Goal: Task Accomplishment & Management: Manage account settings

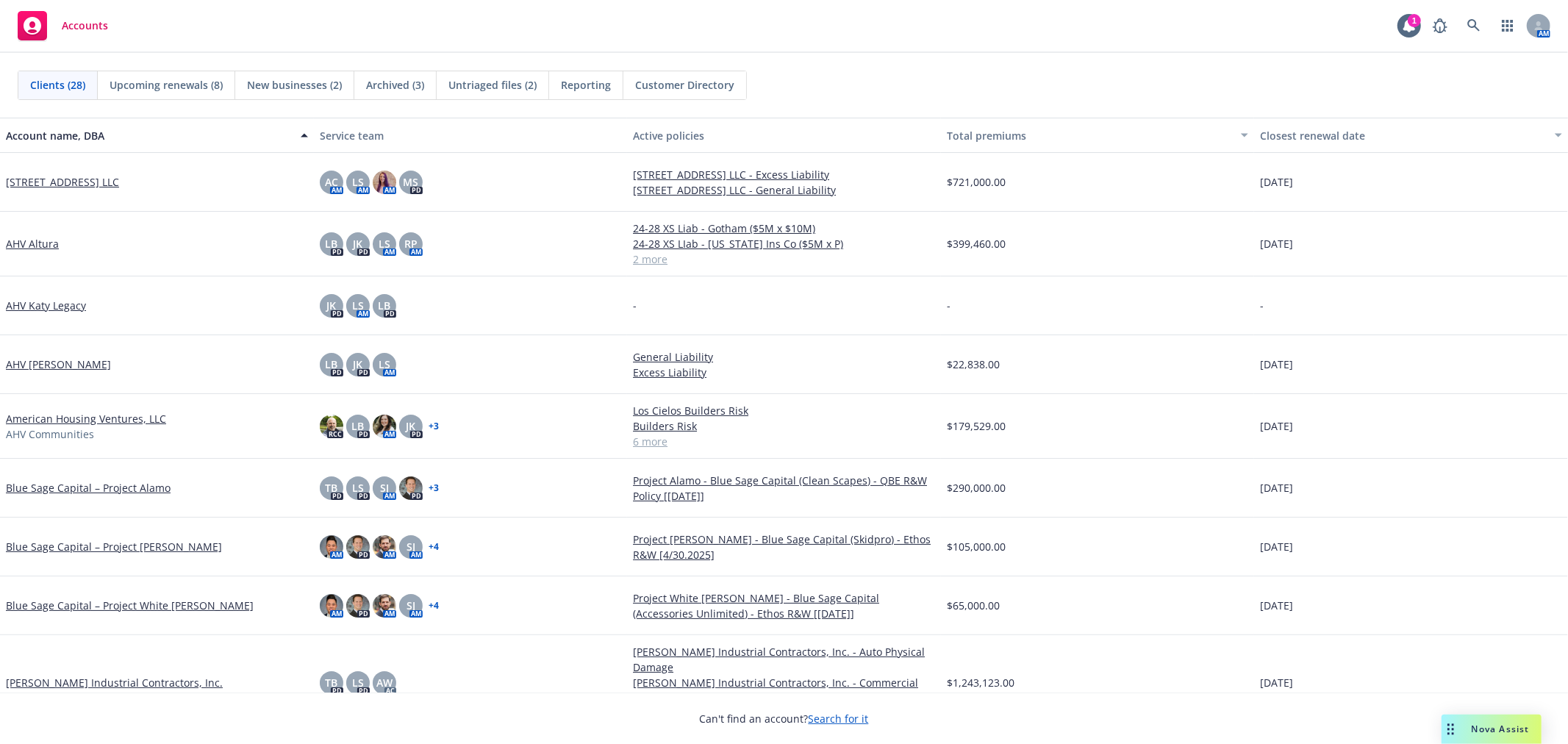
click at [669, 12] on div "Accounts 1 AM" at bounding box center [784, 26] width 1568 height 53
click at [812, 33] on div "Accounts 1 AM" at bounding box center [784, 26] width 1568 height 53
click at [657, 22] on div "Accounts 1 AM" at bounding box center [784, 26] width 1568 height 53
click at [335, 89] on span "New businesses (2)" at bounding box center [295, 85] width 95 height 16
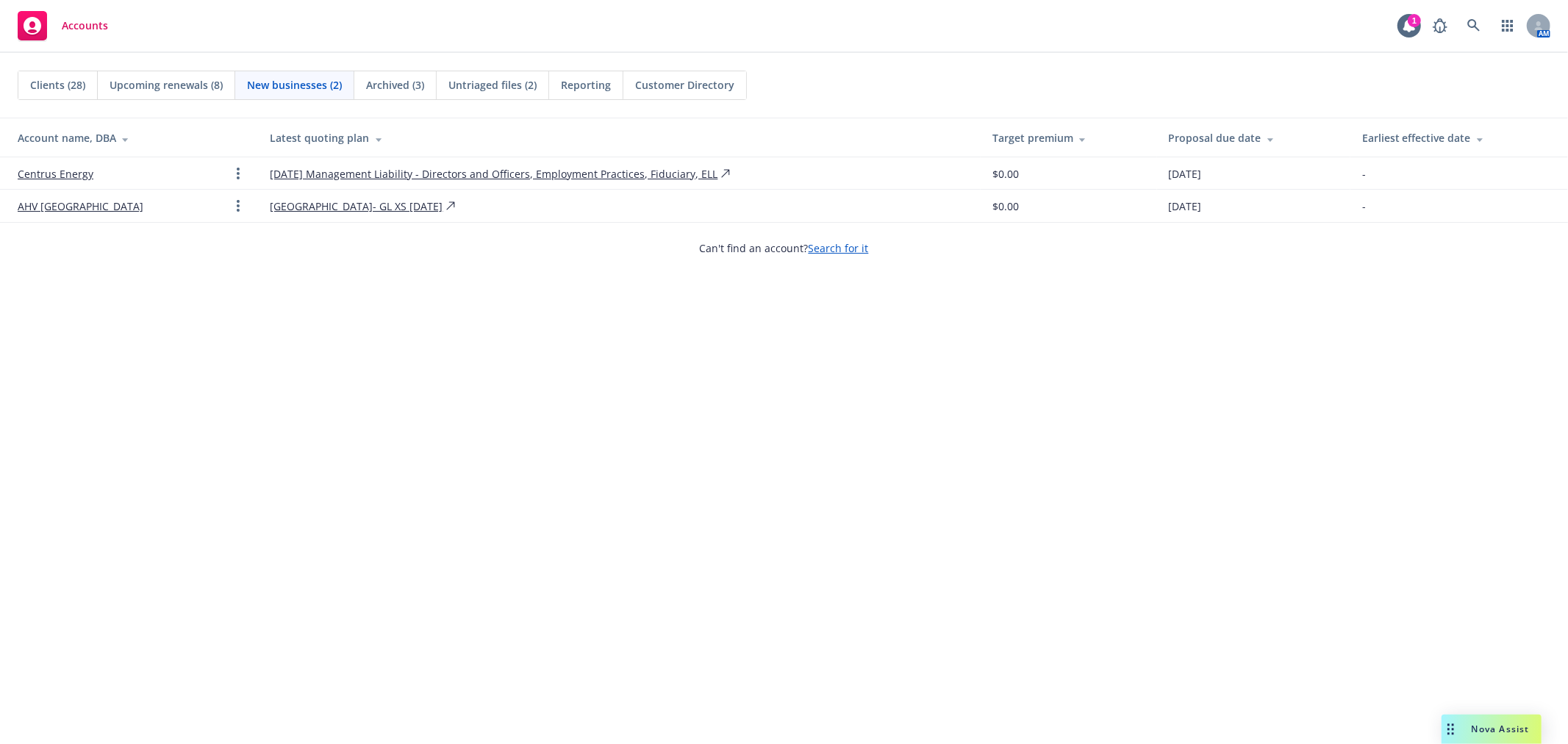
click at [377, 89] on span "Archived (3)" at bounding box center [394, 85] width 58 height 16
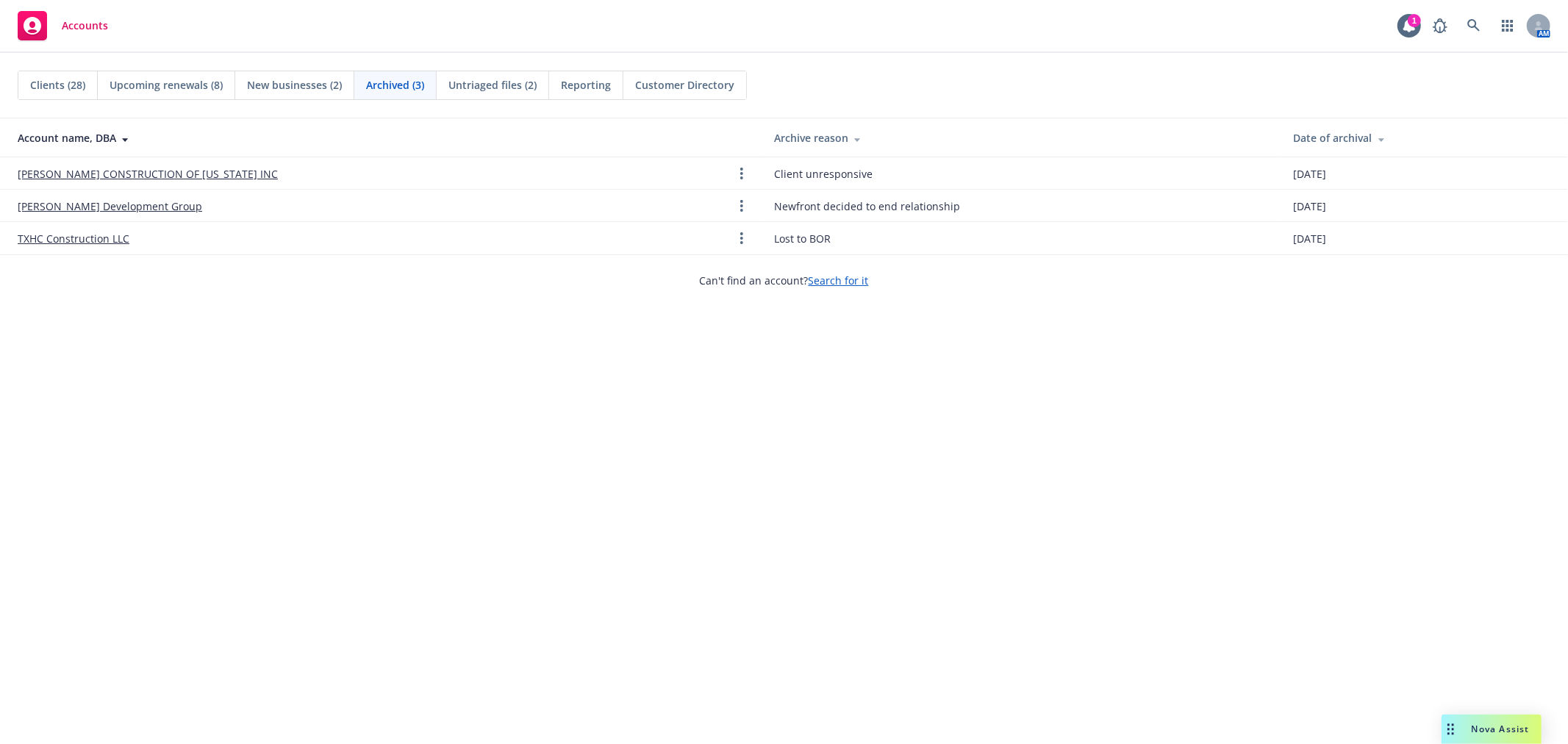
click at [470, 90] on span "Untriaged files (2)" at bounding box center [492, 85] width 88 height 16
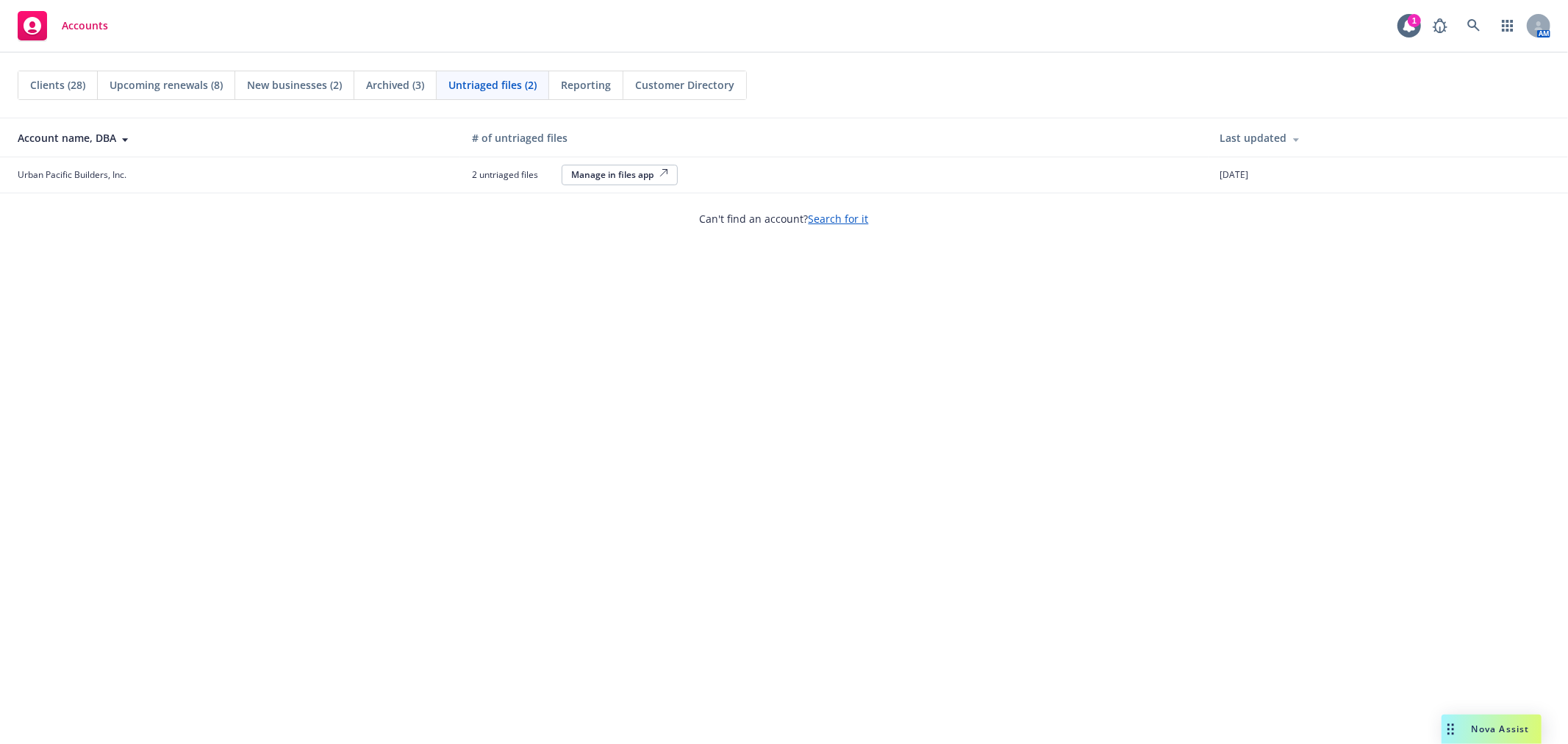
click at [177, 81] on span "Upcoming renewals (8)" at bounding box center [166, 85] width 113 height 16
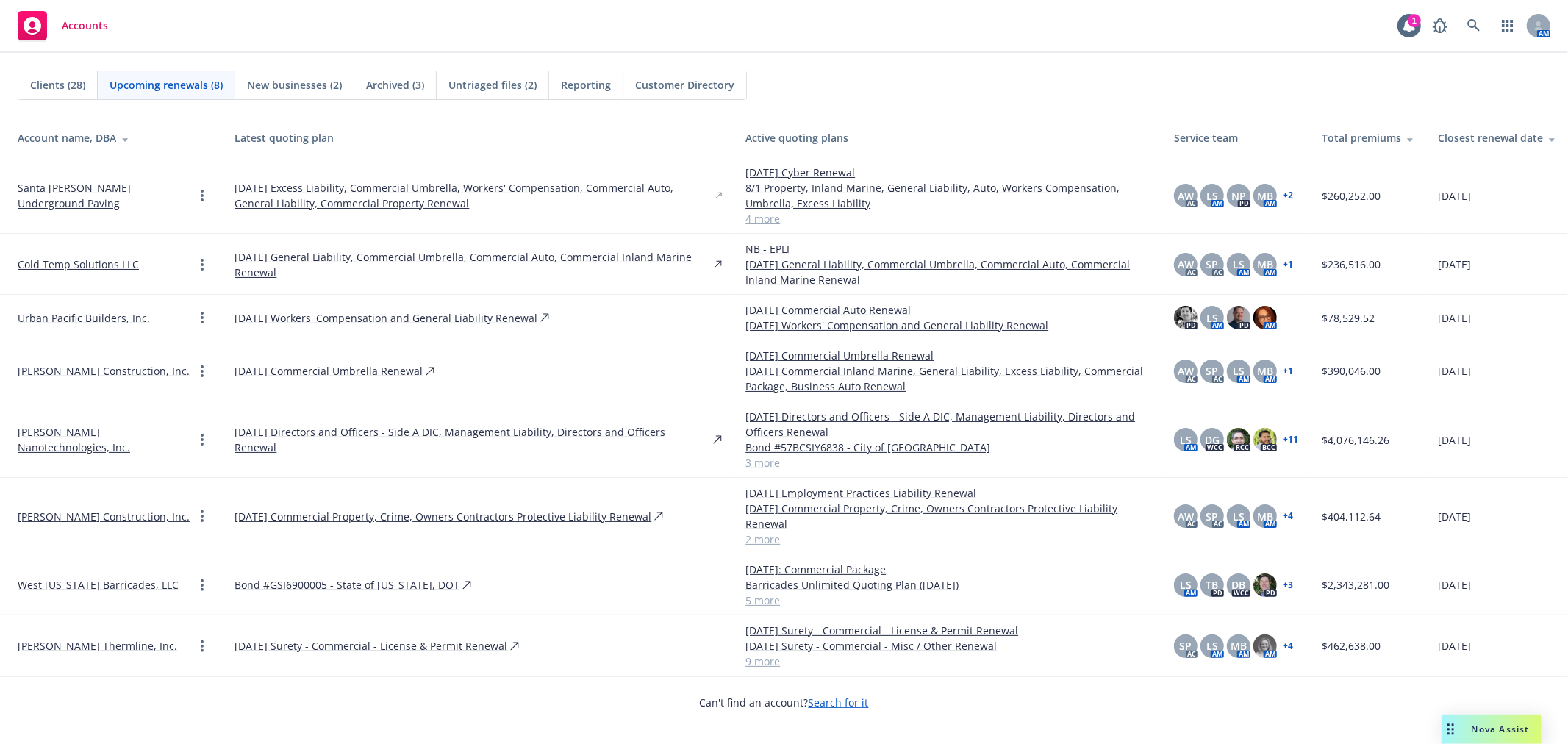
click at [746, 222] on link "4 more" at bounding box center [948, 219] width 405 height 16
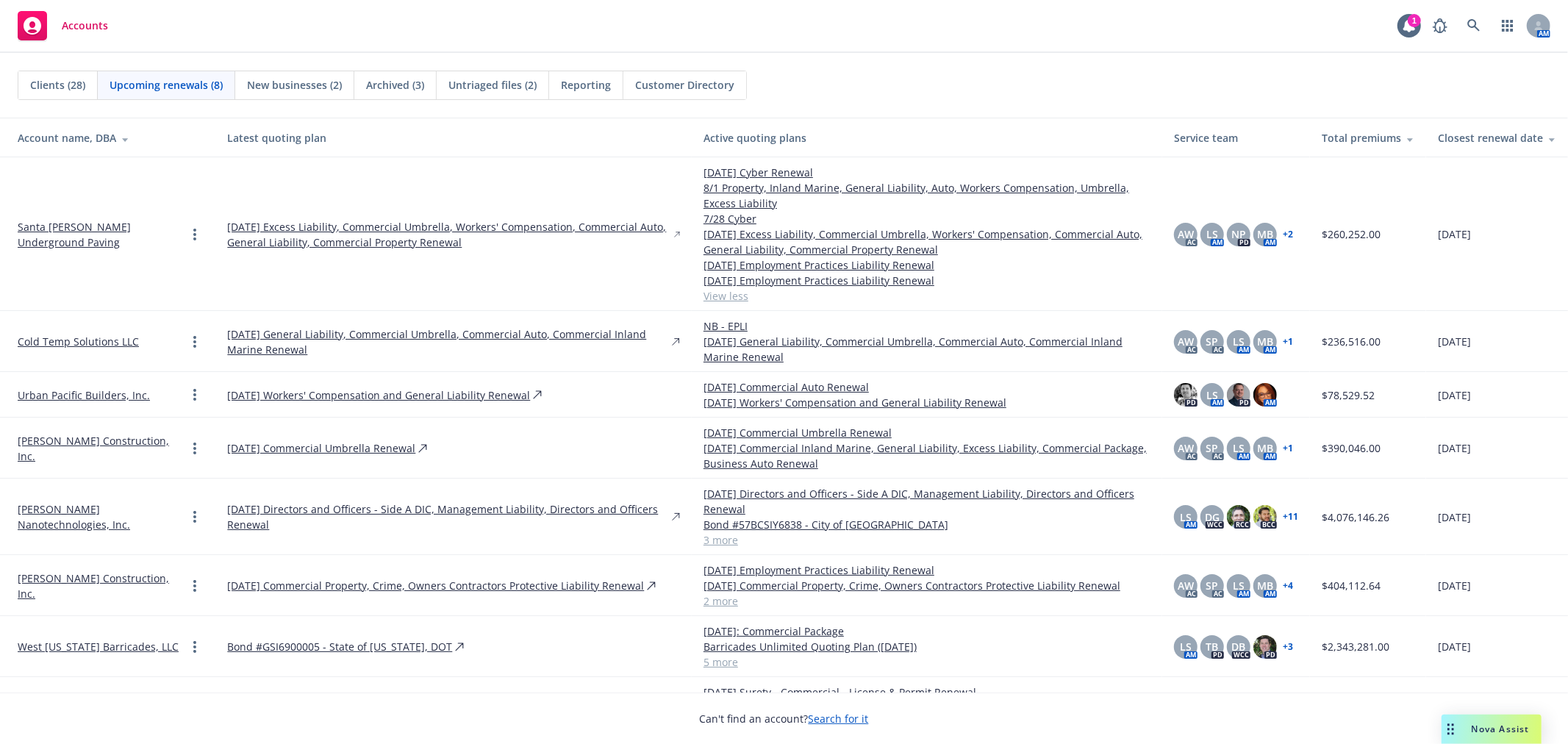
click at [703, 298] on link "View less" at bounding box center [926, 296] width 447 height 16
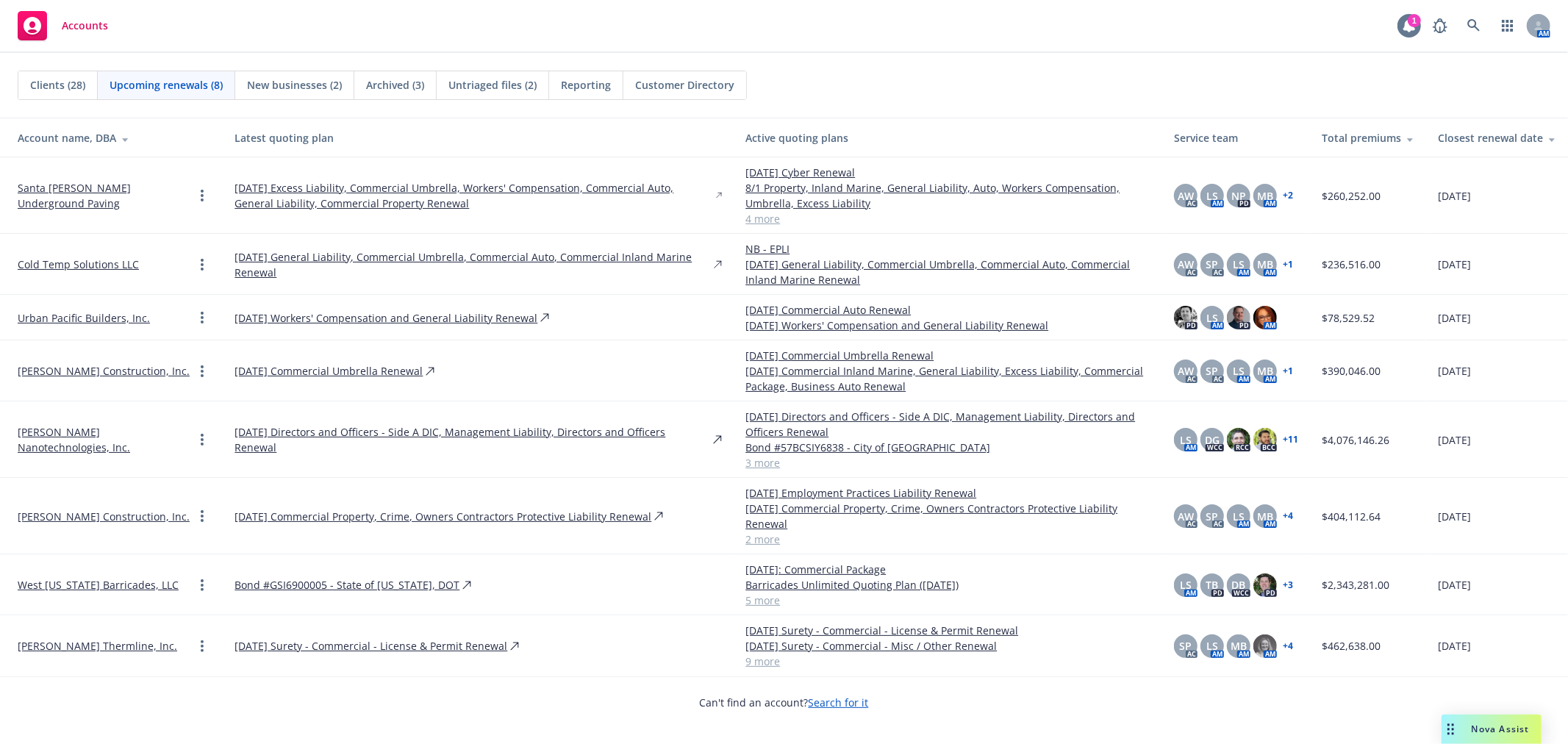
click at [1401, 37] on div "1" at bounding box center [1409, 25] width 23 height 23
click at [1035, 35] on div "Accounts 1 AM" at bounding box center [784, 26] width 1568 height 53
click at [746, 531] on link "2 more" at bounding box center [948, 539] width 405 height 16
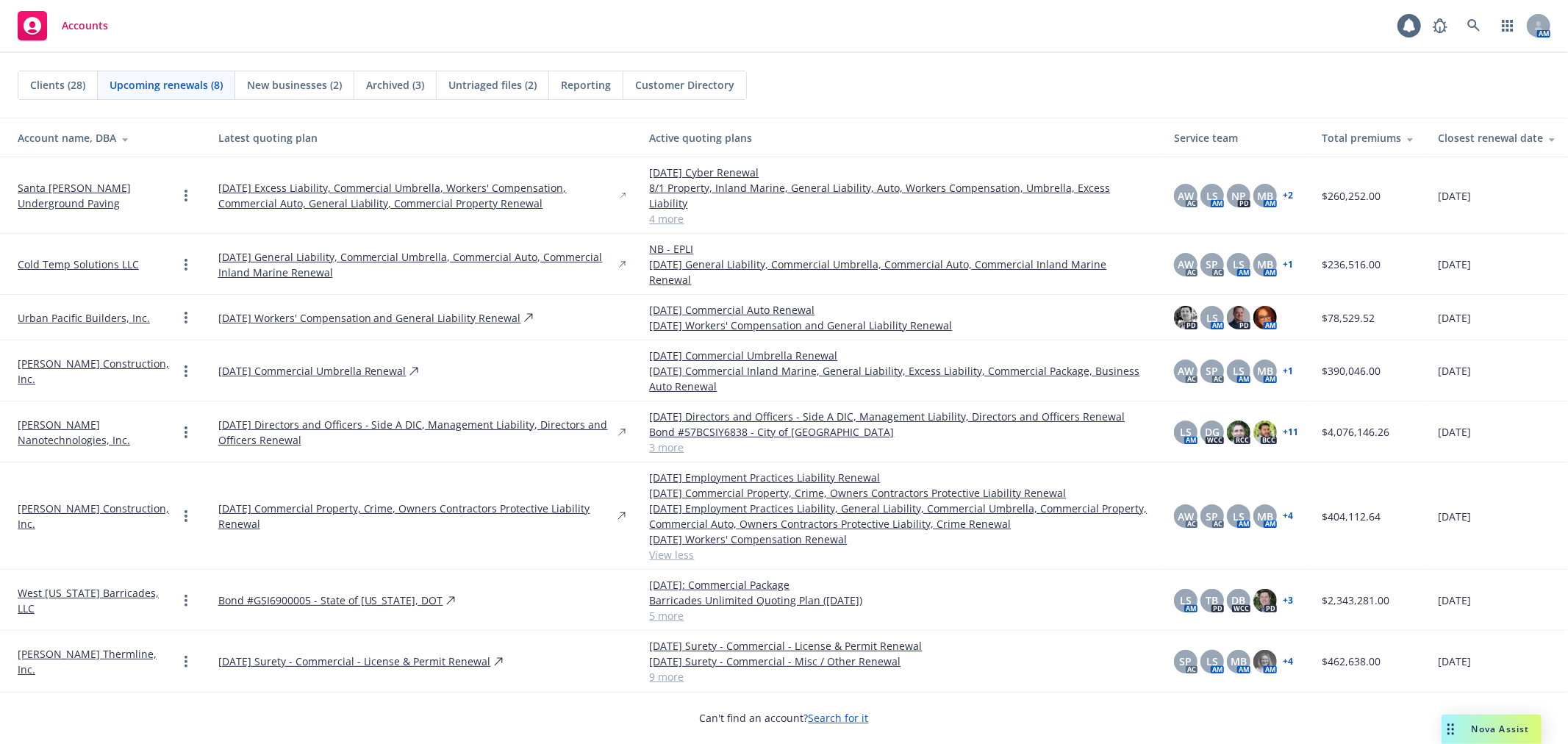
click at [653, 547] on link "View less" at bounding box center [899, 555] width 502 height 16
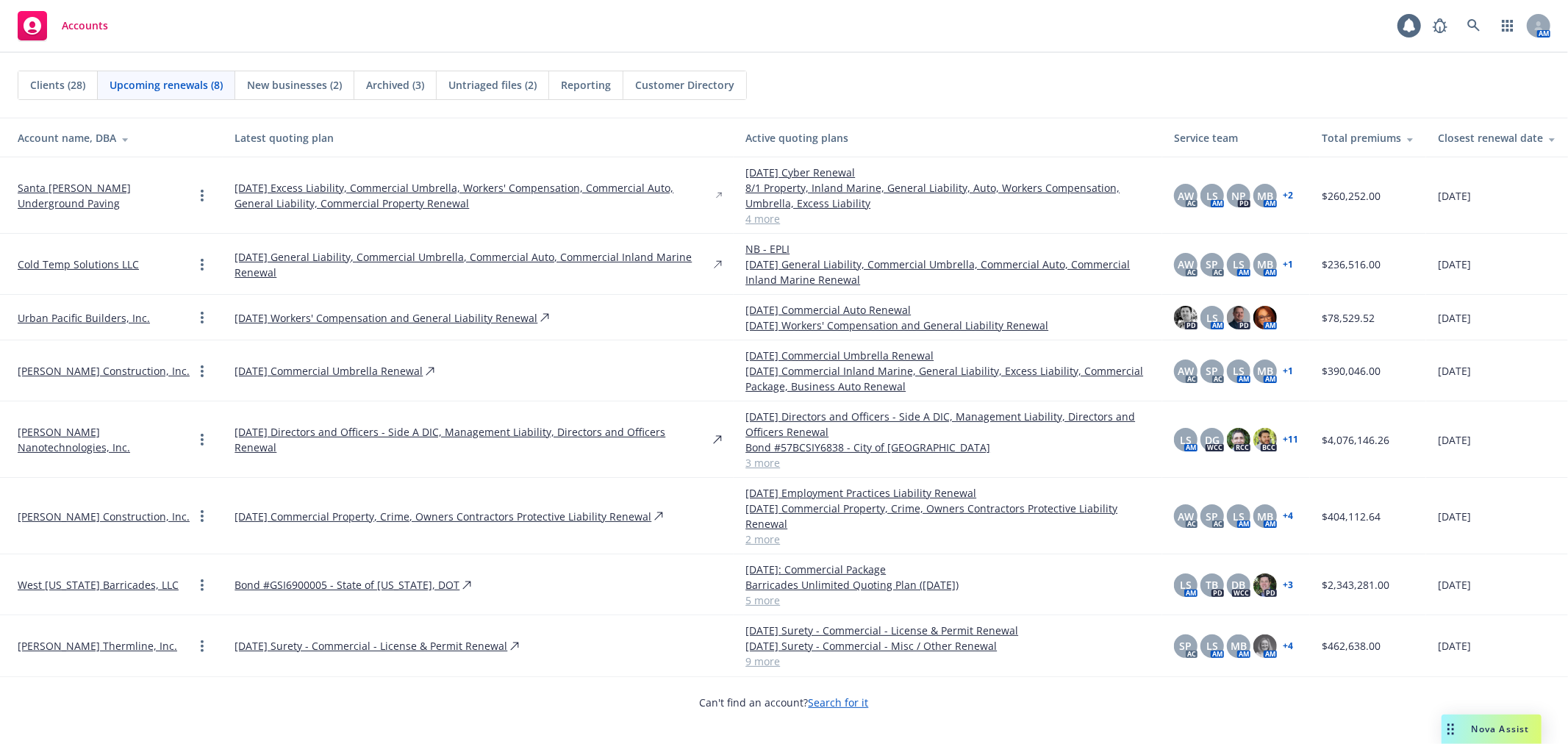
click at [757, 656] on td "[DATE] Surety - Commercial - License & Permit Renewal [DATE] Surety - Commercia…" at bounding box center [948, 645] width 429 height 61
click at [757, 654] on link "9 more" at bounding box center [948, 662] width 405 height 16
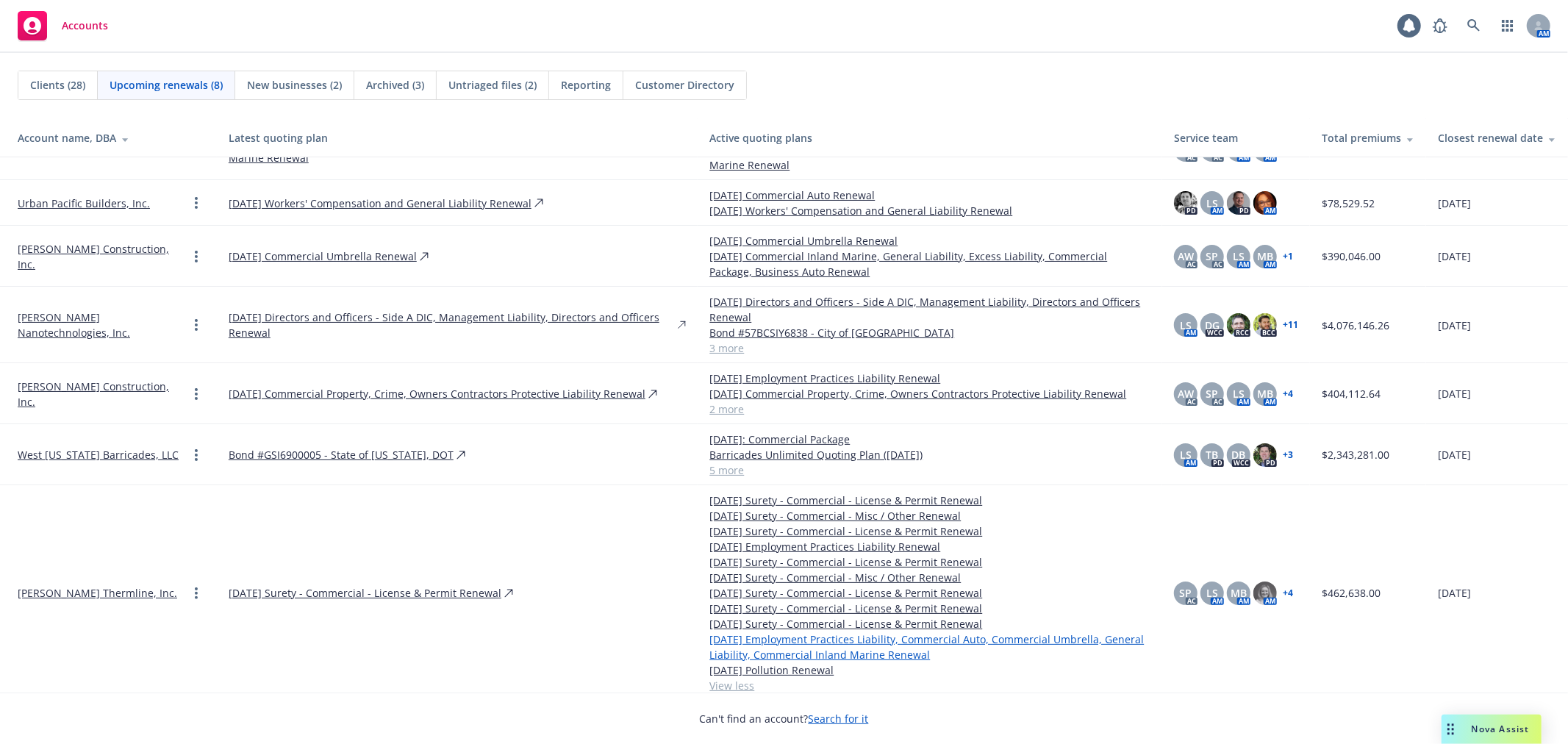
scroll to position [122, 0]
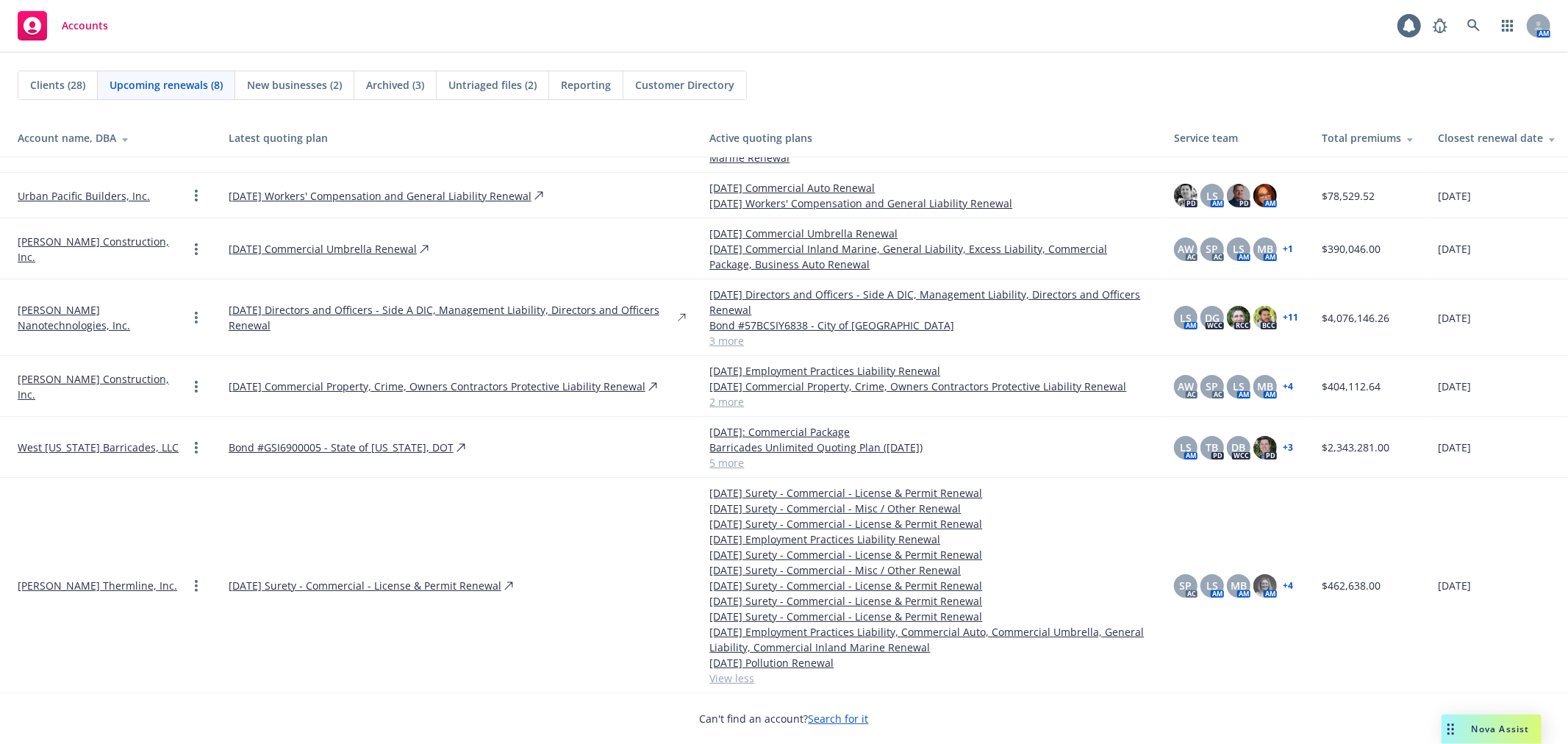
click at [71, 586] on link "[PERSON_NAME] Thermline, Inc." at bounding box center [97, 586] width 159 height 16
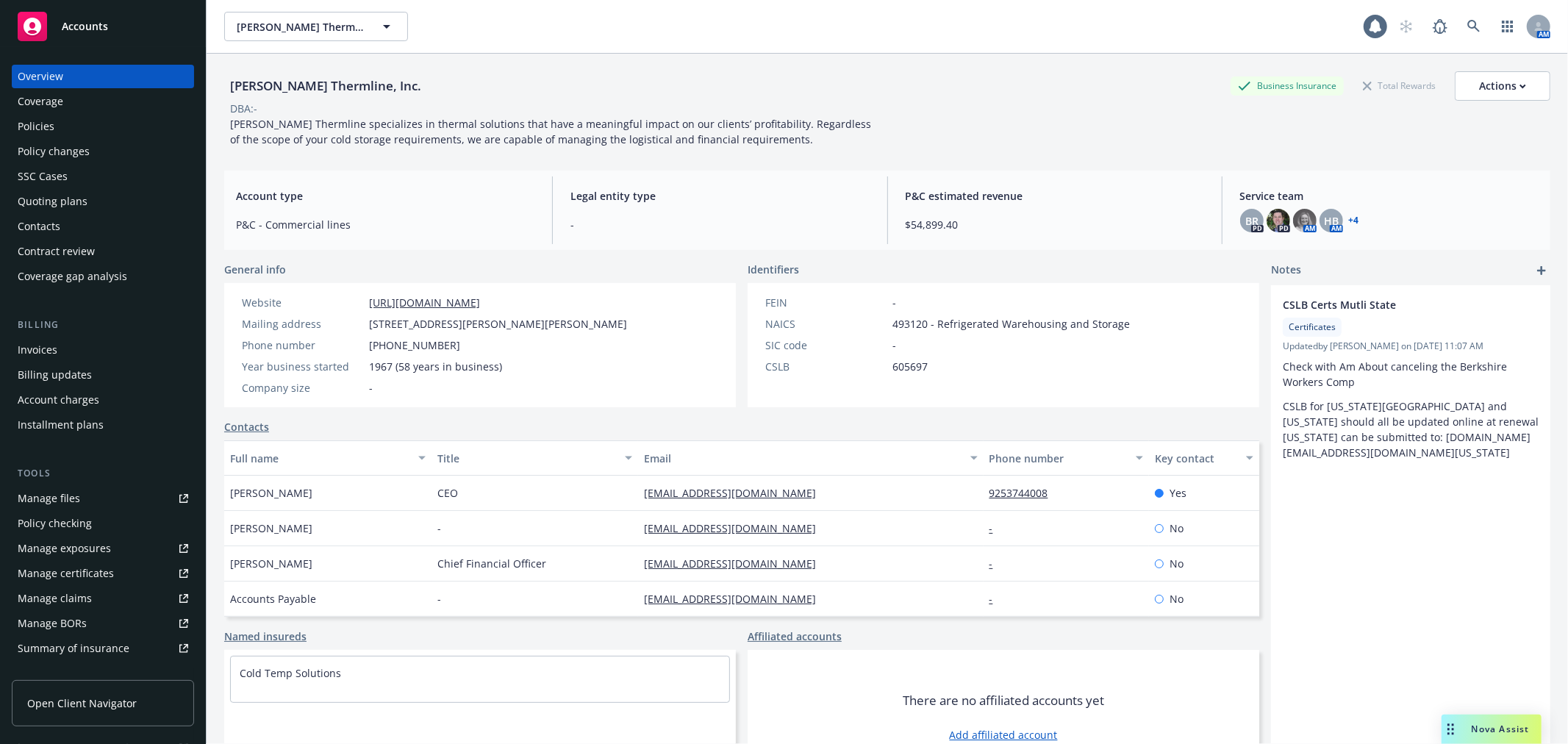
click at [50, 121] on div "Policies" at bounding box center [35, 126] width 36 height 23
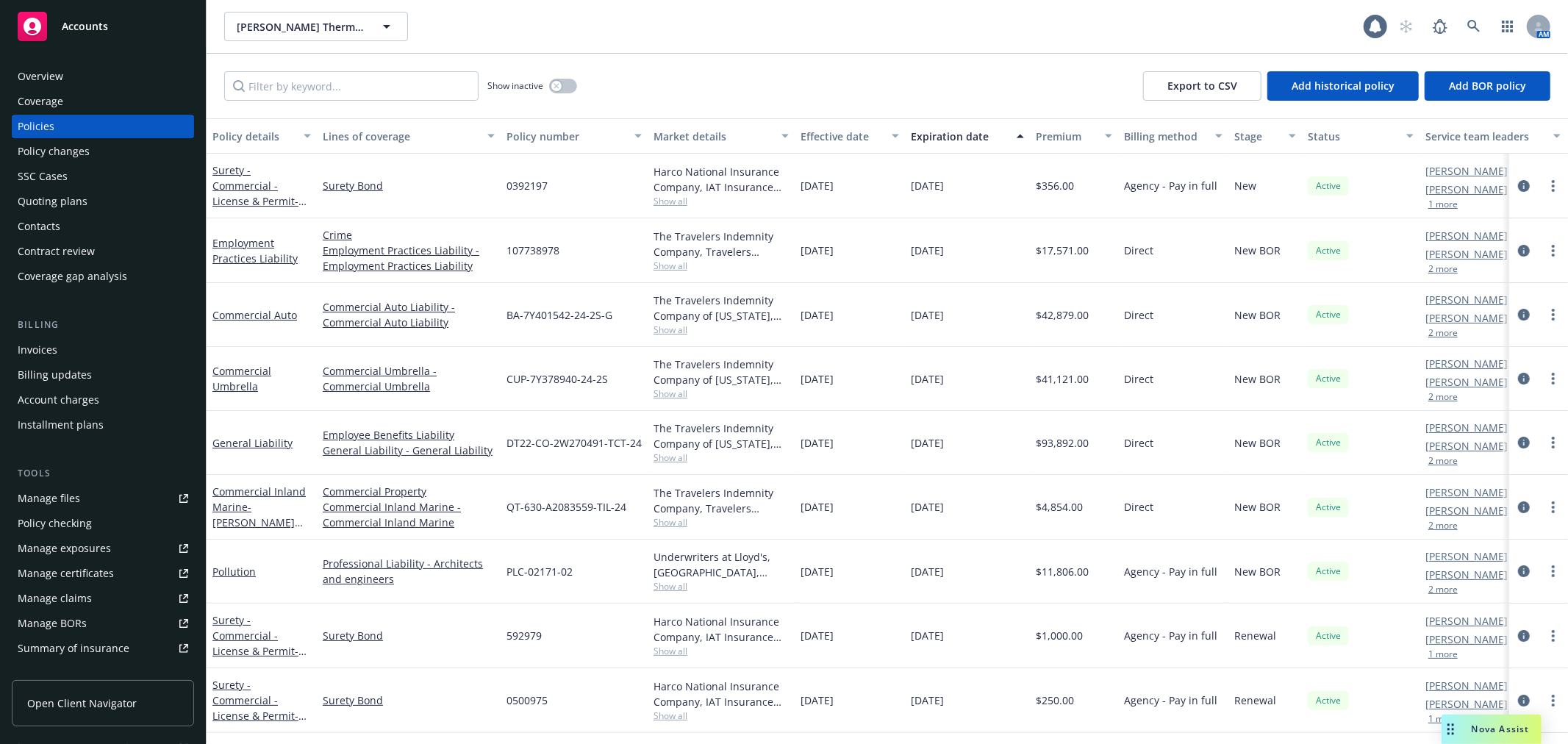
click at [131, 27] on div "Accounts" at bounding box center [102, 27] width 170 height 29
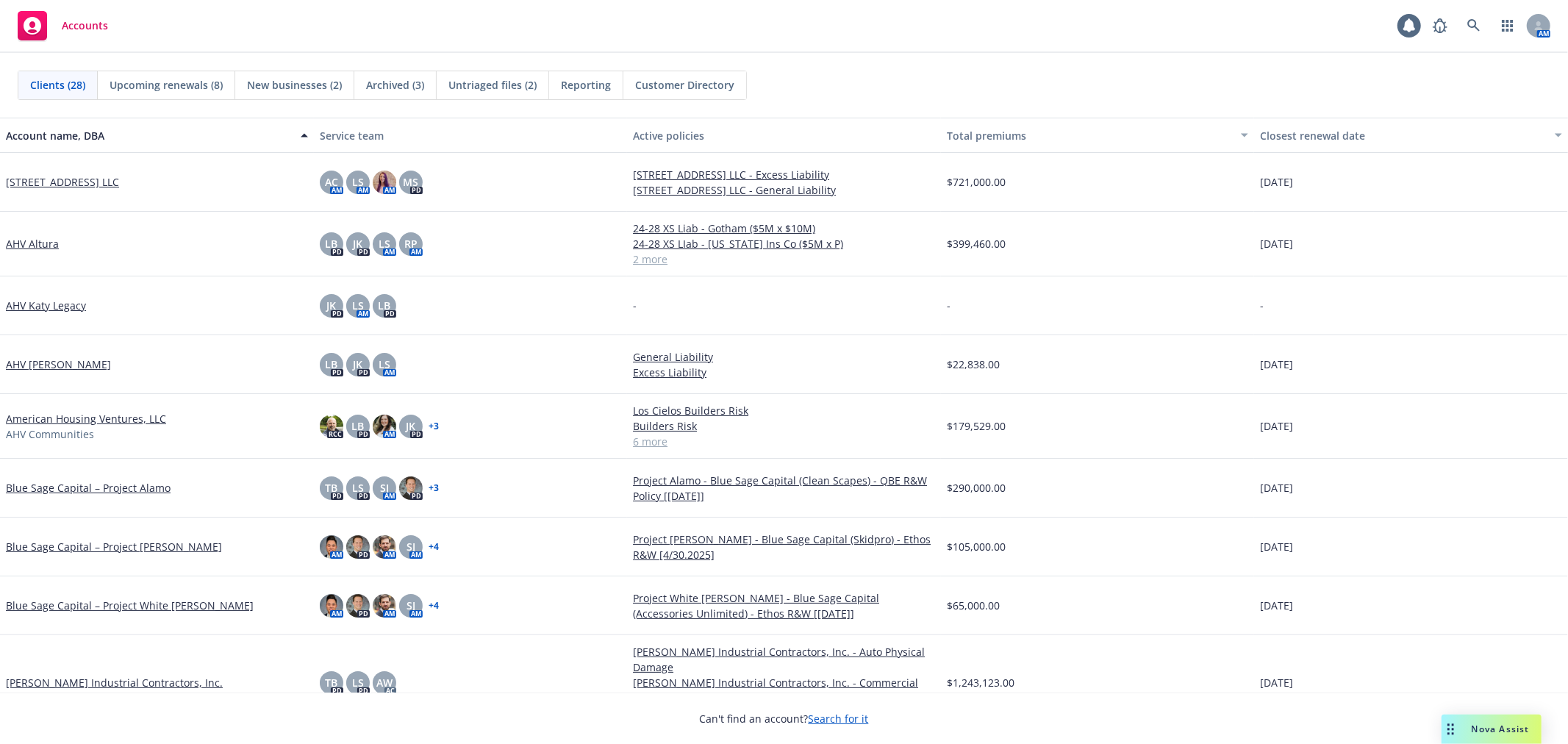
click at [297, 86] on span "New businesses (2)" at bounding box center [295, 85] width 95 height 16
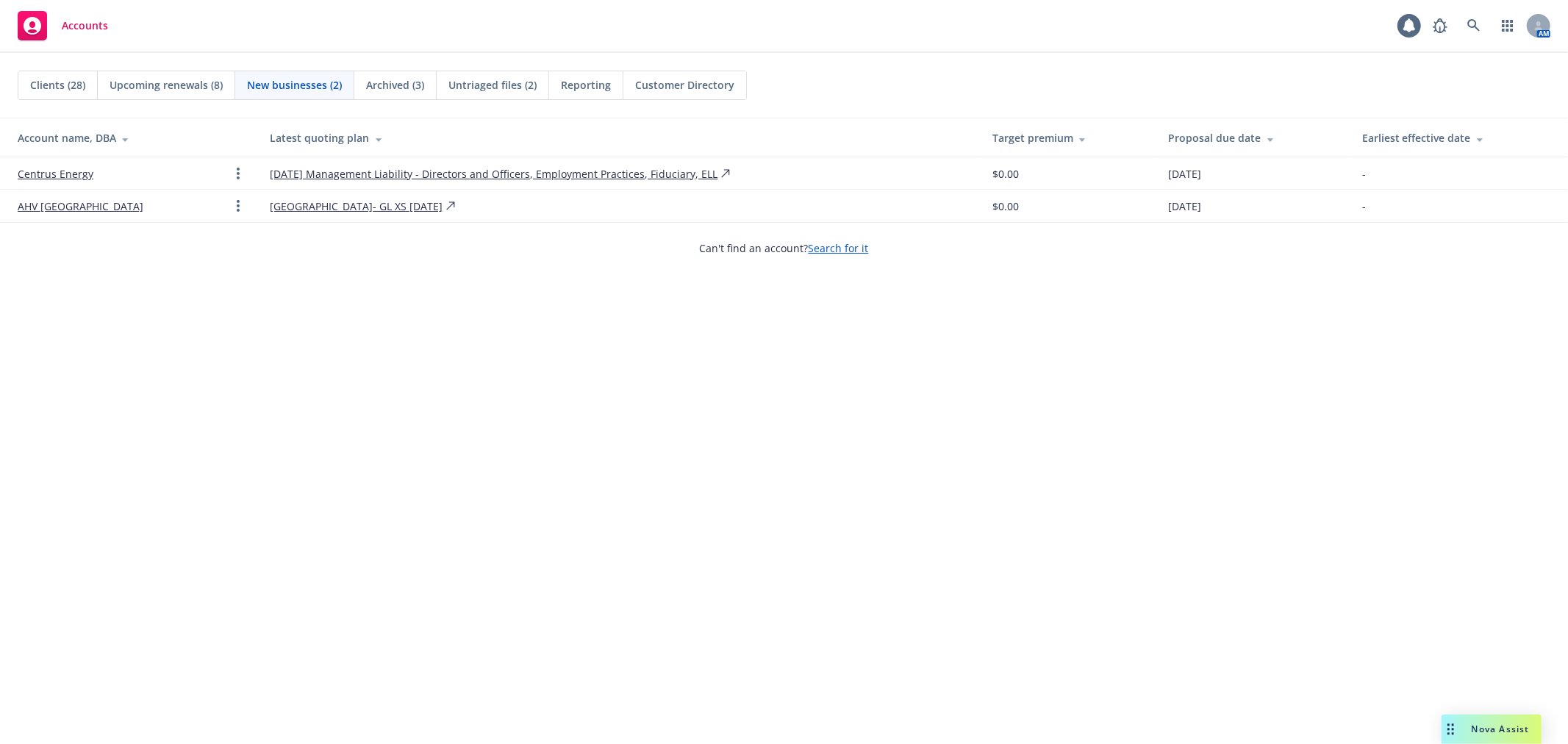
click at [57, 89] on span "Clients (28)" at bounding box center [58, 85] width 55 height 16
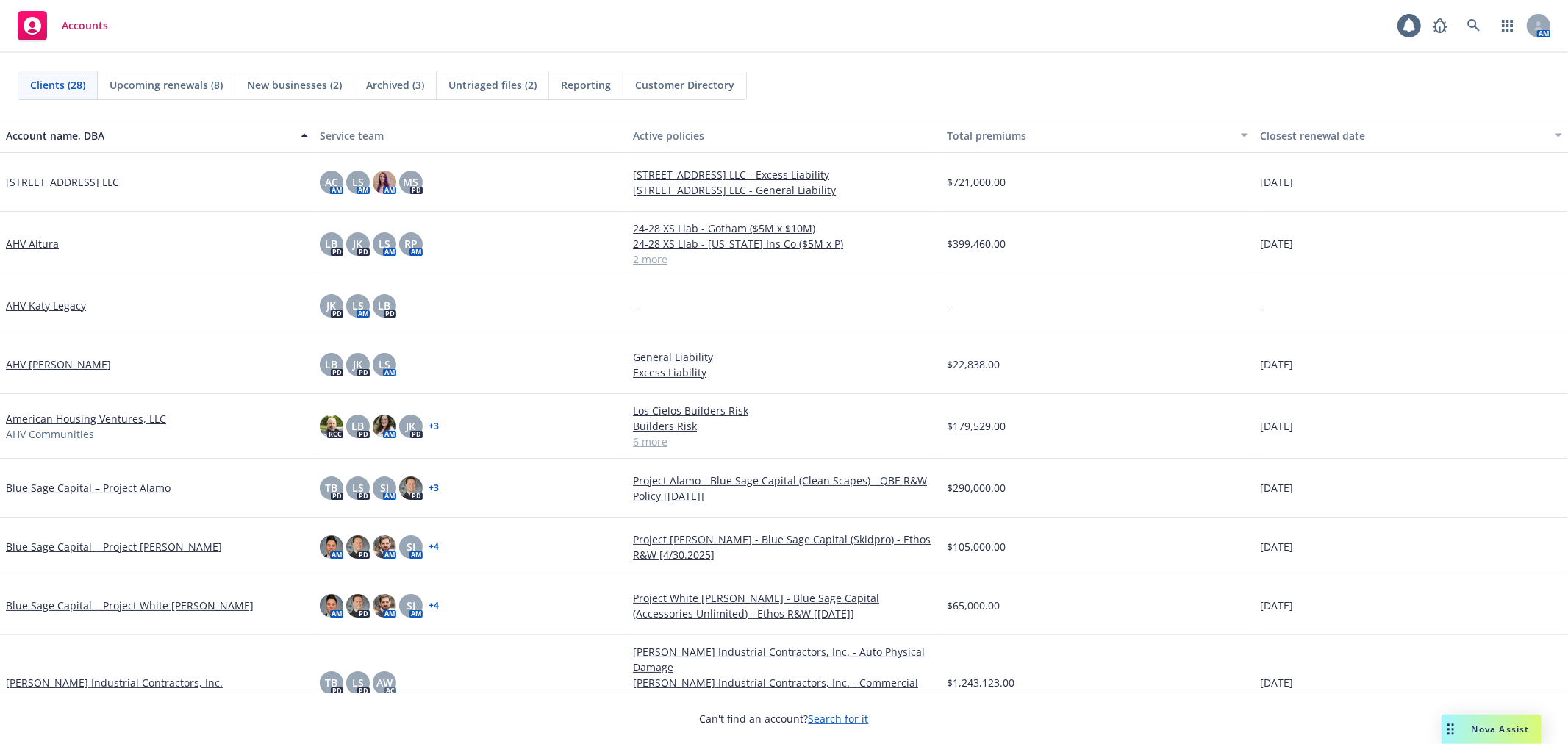
click at [386, 77] on span "Archived (3)" at bounding box center [394, 85] width 58 height 16
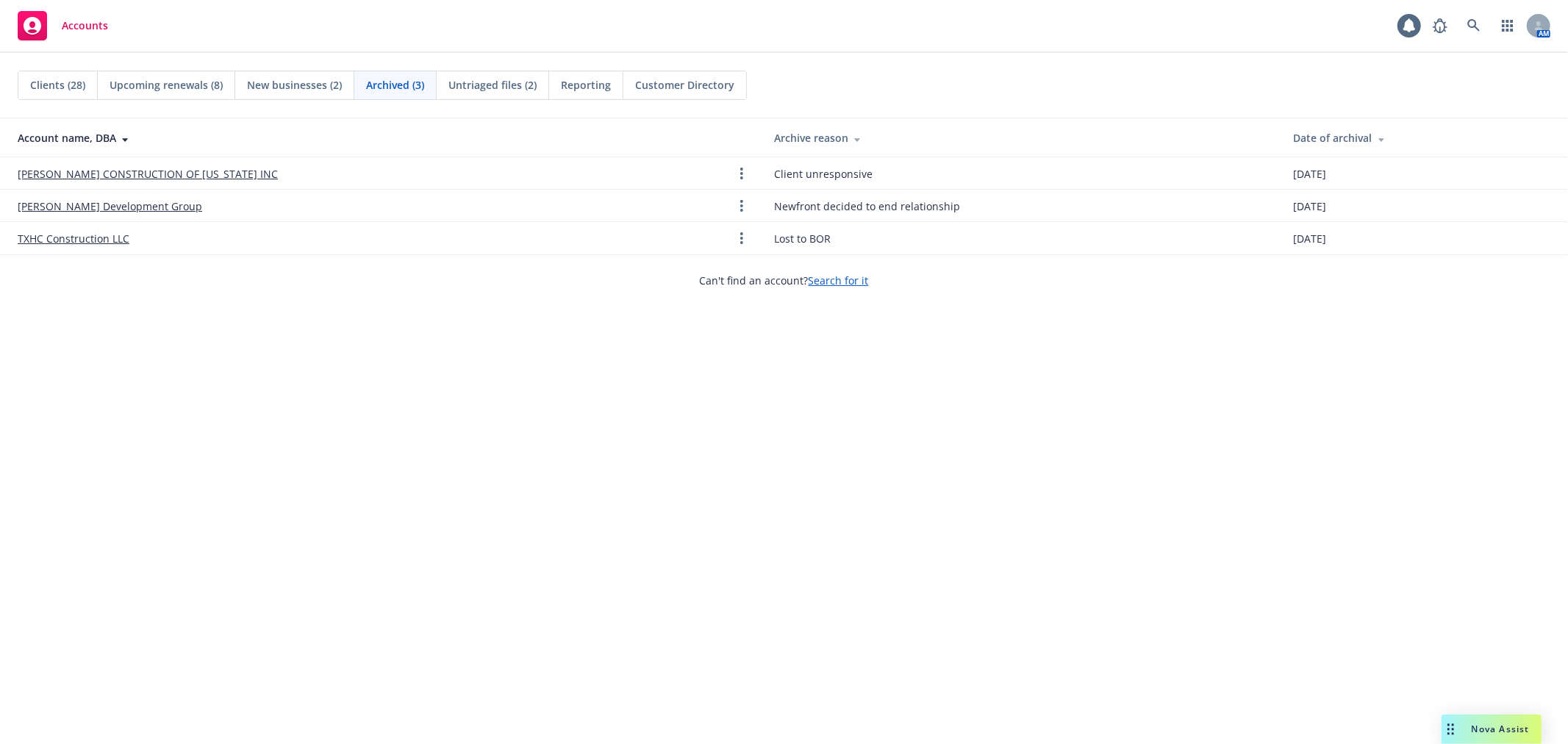
click at [57, 79] on span "Clients (28)" at bounding box center [58, 85] width 55 height 16
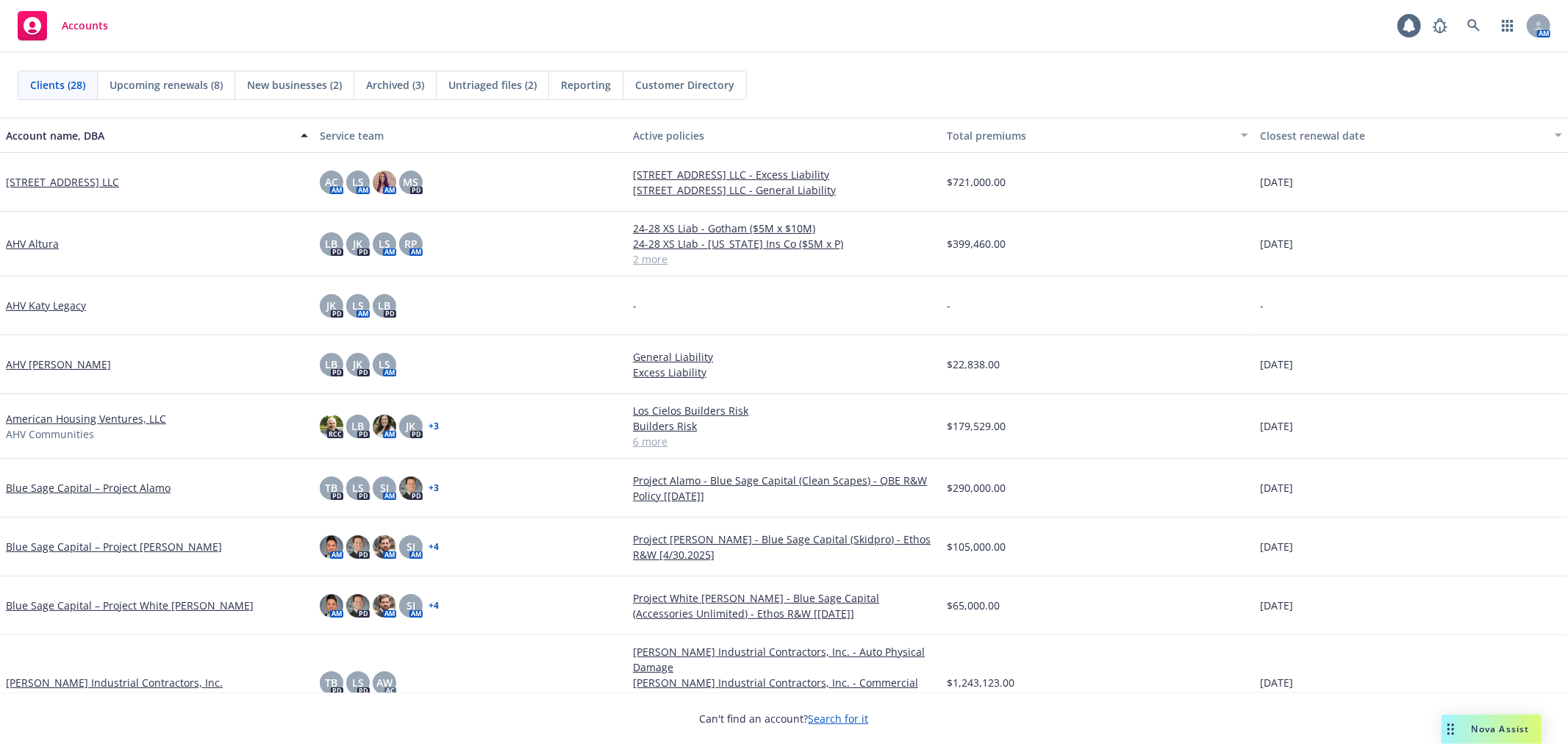
click at [227, 80] on div "Upcoming renewals (8)" at bounding box center [166, 85] width 138 height 28
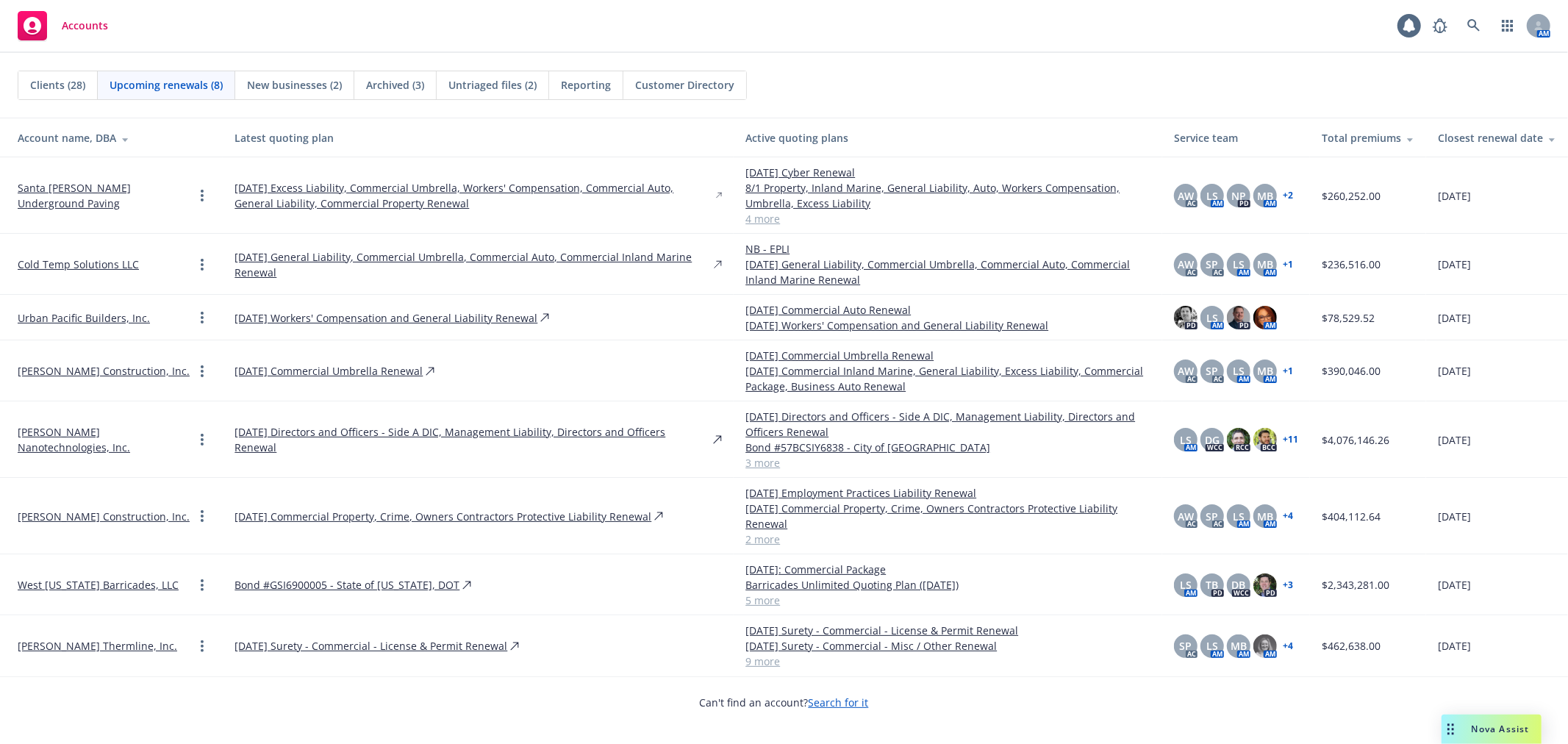
click at [46, 80] on span "Clients (28)" at bounding box center [58, 85] width 55 height 16
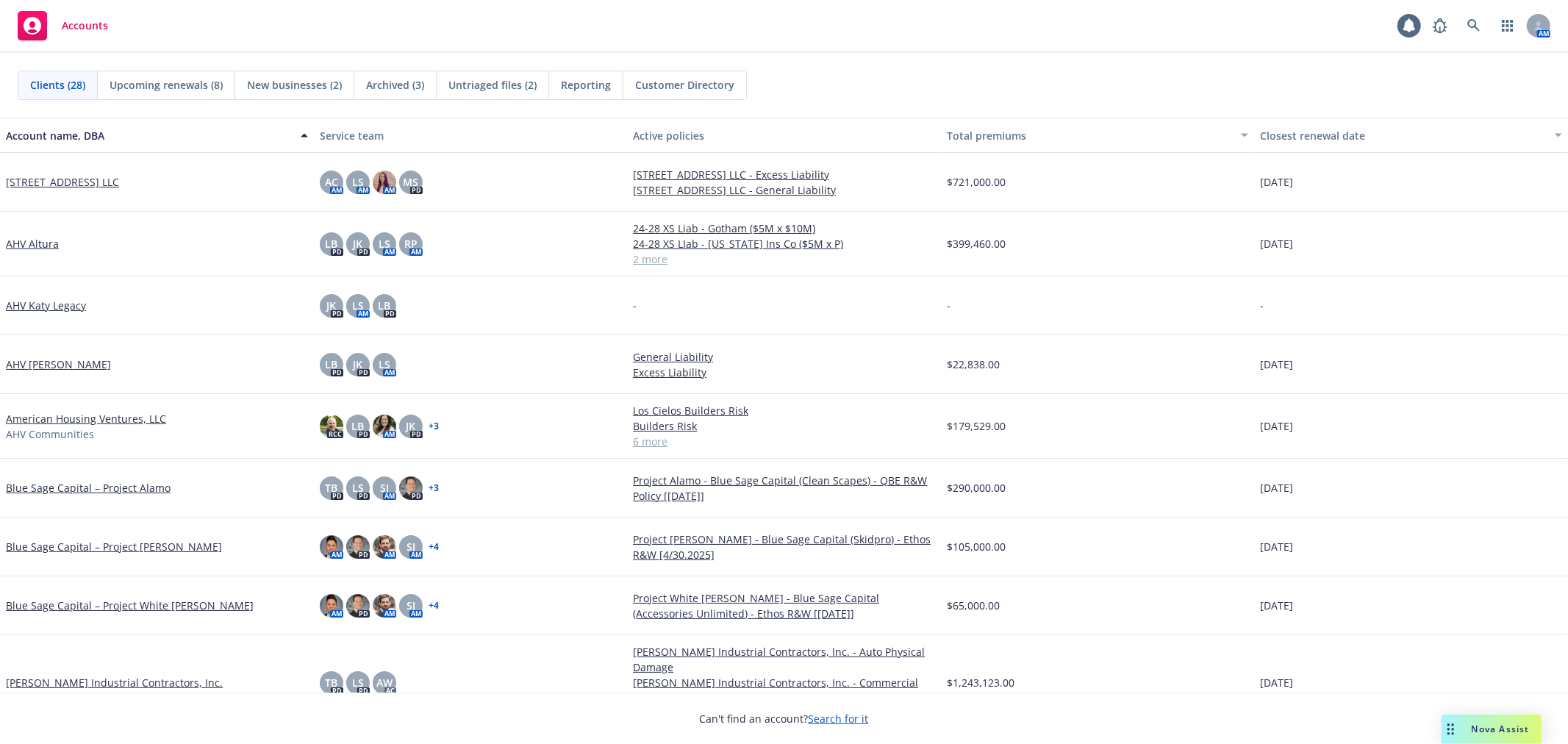
click at [996, 55] on div "Clients (28) Upcoming renewals (8) New businesses (2) Archived (3) Untriaged fi…" at bounding box center [784, 85] width 1568 height 65
click at [988, 51] on div "Accounts 1 AM" at bounding box center [784, 26] width 1568 height 53
click at [839, 68] on div "Clients (28) Upcoming renewals (8) New businesses (2) Archived (3) Untriaged fi…" at bounding box center [784, 85] width 1568 height 65
click at [1008, 55] on div "Clients (28) Upcoming renewals (8) New businesses (2) Archived (3) Untriaged fi…" at bounding box center [784, 85] width 1568 height 65
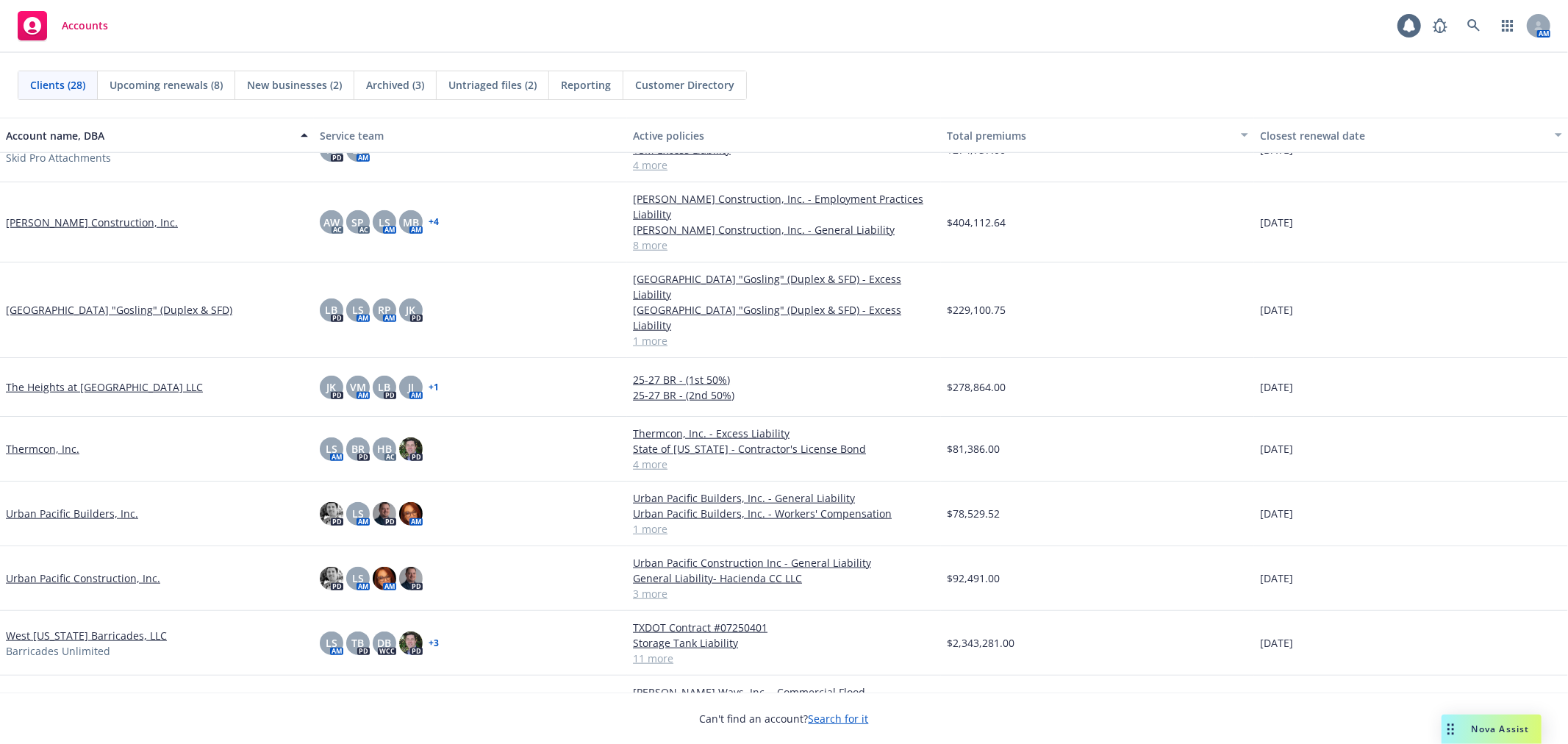
scroll to position [1160, 0]
click at [61, 691] on link "[PERSON_NAME] Ways, Inc." at bounding box center [74, 699] width 135 height 16
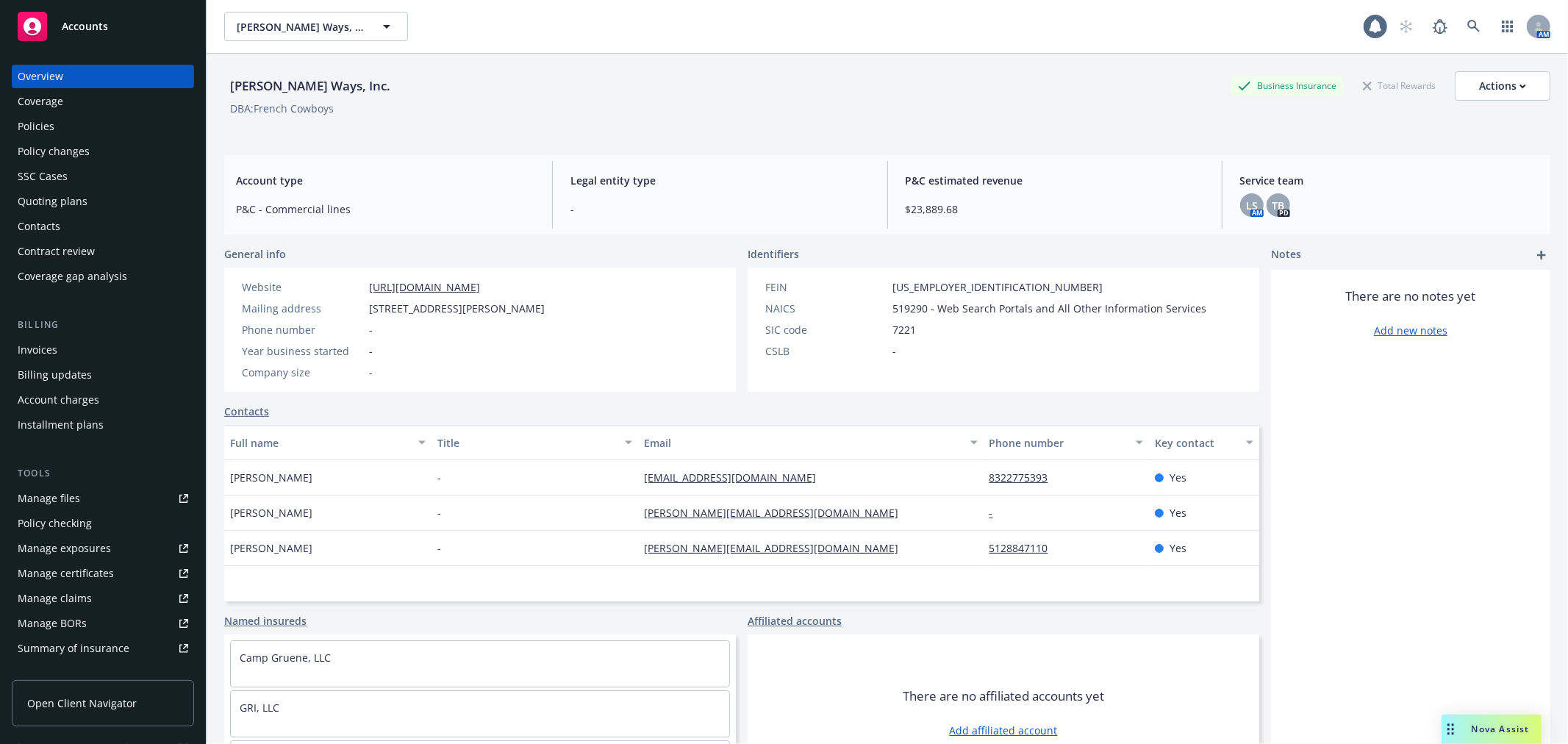
click at [17, 126] on link "Policies" at bounding box center [103, 126] width 182 height 23
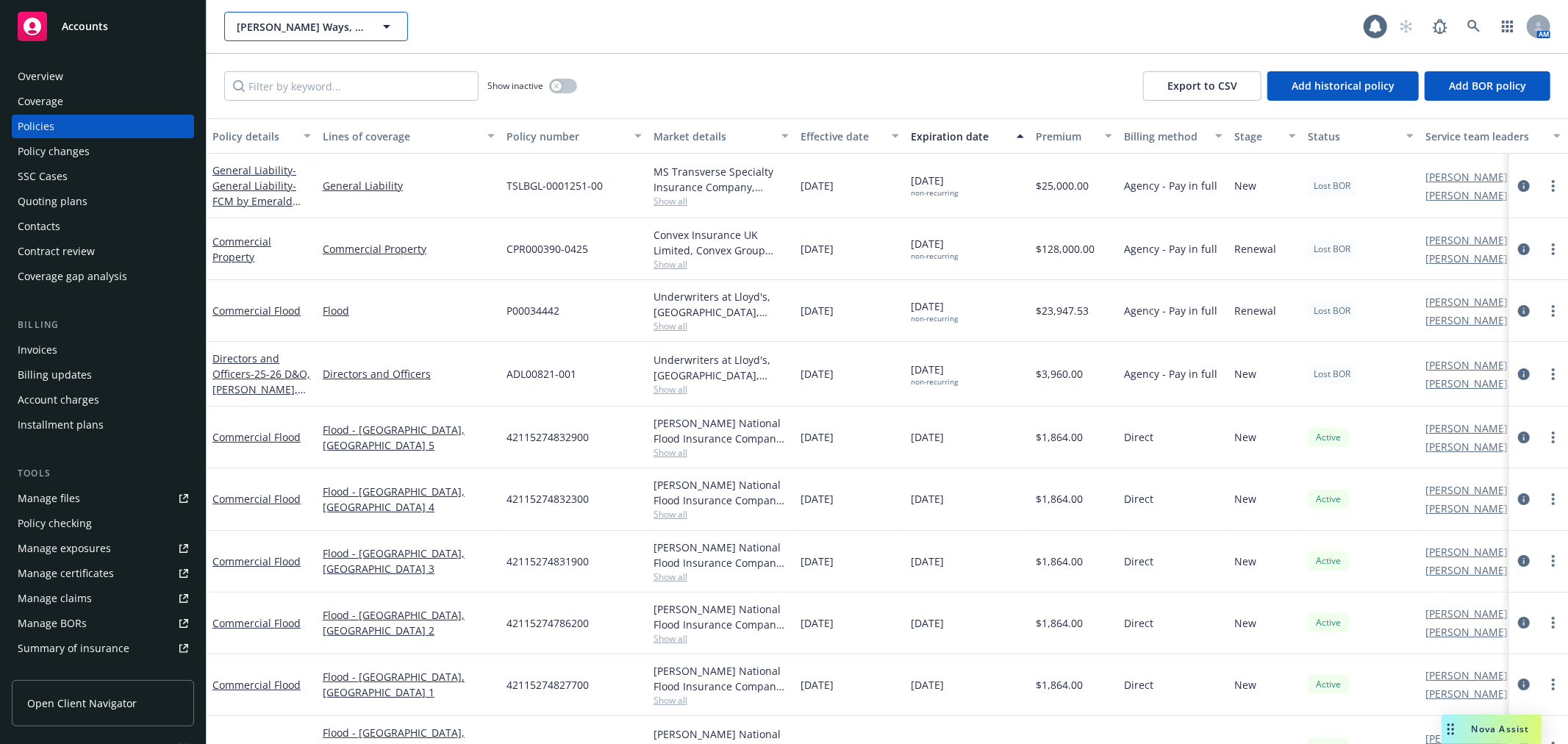
click at [363, 31] on span "[PERSON_NAME] Ways, Inc." at bounding box center [300, 27] width 127 height 16
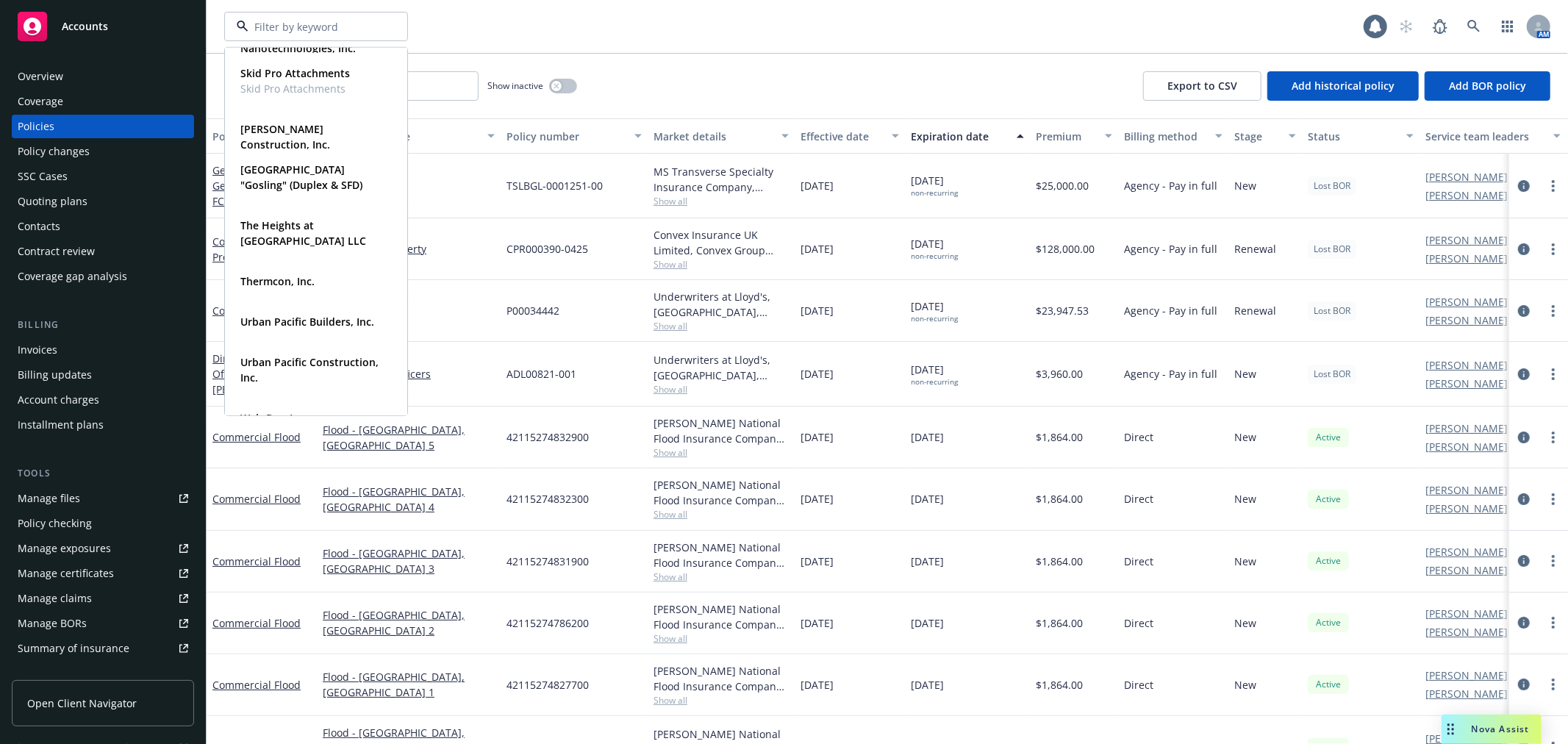
scroll to position [1091, 0]
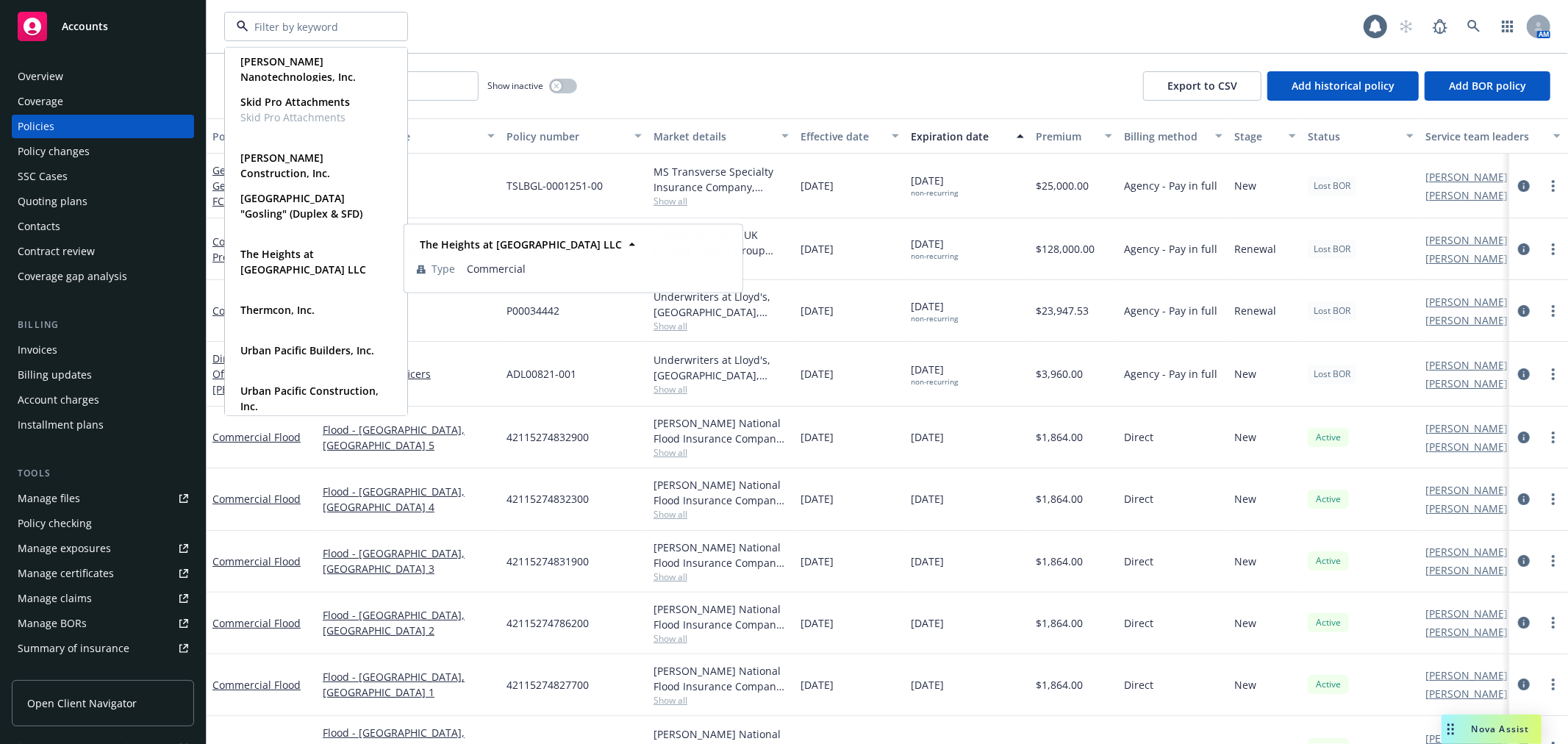
click at [649, 49] on div "Santa [PERSON_NAME] Underground Paving Type Commercial [PERSON_NAME] Nanotechno…" at bounding box center [887, 26] width 1361 height 53
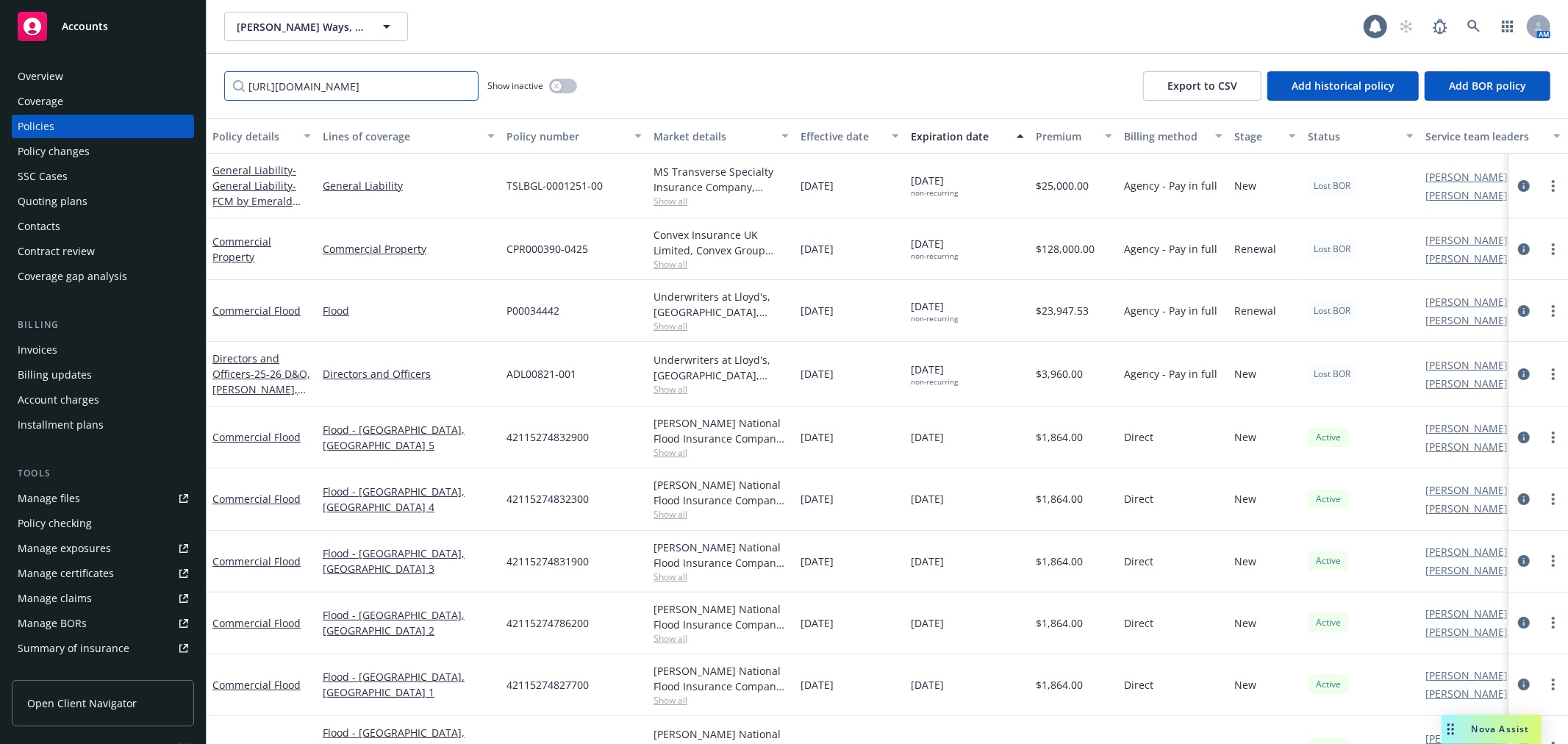
type input "[URL][DOMAIN_NAME]"
click at [191, 74] on div "Overview Coverage Policies Policy changes SSC Cases Quoting plans Contacts Cont…" at bounding box center [103, 395] width 206 height 697
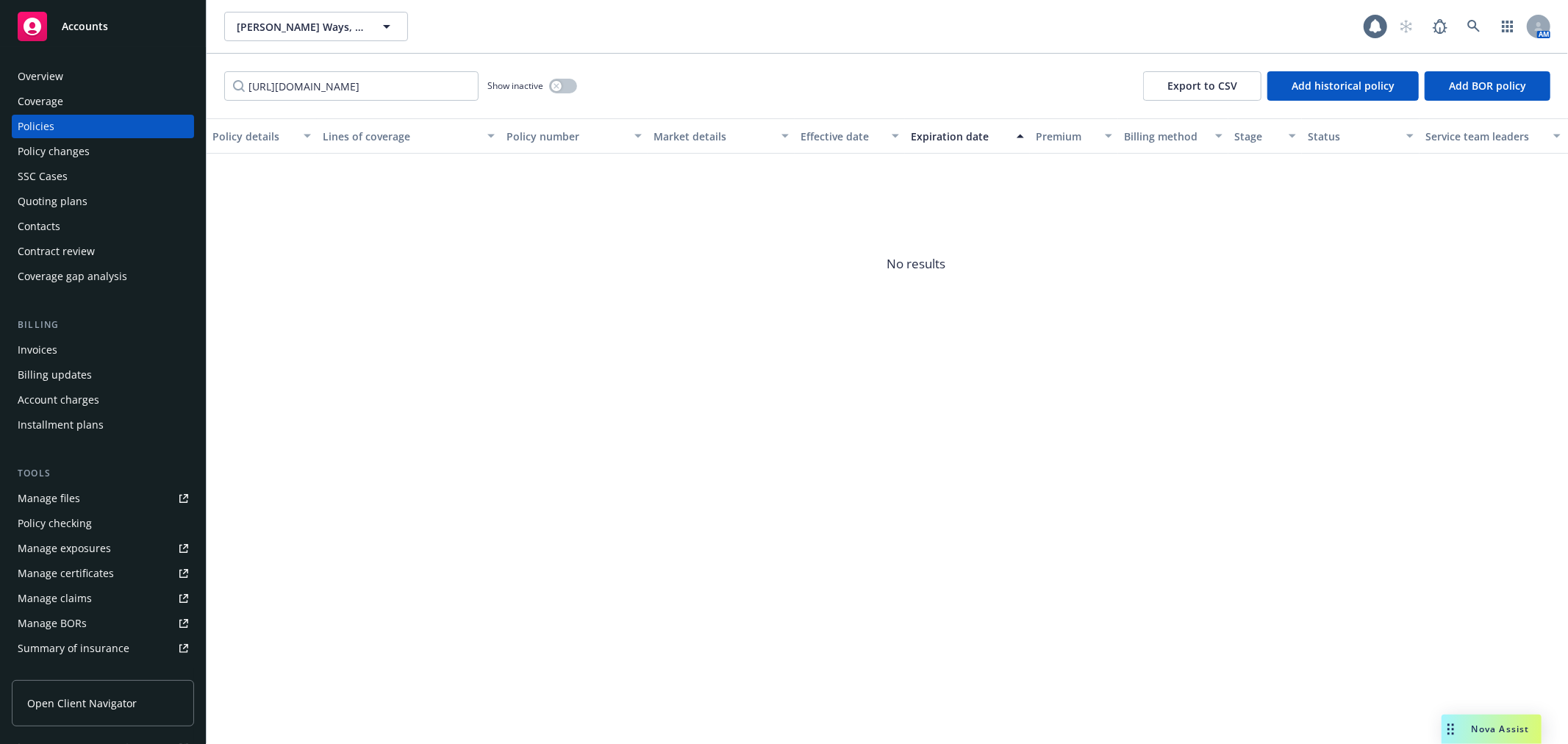
click at [165, 74] on div "Overview" at bounding box center [102, 76] width 170 height 23
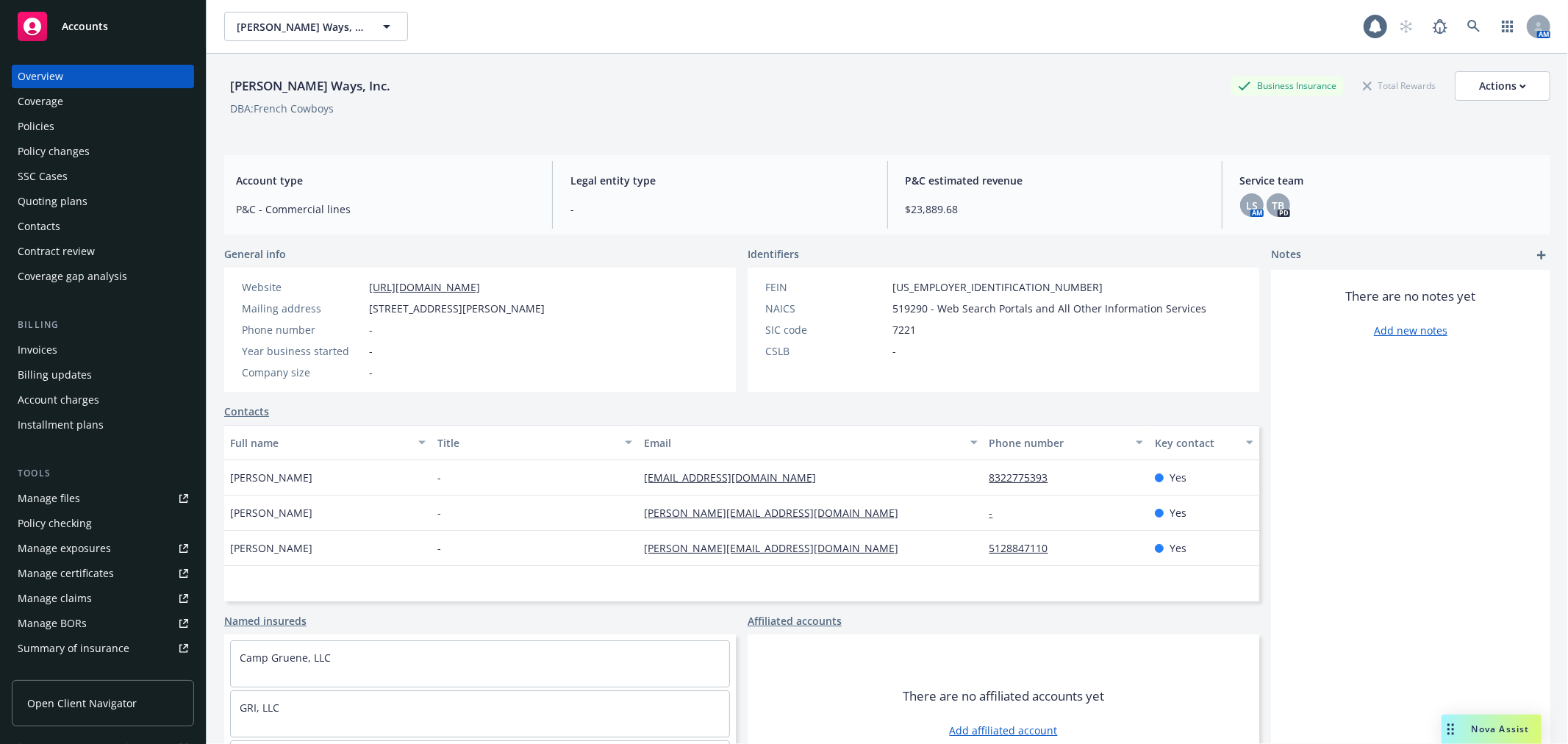
click at [130, 33] on div "Accounts" at bounding box center [102, 27] width 170 height 29
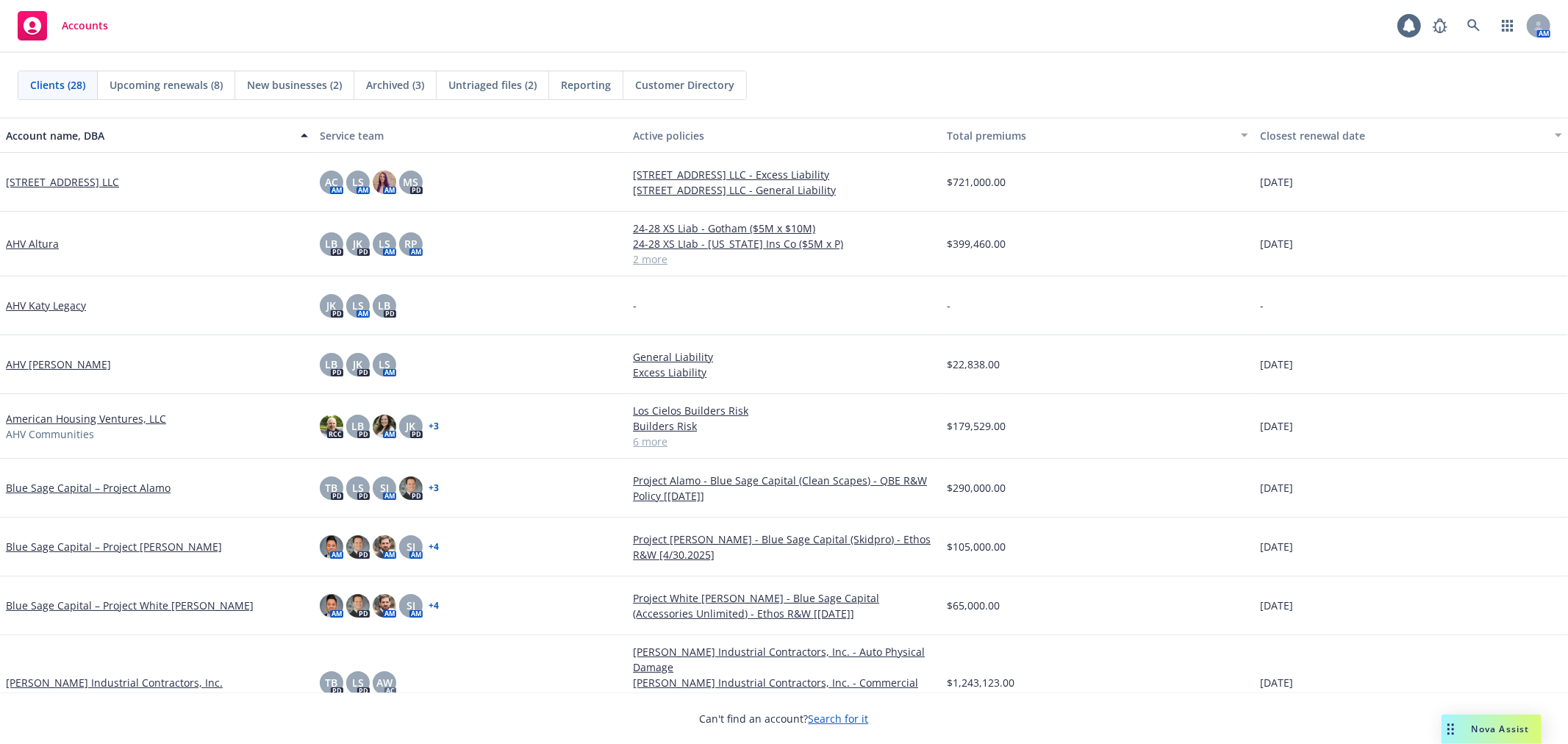
drag, startPoint x: 244, startPoint y: 35, endPoint x: 225, endPoint y: 354, distance: 319.6
click at [244, 35] on div "Accounts 1 AM" at bounding box center [784, 26] width 1568 height 53
click at [1053, 67] on div "Clients (28) Upcoming renewals (8) New businesses (2) Archived (3) Untriaged fi…" at bounding box center [784, 85] width 1568 height 65
drag, startPoint x: 1349, startPoint y: 53, endPoint x: 1406, endPoint y: 55, distance: 57.0
click at [1349, 53] on div "Clients (28) Upcoming renewals (8) New businesses (2) Archived (3) Untriaged fi…" at bounding box center [784, 85] width 1568 height 65
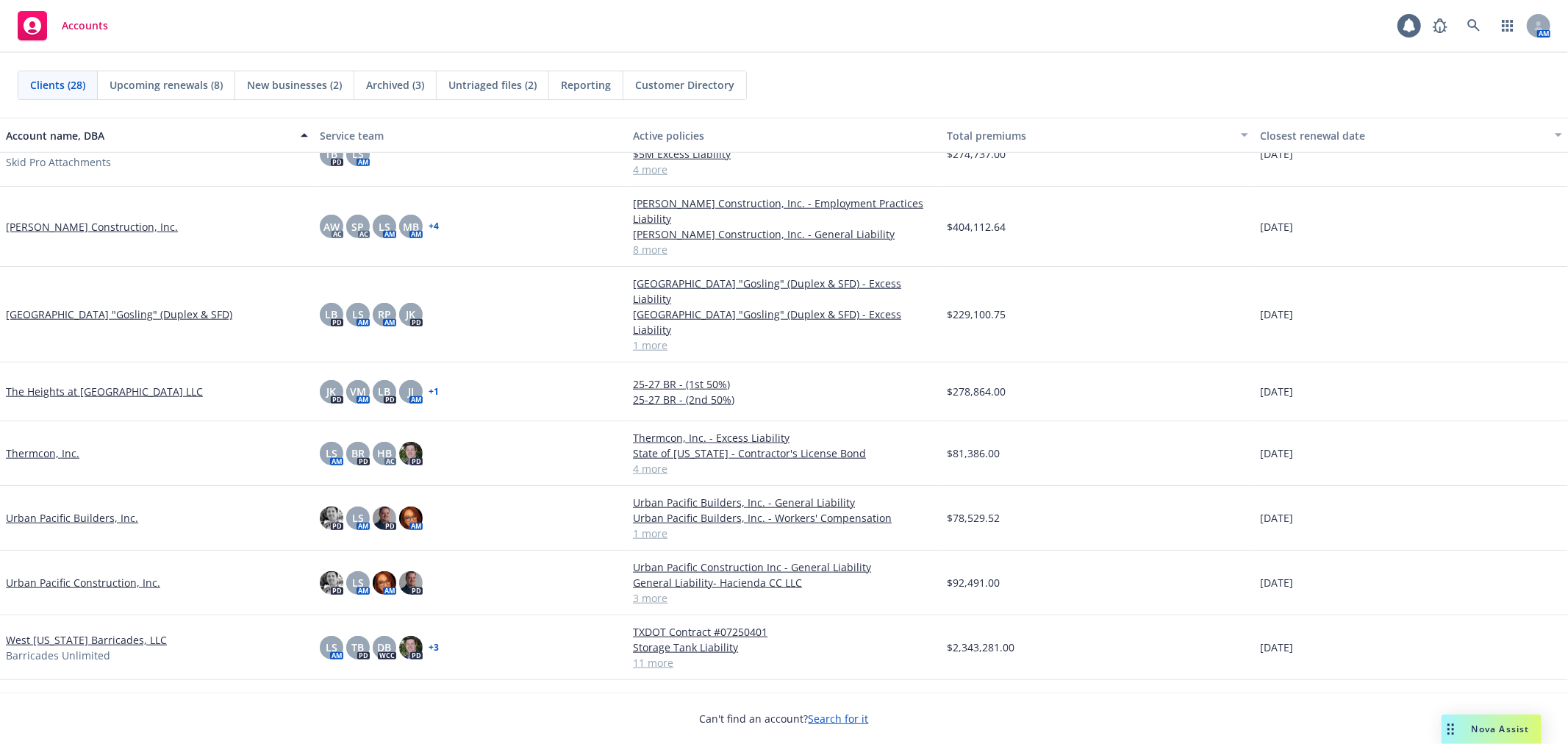
scroll to position [1160, 0]
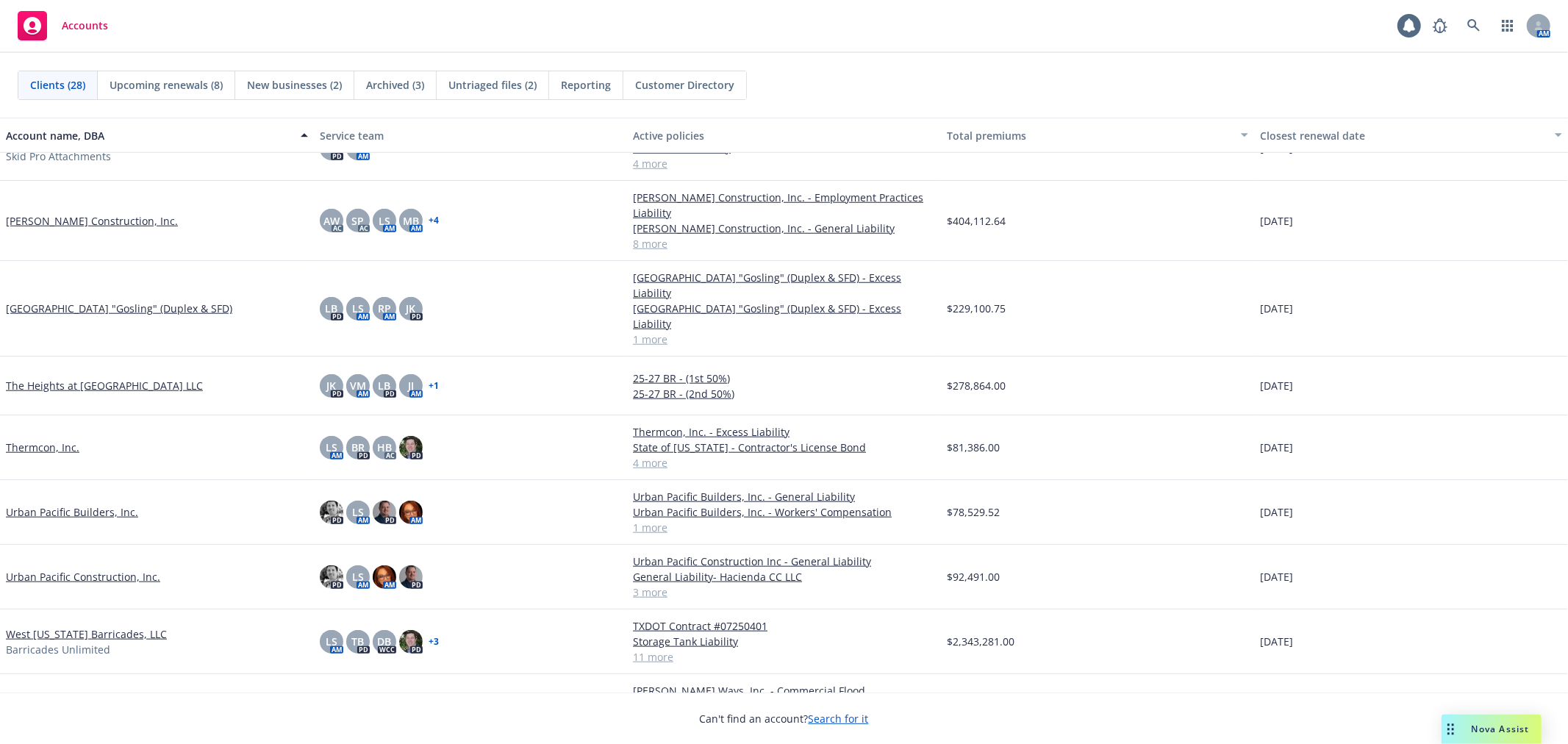
click at [65, 691] on link "[PERSON_NAME] Ways, Inc." at bounding box center [74, 699] width 135 height 16
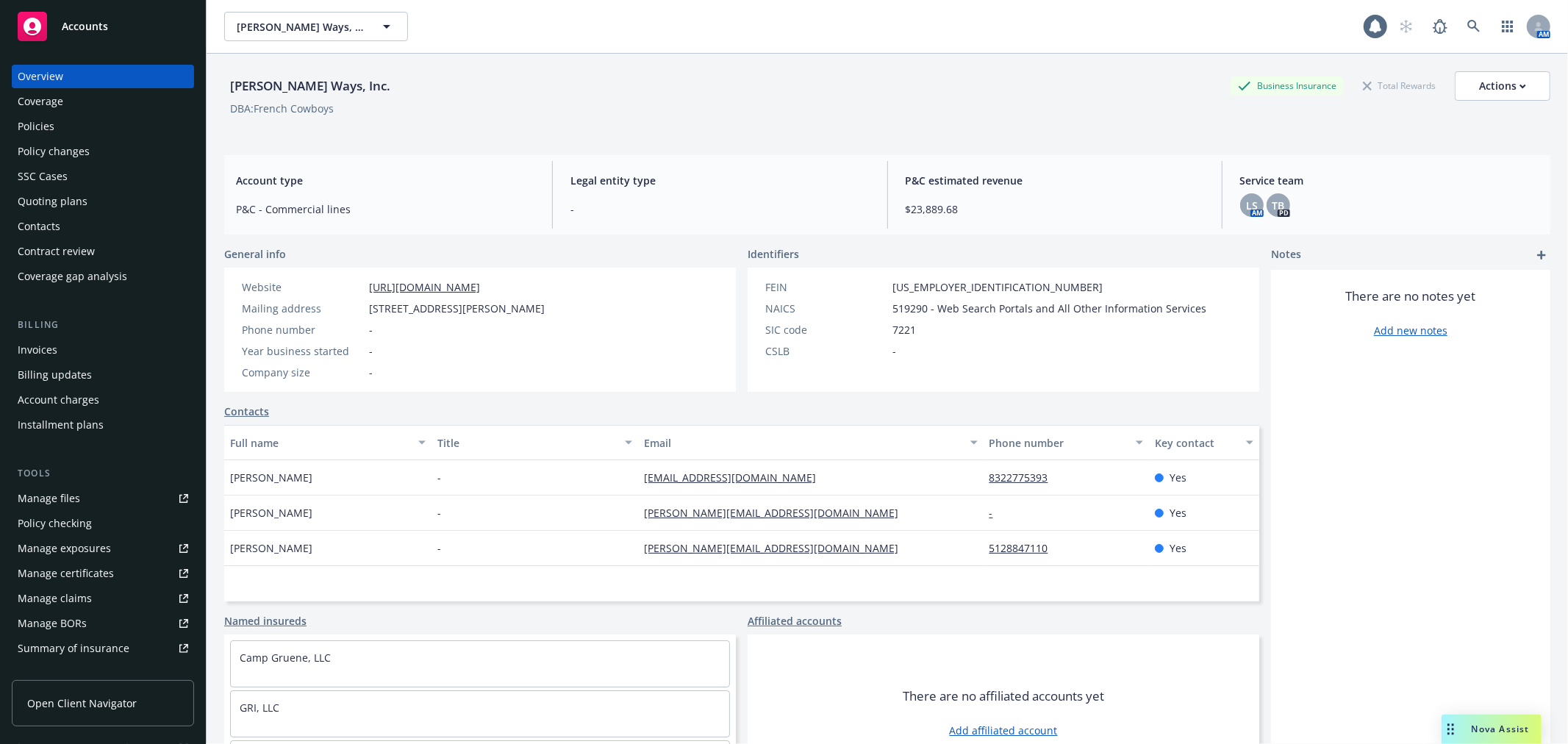
click at [76, 137] on div "Policies" at bounding box center [102, 126] width 170 height 23
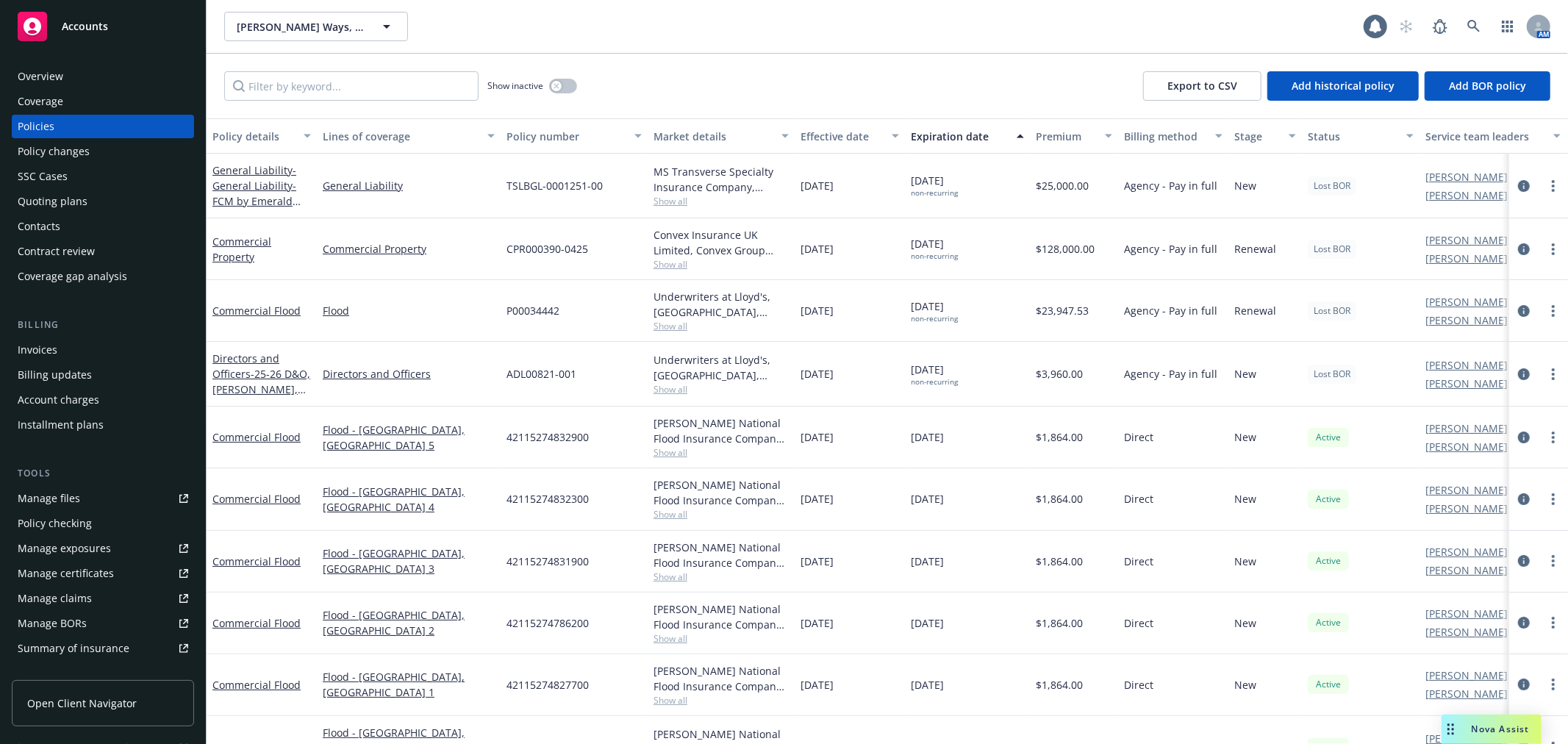
click at [77, 83] on div "Overview" at bounding box center [102, 76] width 170 height 23
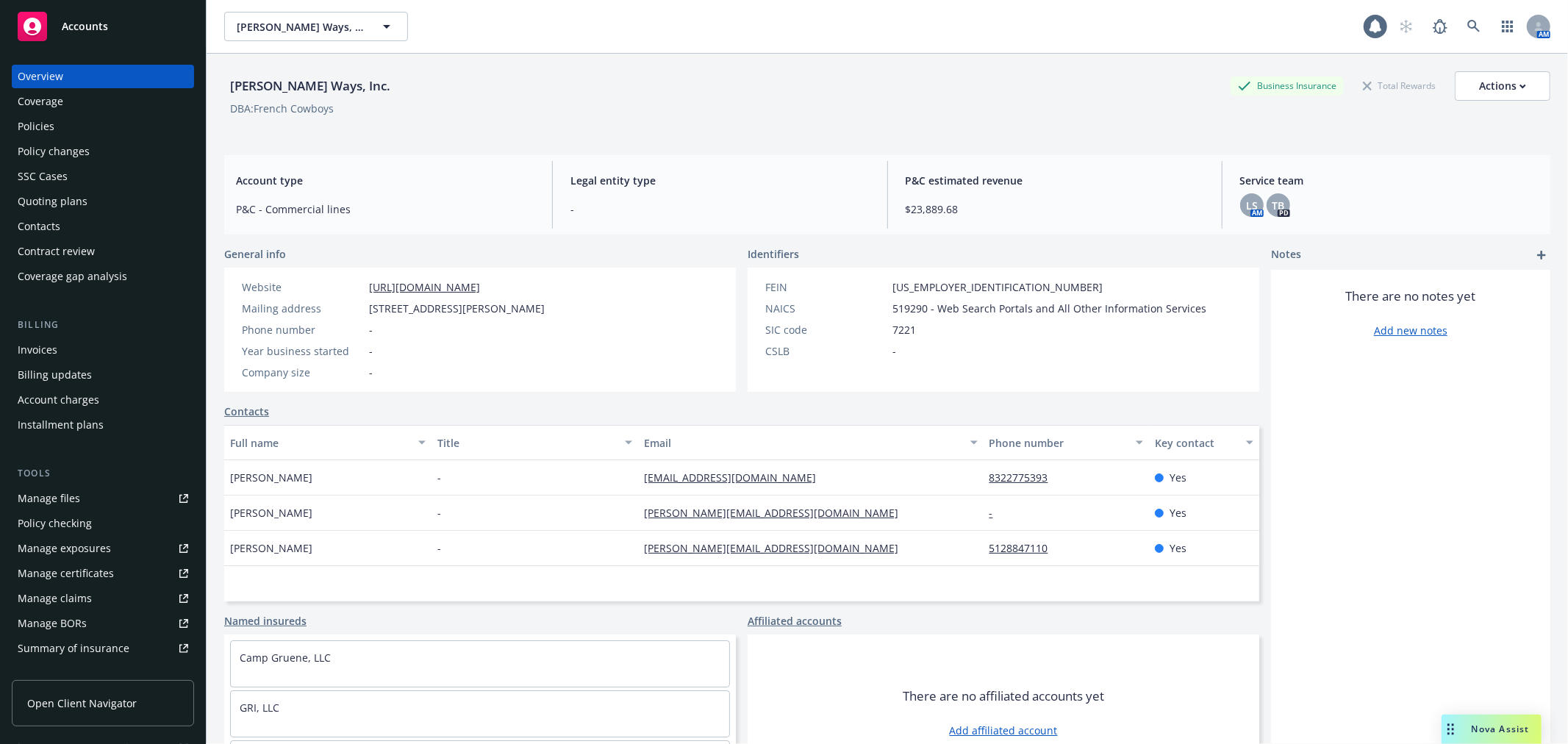
click at [103, 119] on div "Policies" at bounding box center [102, 126] width 170 height 23
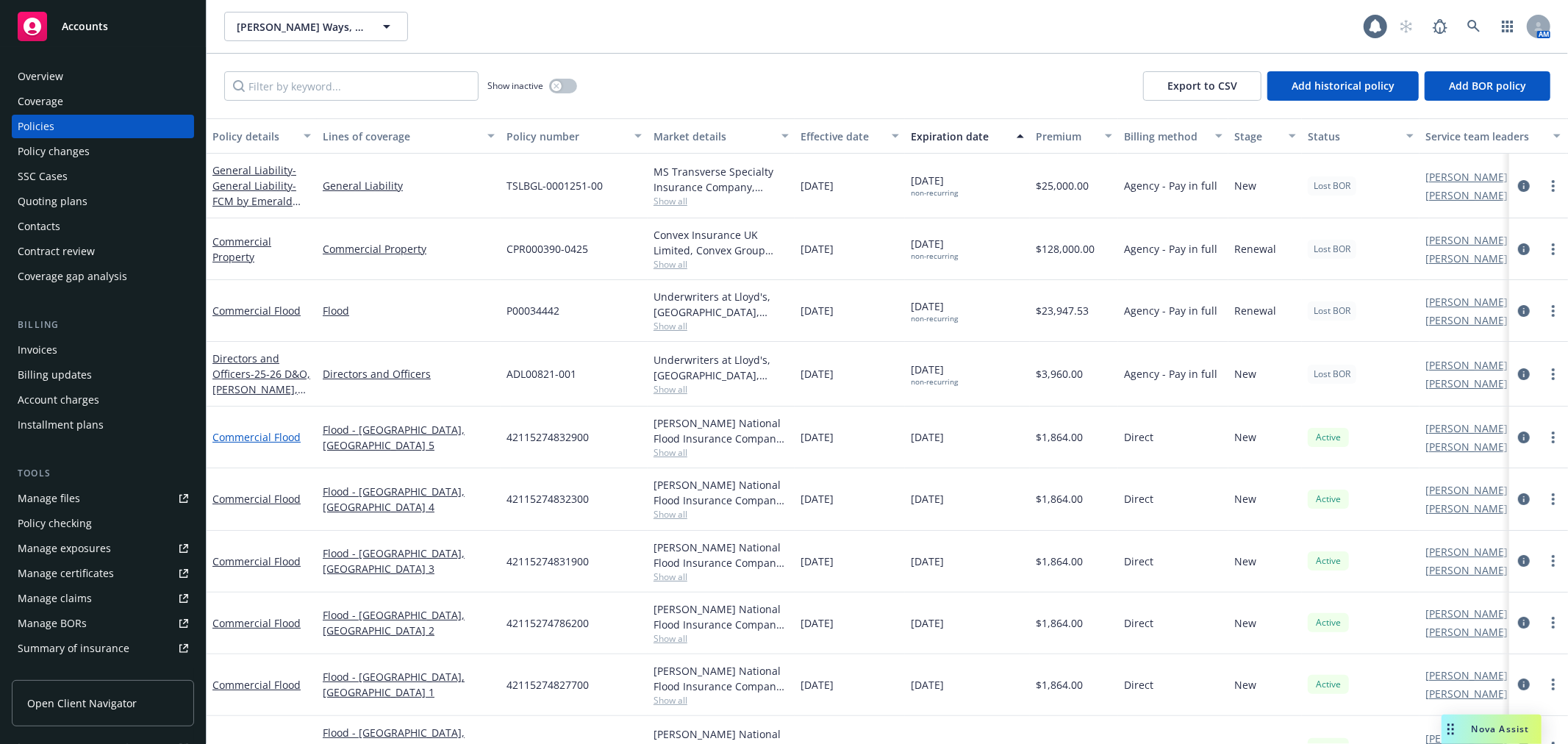
click at [255, 438] on link "Commercial Flood" at bounding box center [257, 437] width 88 height 14
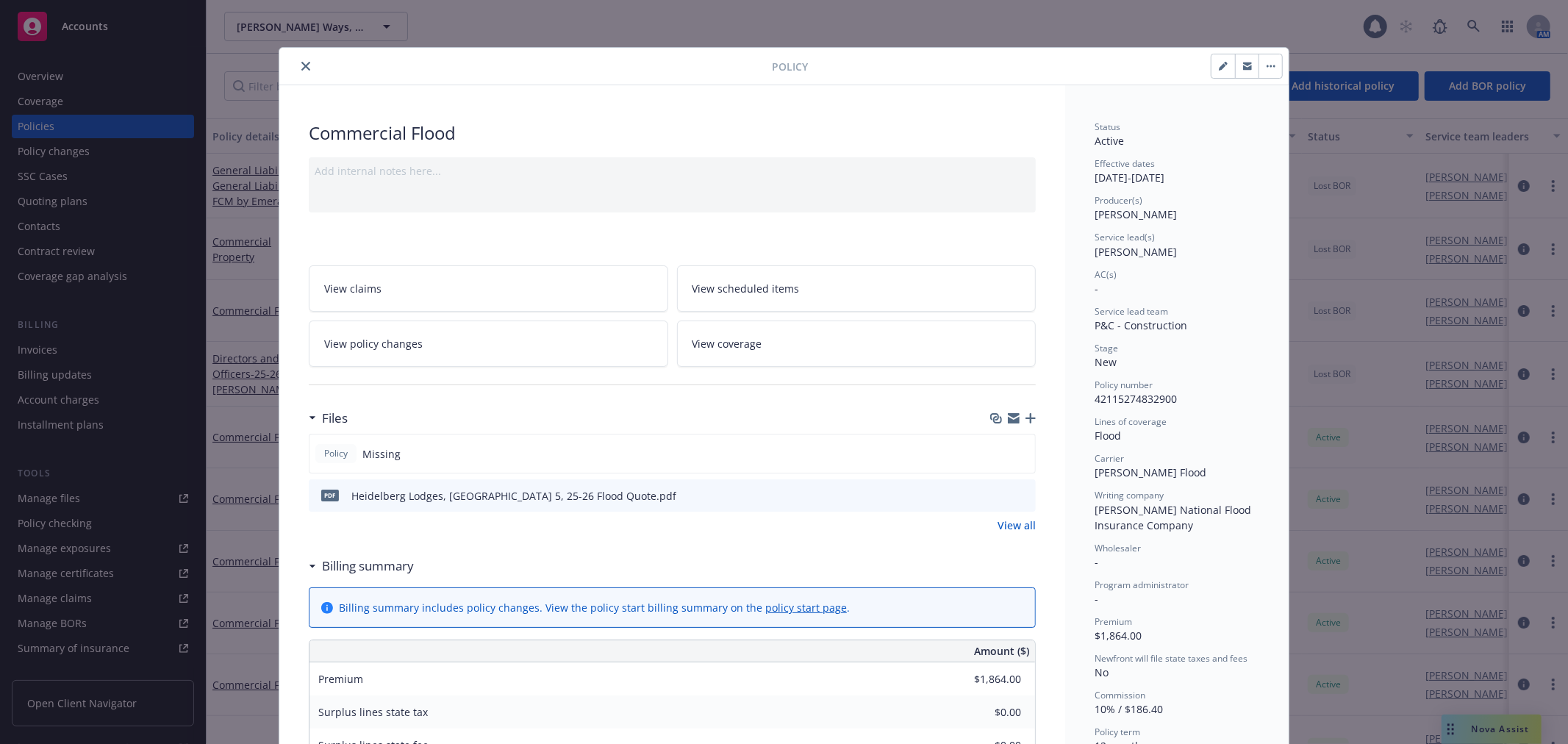
click at [1016, 491] on icon "preview file" at bounding box center [1021, 495] width 13 height 10
click at [300, 71] on button "close" at bounding box center [305, 66] width 17 height 17
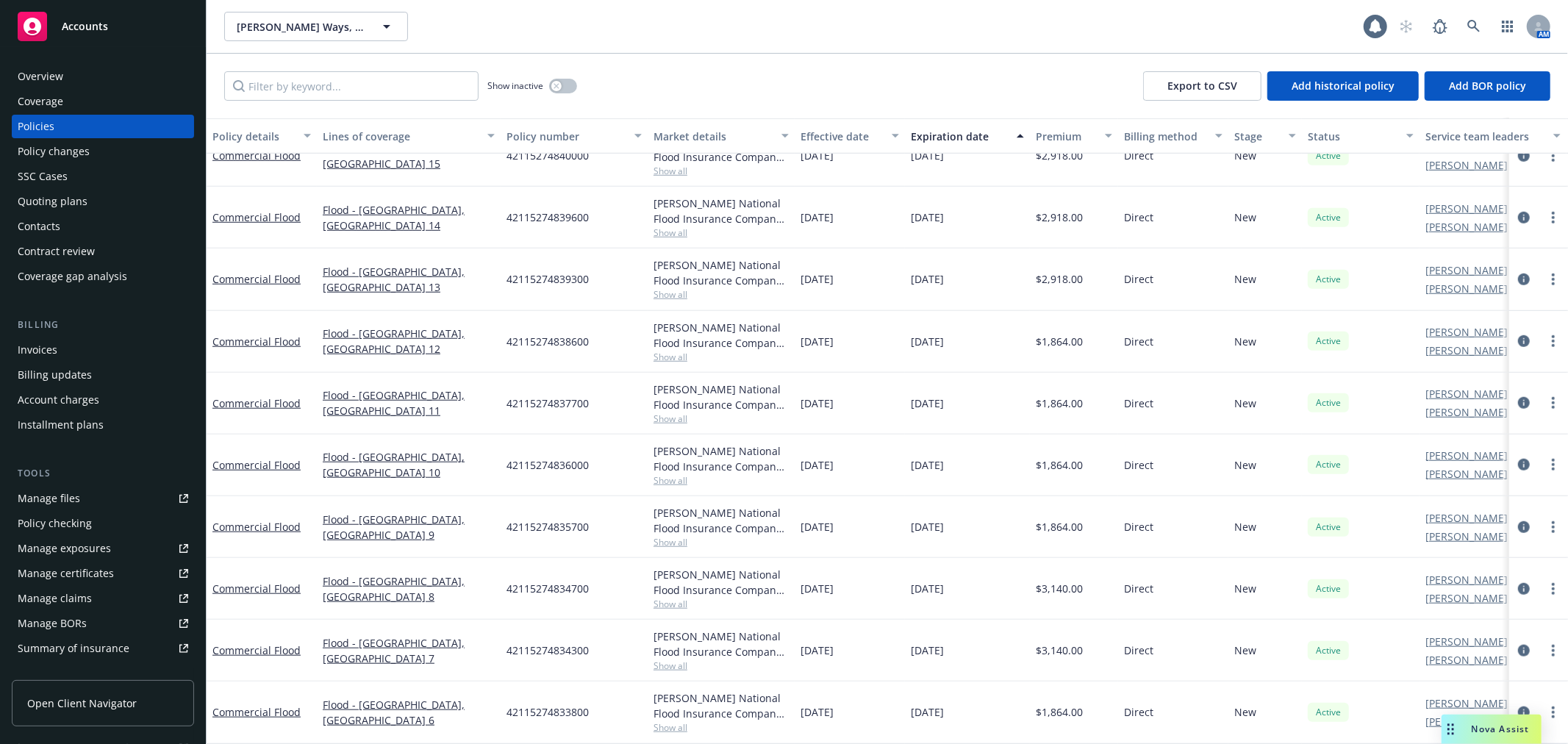
scroll to position [985, 0]
drag, startPoint x: 54, startPoint y: 78, endPoint x: 67, endPoint y: 78, distance: 13.0
click at [56, 78] on div "Overview" at bounding box center [40, 76] width 46 height 23
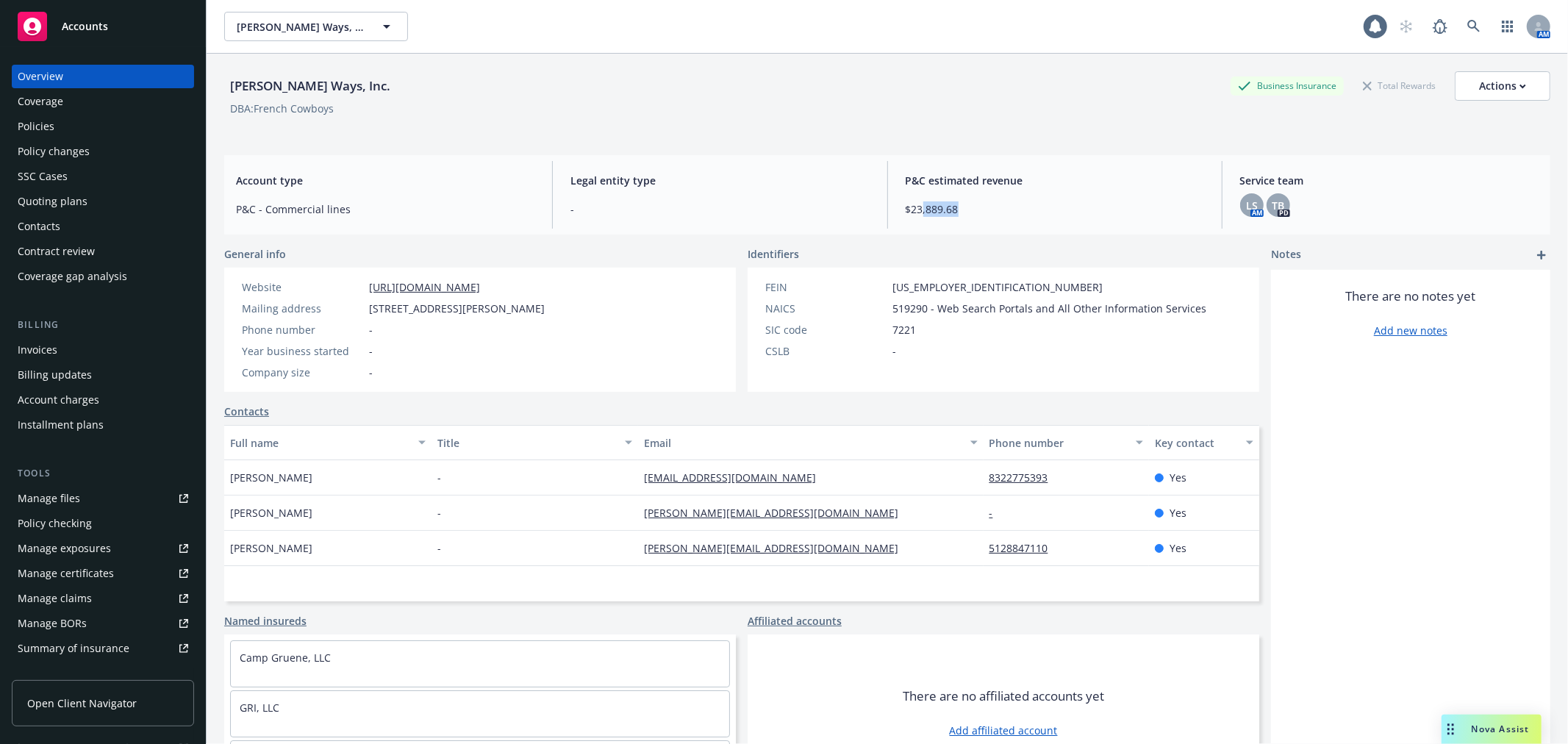
drag, startPoint x: 917, startPoint y: 202, endPoint x: 1145, endPoint y: 215, distance: 228.4
click at [1144, 215] on span "$23,889.68" at bounding box center [1054, 209] width 298 height 16
click at [78, 23] on span "Accounts" at bounding box center [85, 27] width 47 height 12
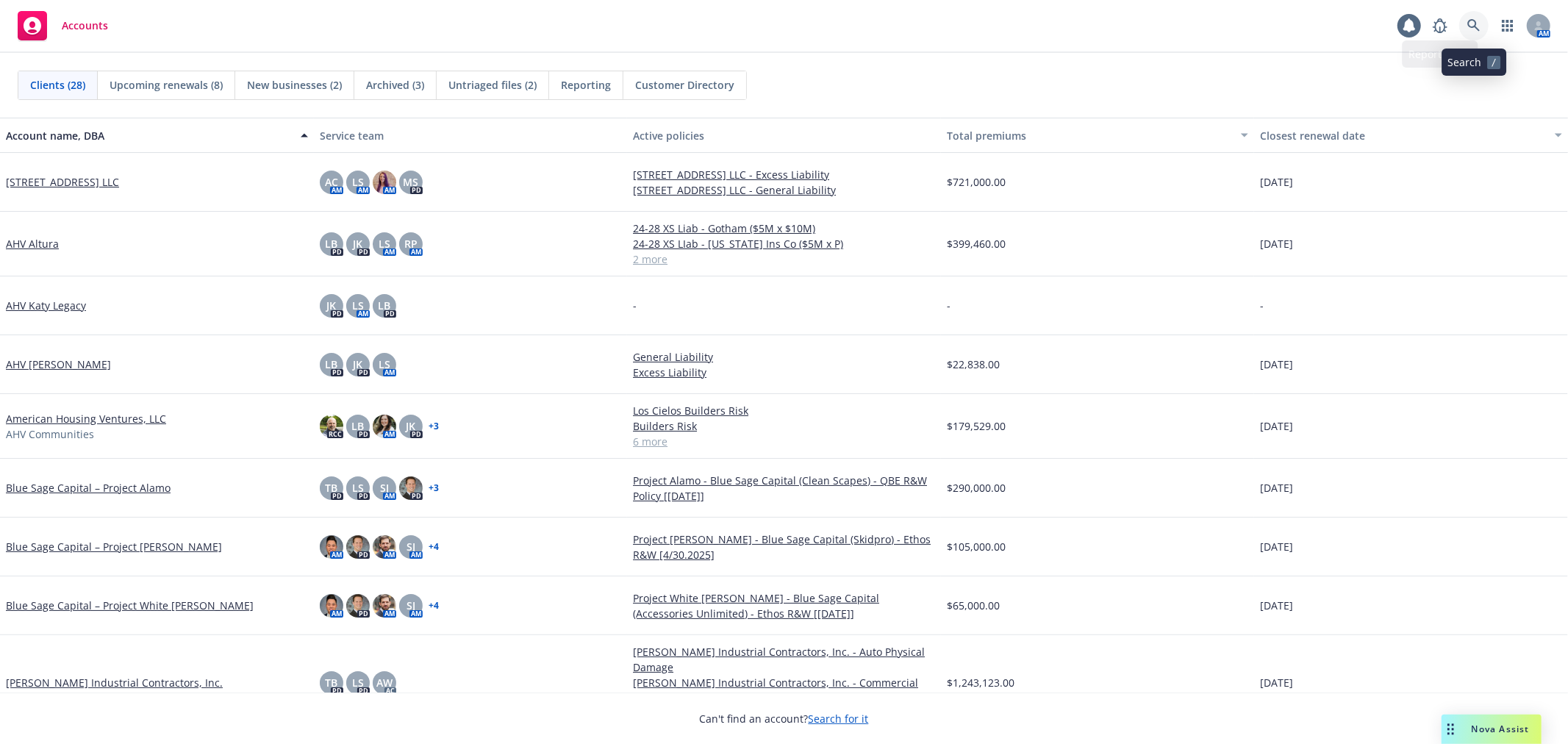
click at [1469, 27] on icon at bounding box center [1473, 25] width 12 height 12
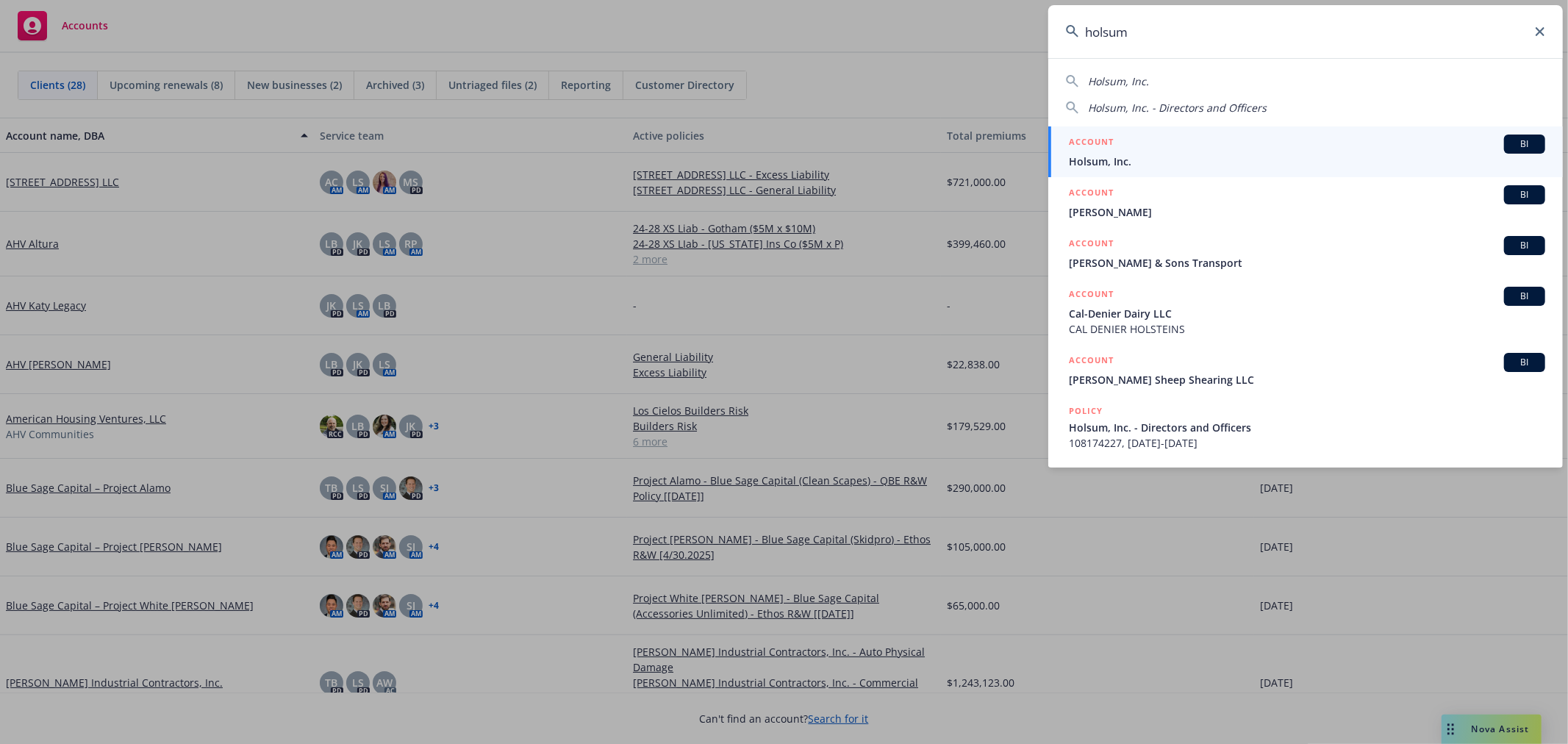
type input "holsum"
click at [1248, 164] on span "Holsum, Inc." at bounding box center [1307, 162] width 477 height 16
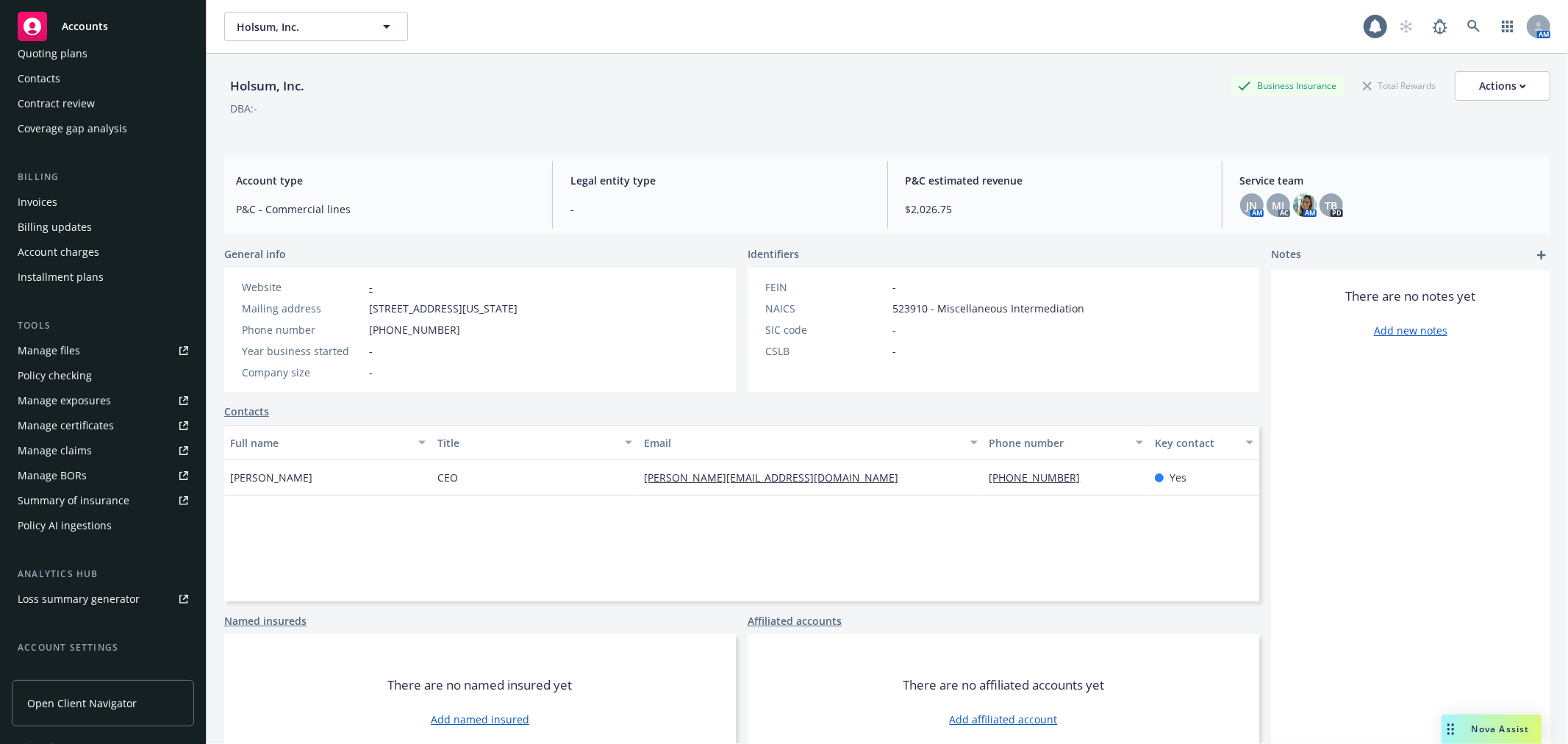
scroll to position [263, 0]
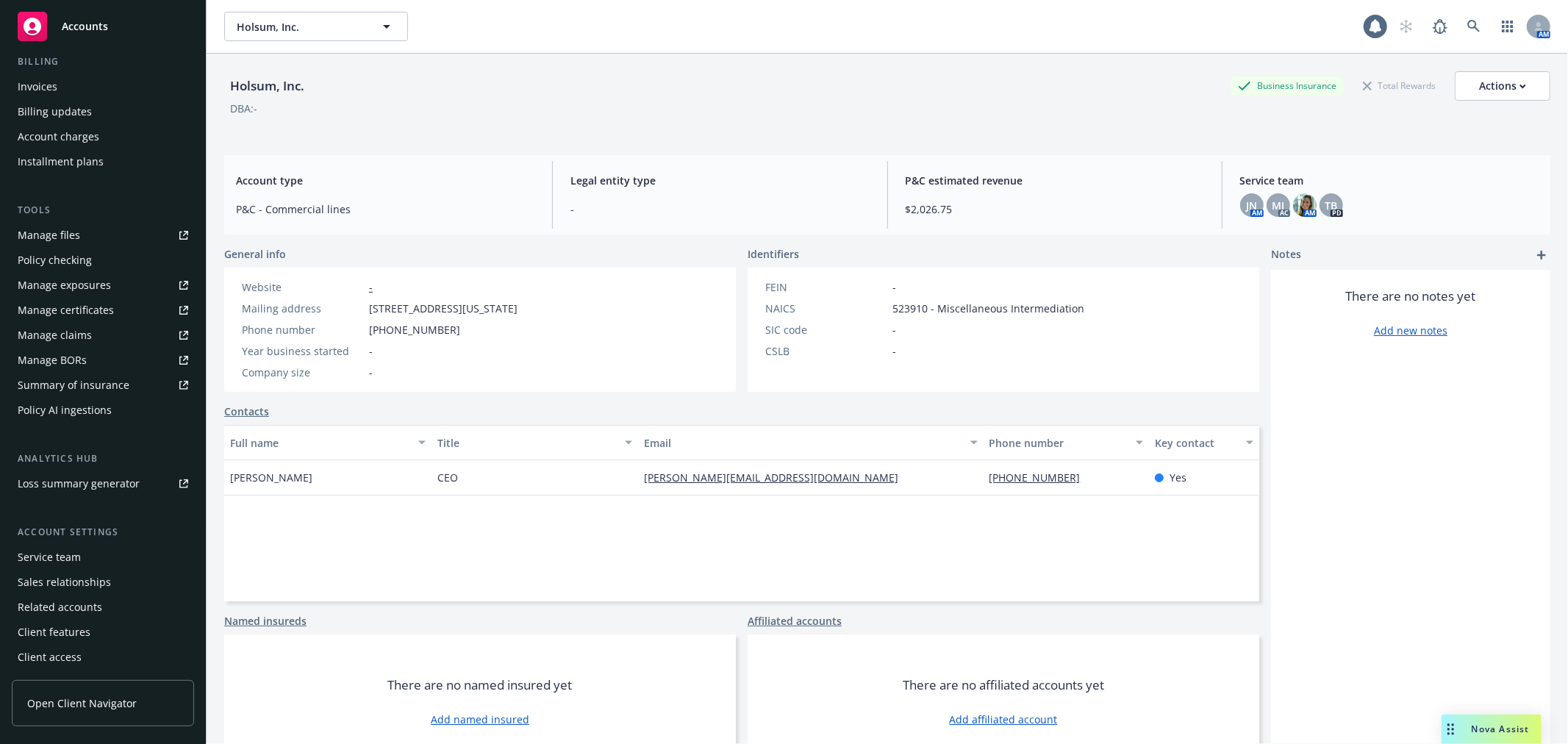
click at [99, 553] on div "Service team" at bounding box center [102, 557] width 170 height 23
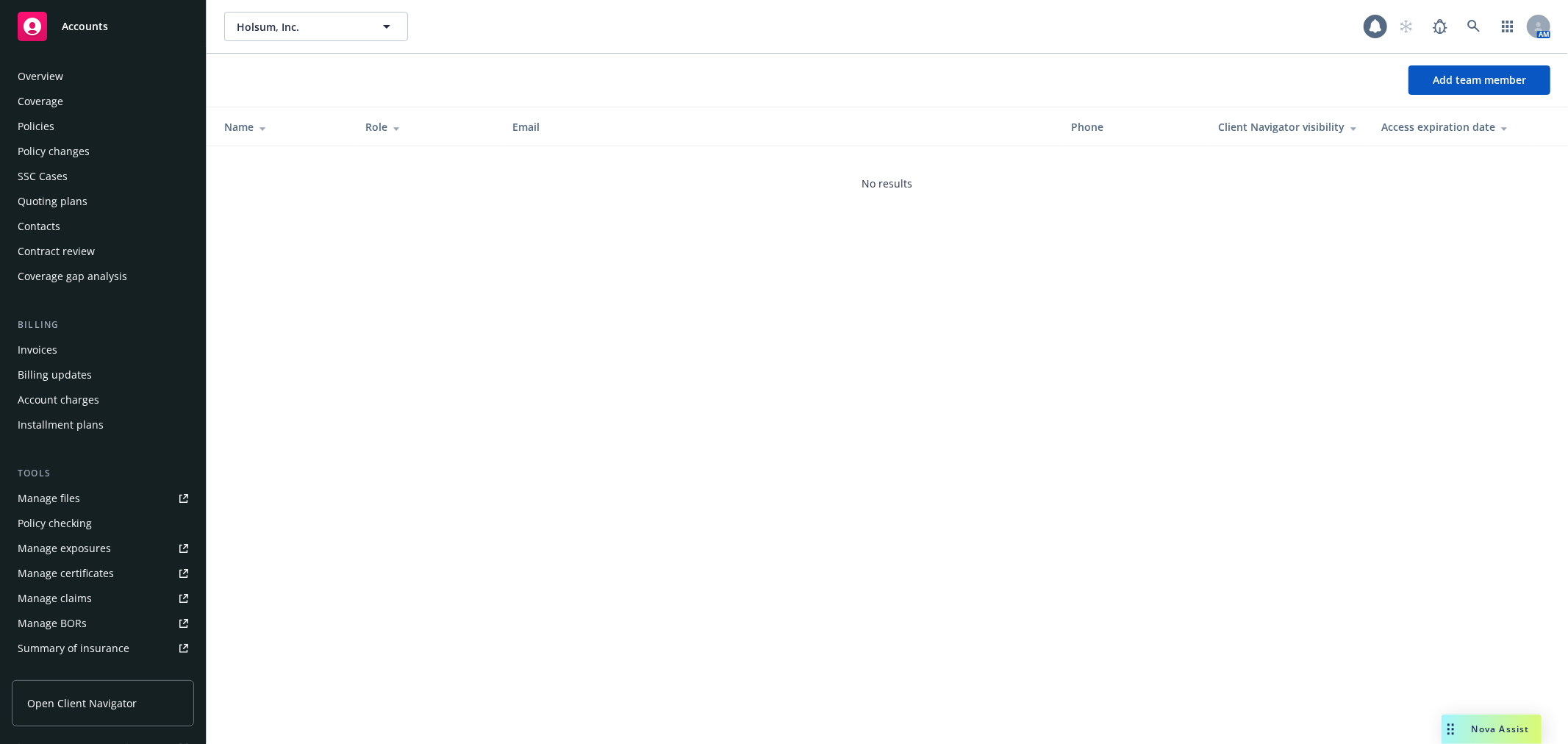
scroll to position [263, 0]
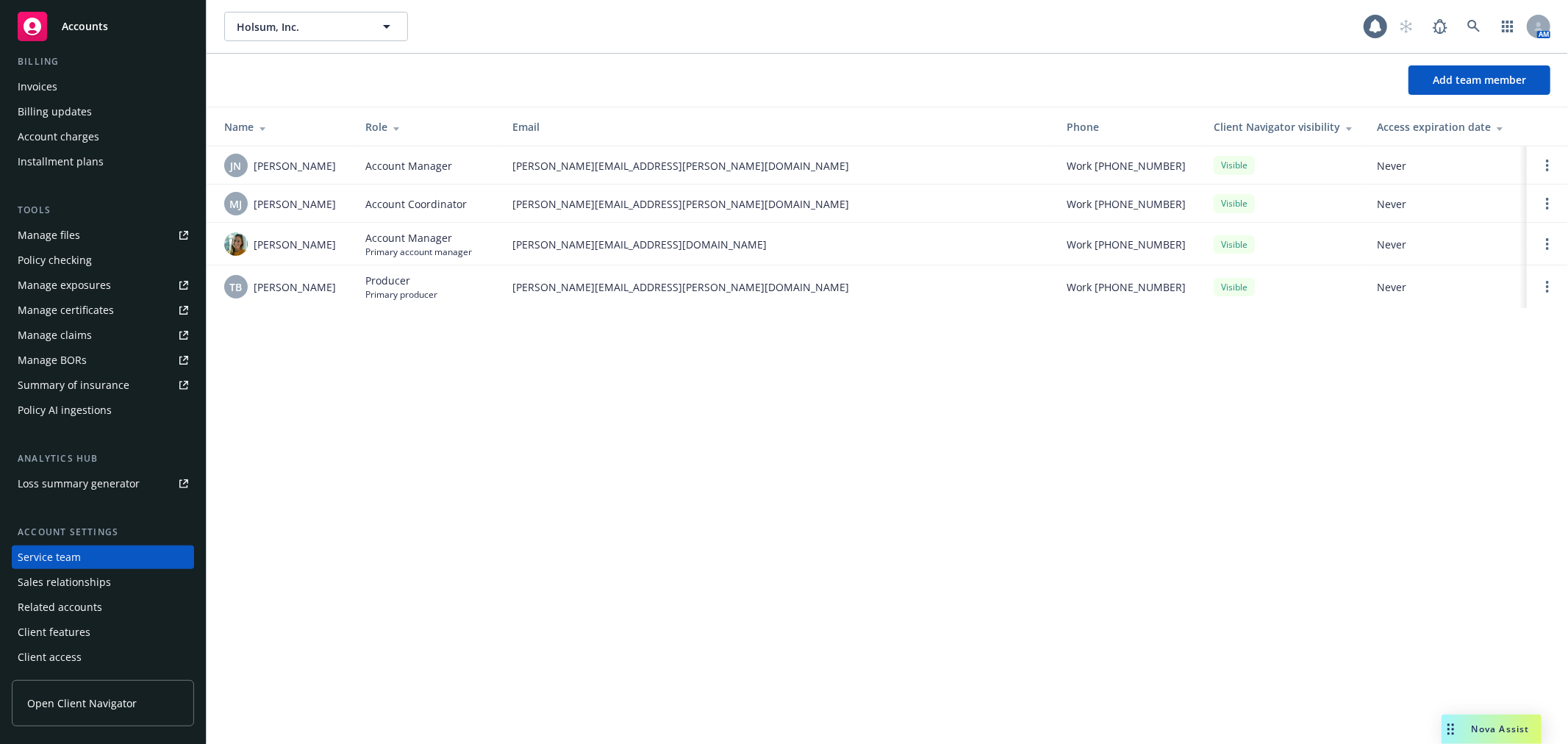
drag, startPoint x: 350, startPoint y: 536, endPoint x: 365, endPoint y: 542, distance: 16.2
click at [350, 542] on div "Holsum, Inc. Holsum, Inc. 1 AM Add team member Name Role Email Phone Client Nav…" at bounding box center [887, 372] width 1361 height 744
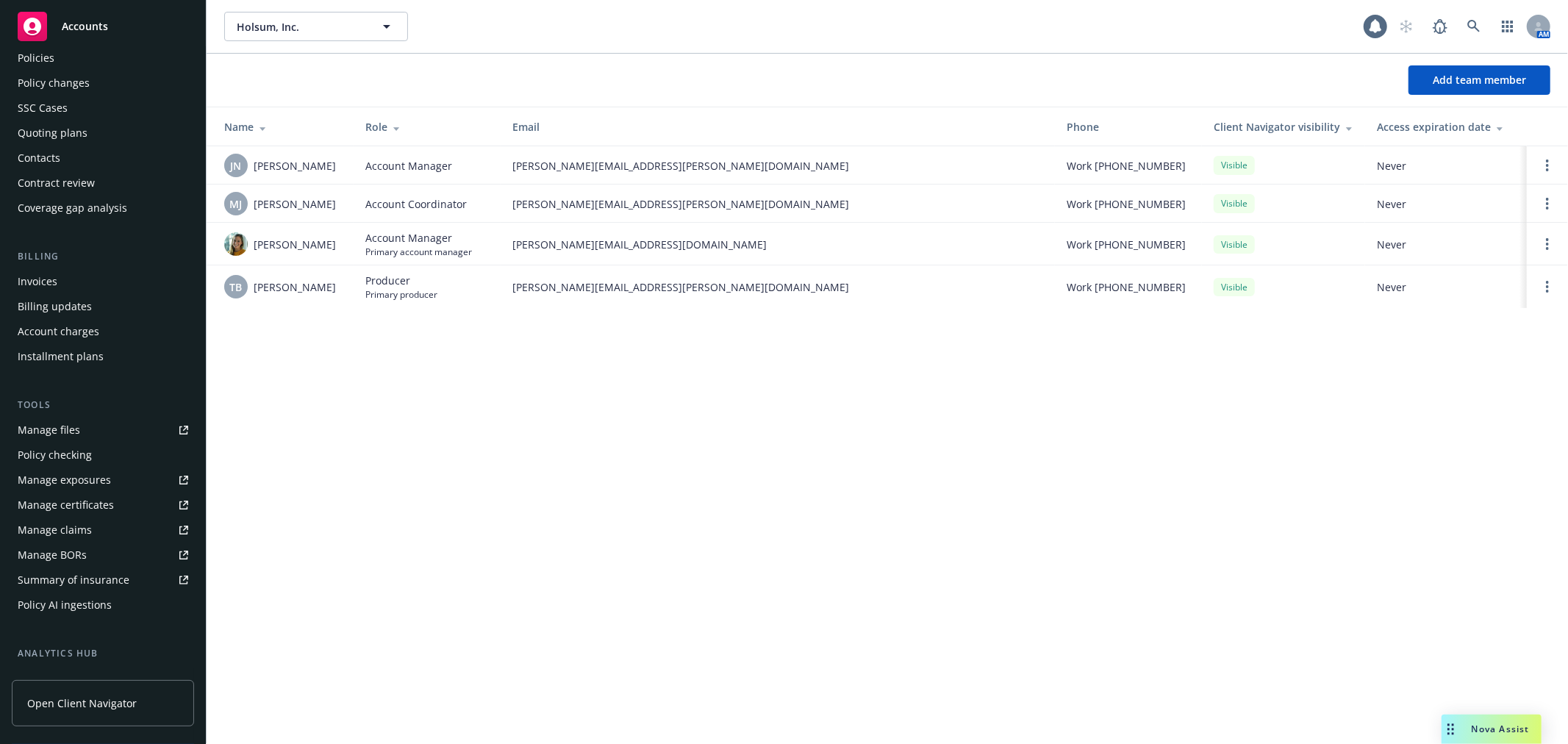
scroll to position [0, 0]
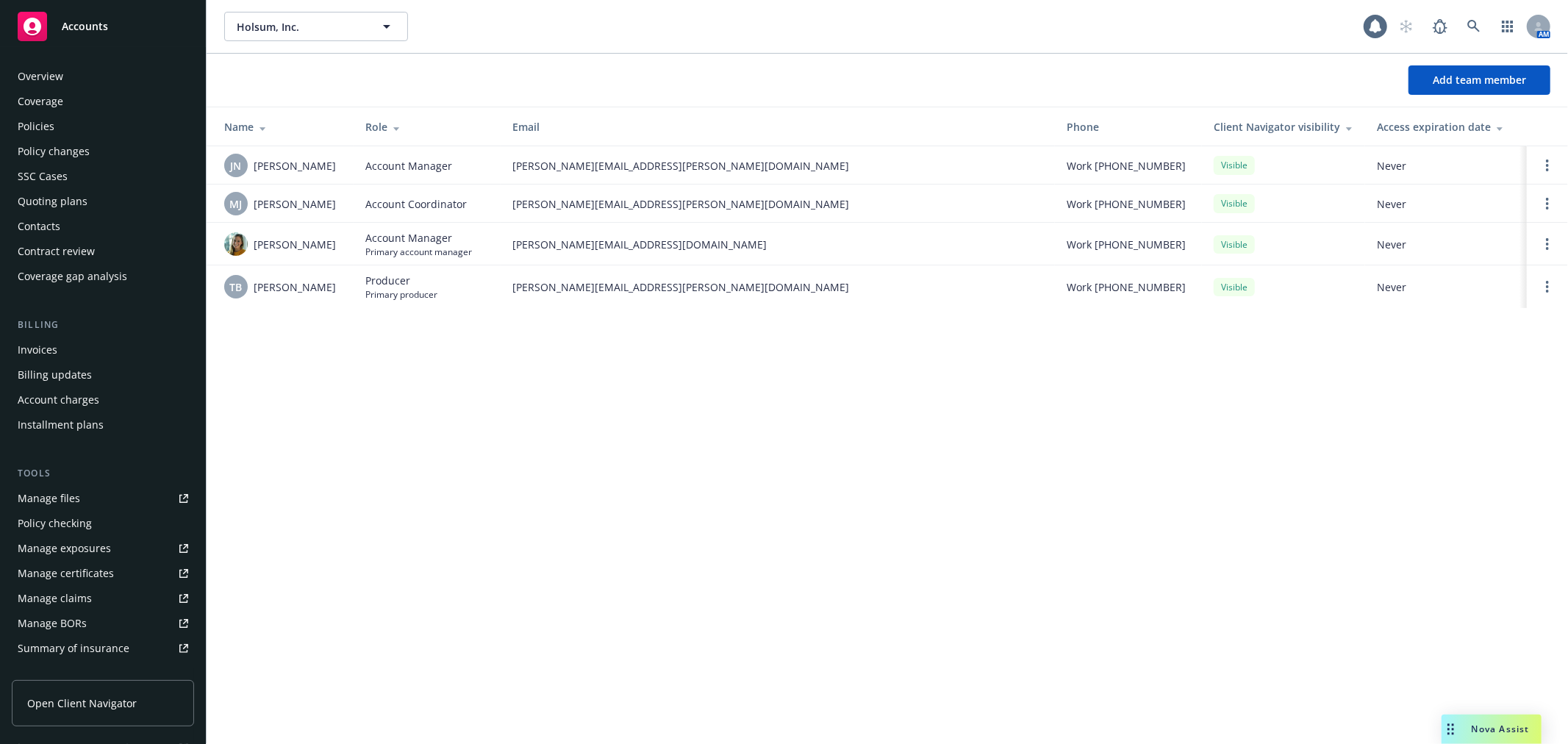
click at [104, 57] on div "Overview Coverage Policies Policy changes SSC Cases Quoting plans Contacts Cont…" at bounding box center [103, 395] width 206 height 697
click at [100, 68] on div "Overview" at bounding box center [102, 76] width 170 height 23
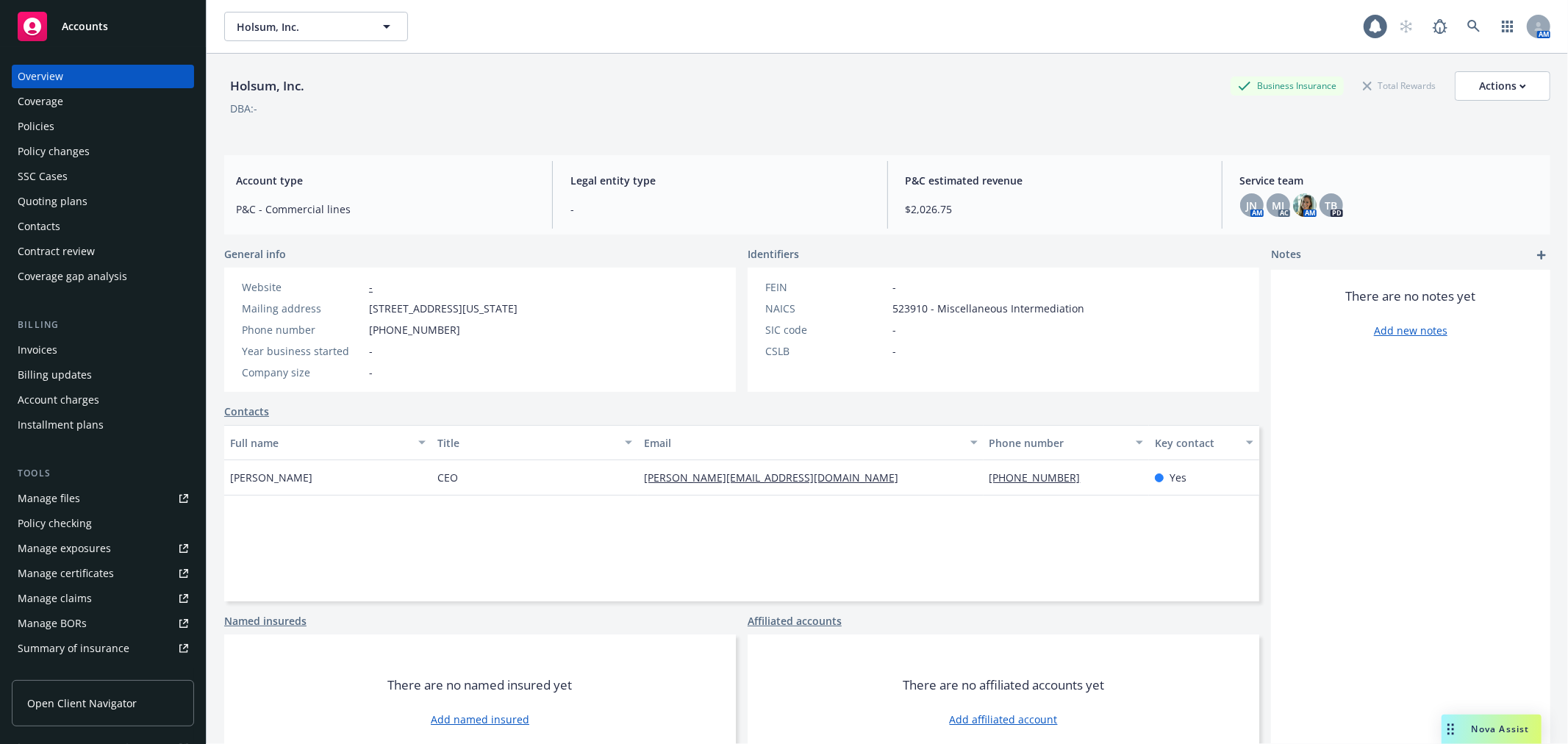
click at [125, 31] on div "Accounts" at bounding box center [102, 27] width 170 height 29
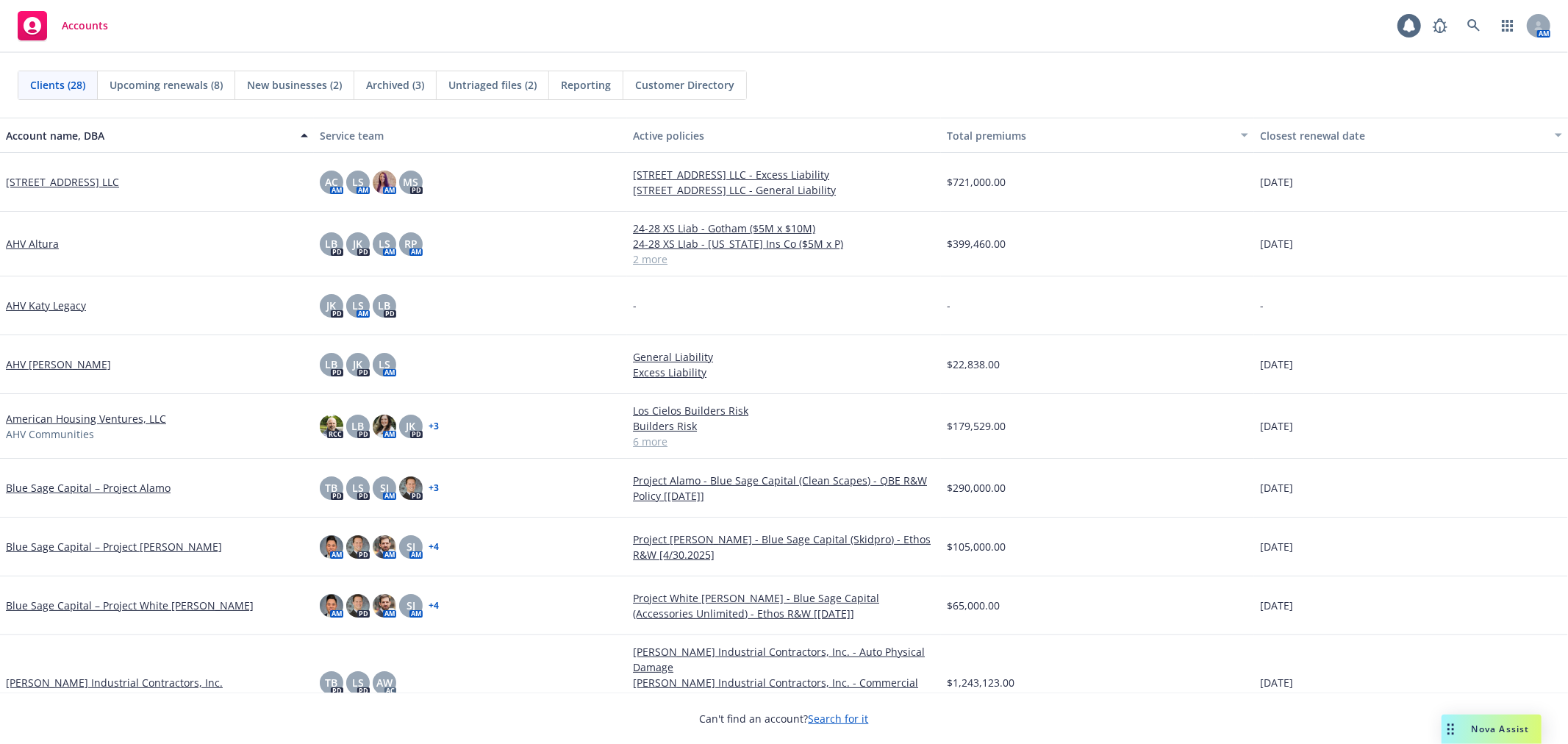
click at [962, 66] on div "Clients (28) Upcoming renewals (8) New businesses (2) Archived (3) Untriaged fi…" at bounding box center [784, 85] width 1568 height 65
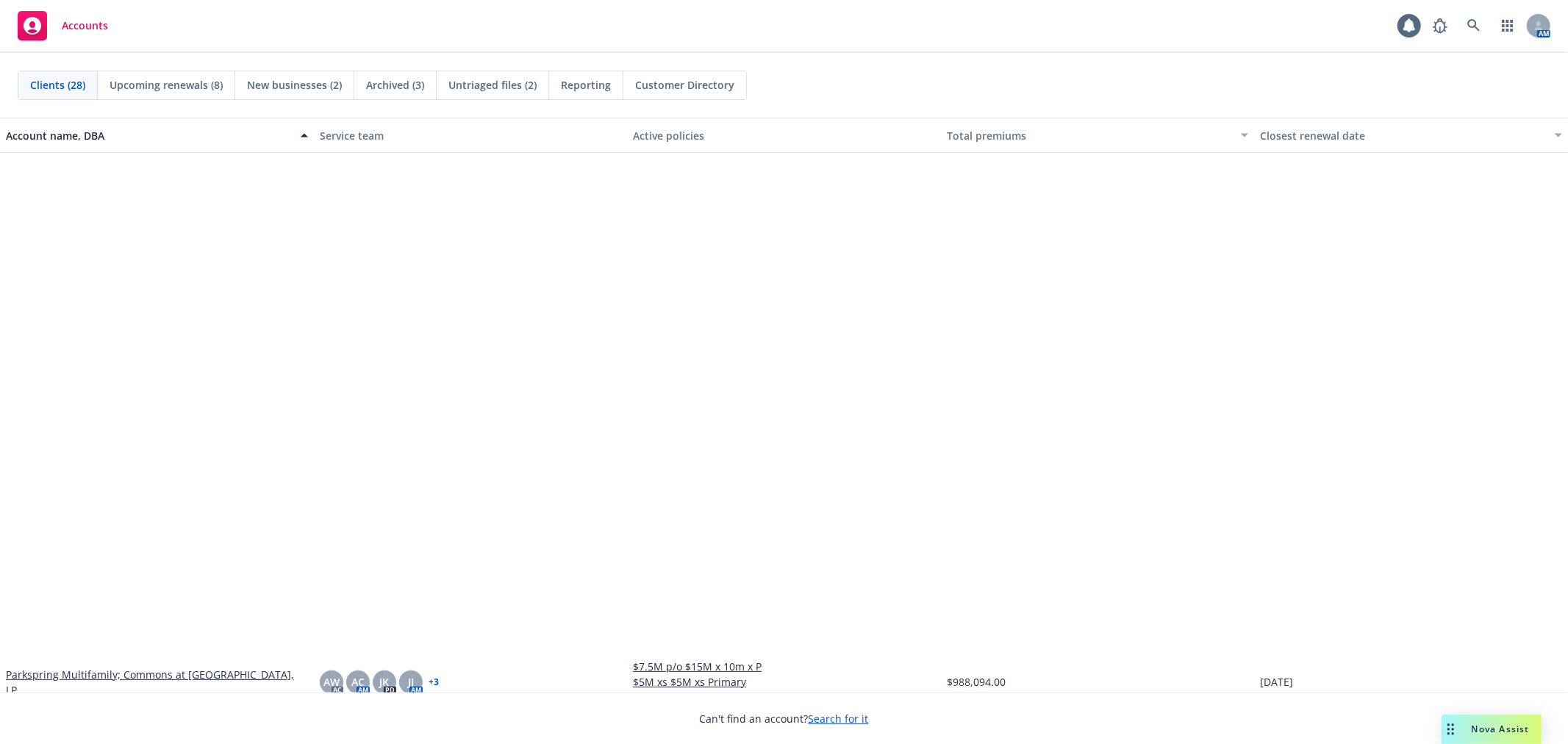
scroll to position [899, 0]
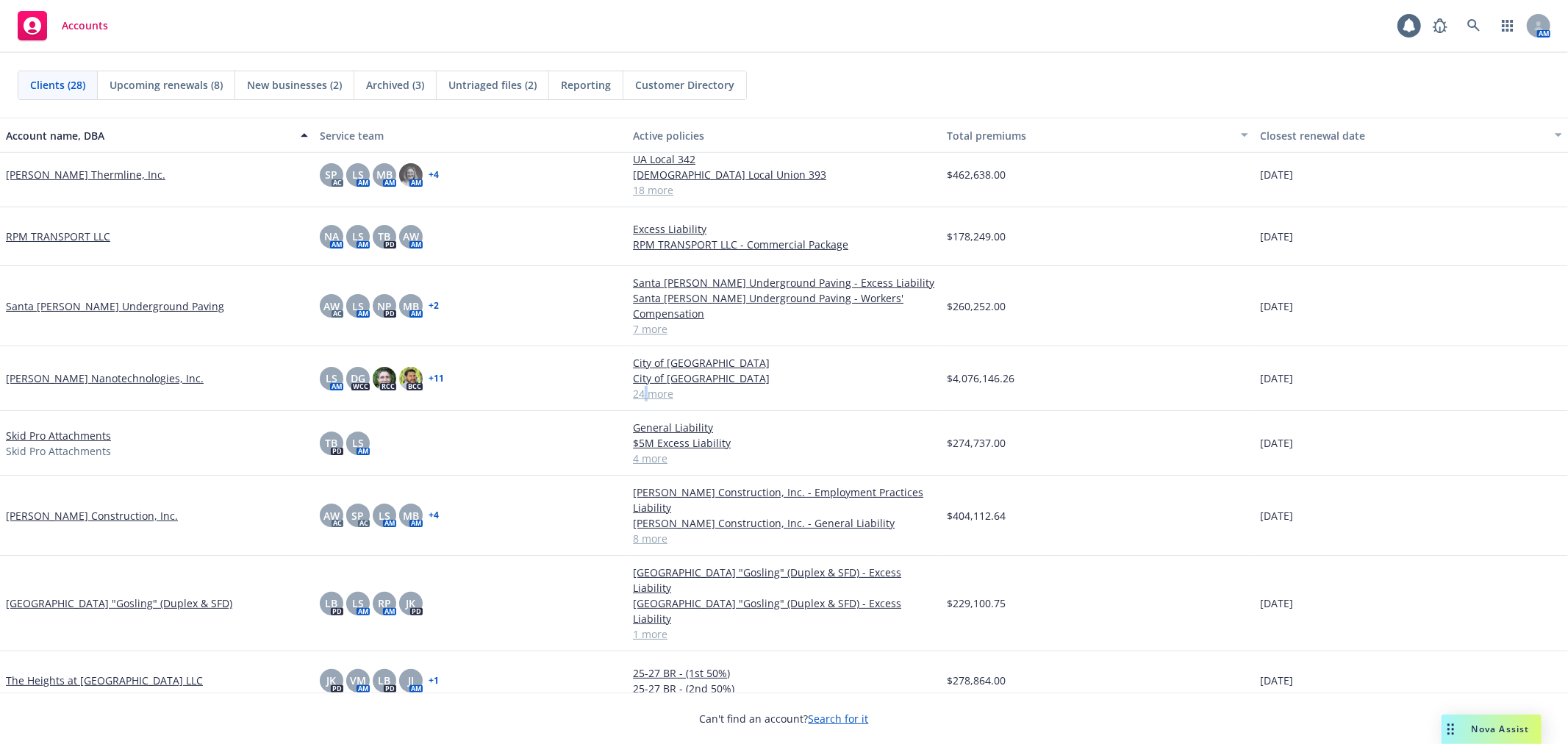
click at [641, 386] on link "24 more" at bounding box center [784, 394] width 302 height 16
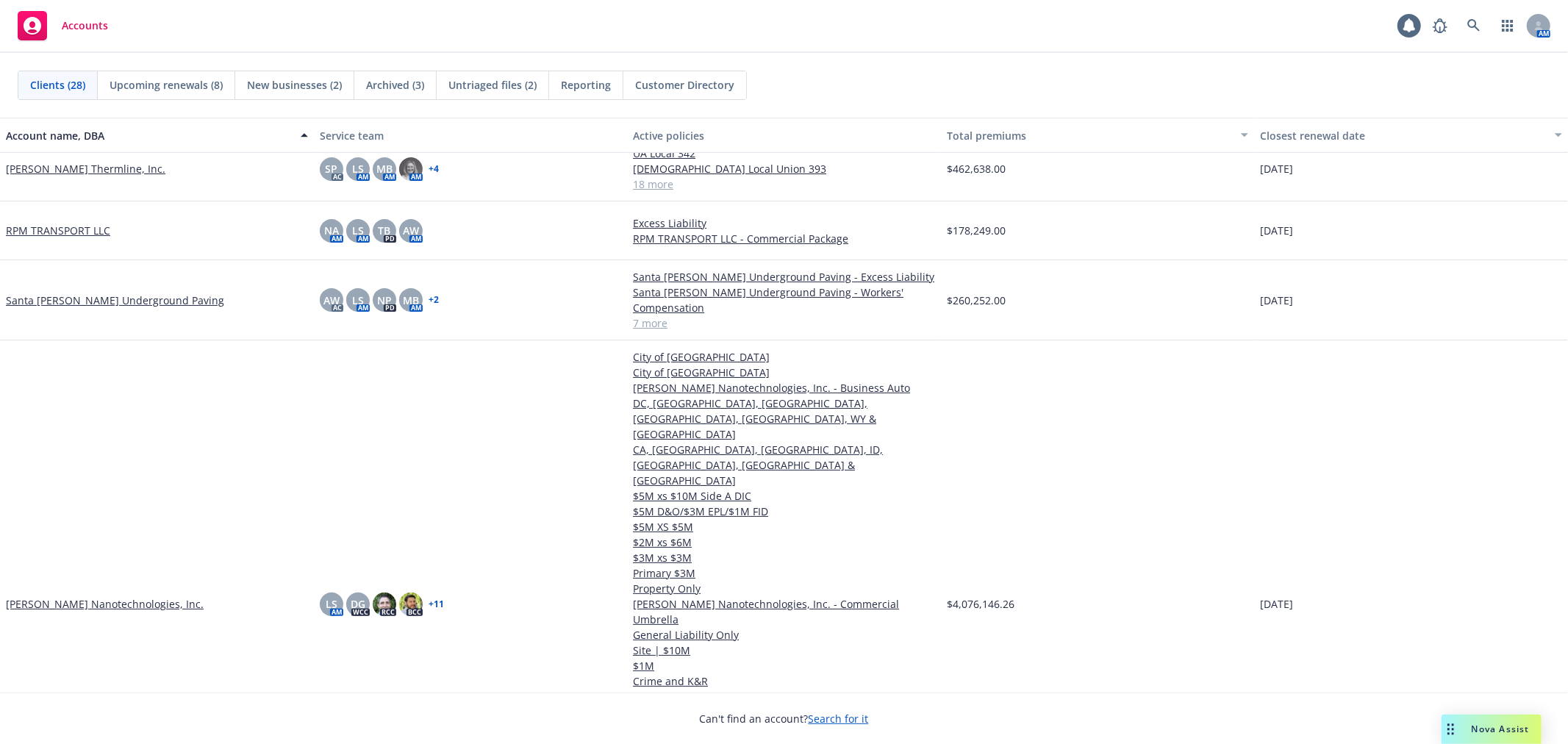
scroll to position [1143, 0]
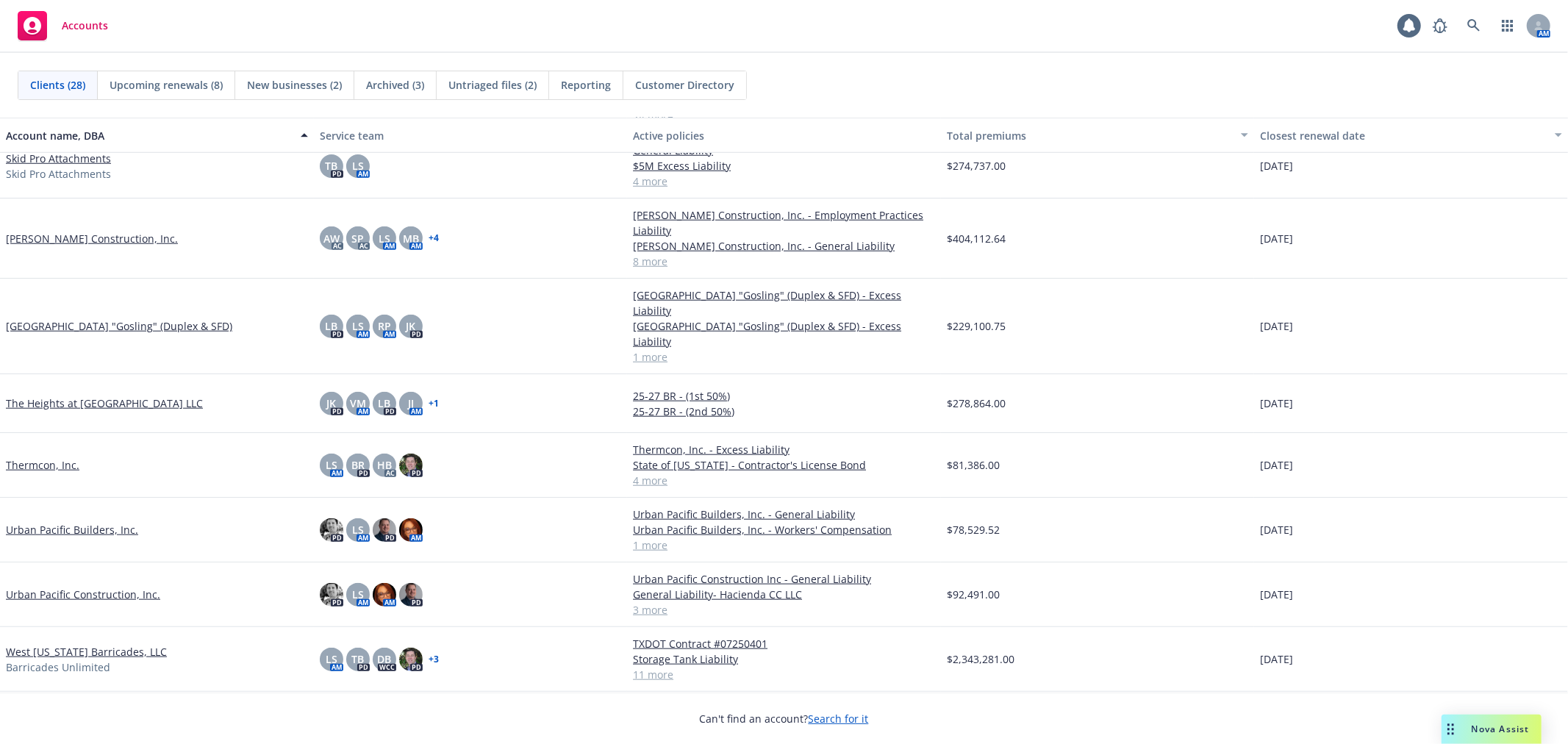
click at [862, 93] on div "Clients (28) Upcoming renewals (8) New businesses (2) Archived (3) Untriaged fi…" at bounding box center [784, 86] width 1533 height 29
click at [643, 473] on link "4 more" at bounding box center [784, 481] width 302 height 16
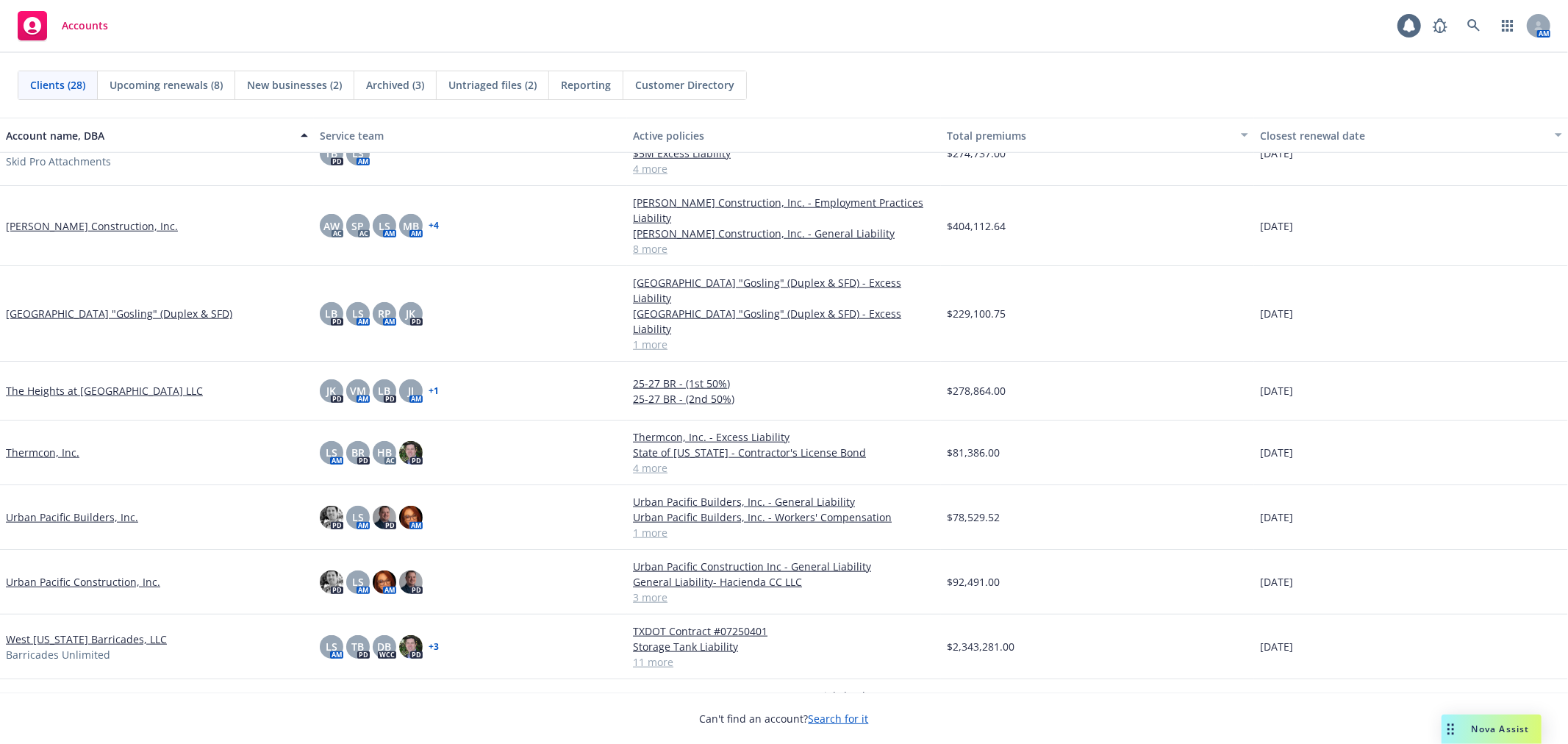
scroll to position [1160, 0]
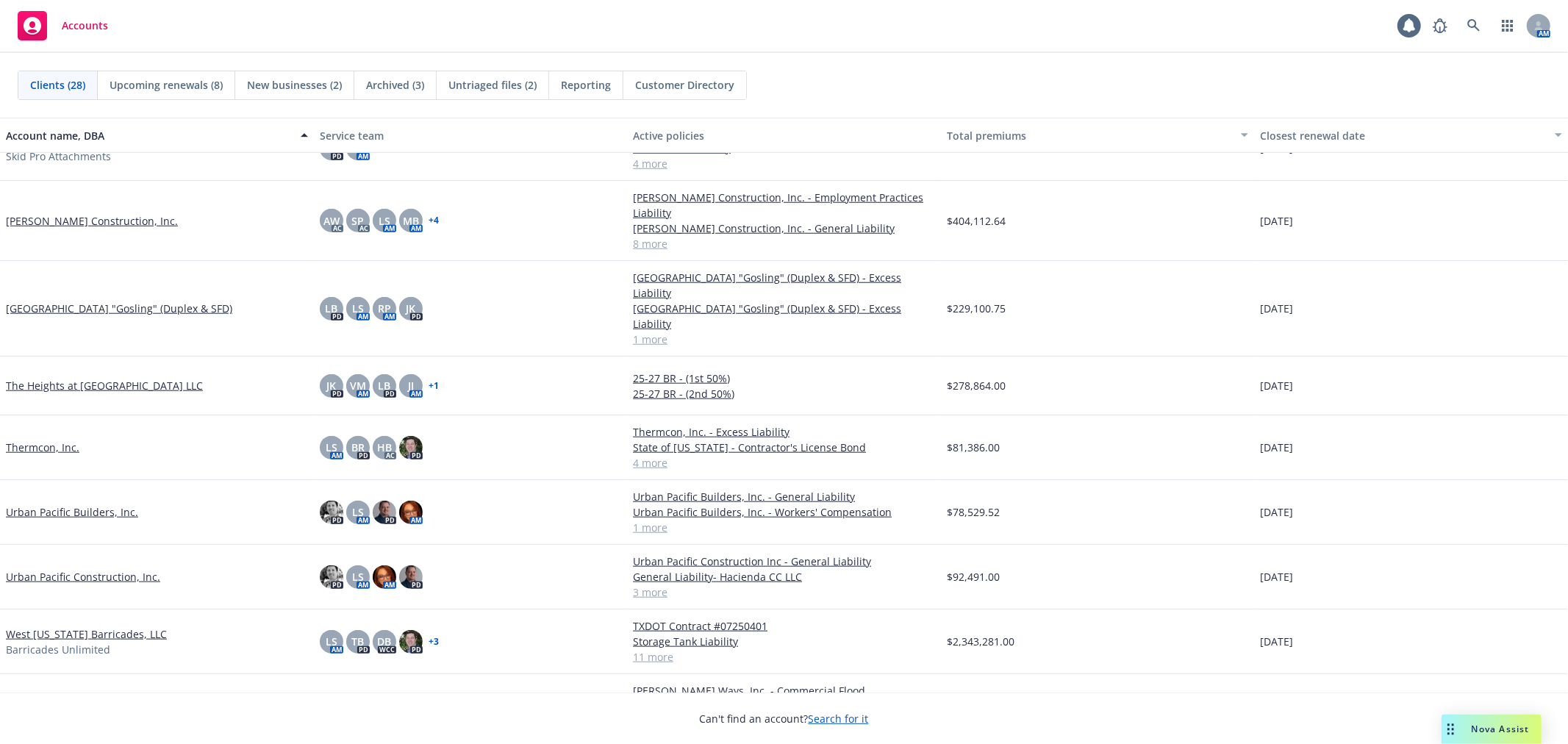
click at [50, 626] on link "West [US_STATE] Barricades, LLC" at bounding box center [86, 634] width 161 height 16
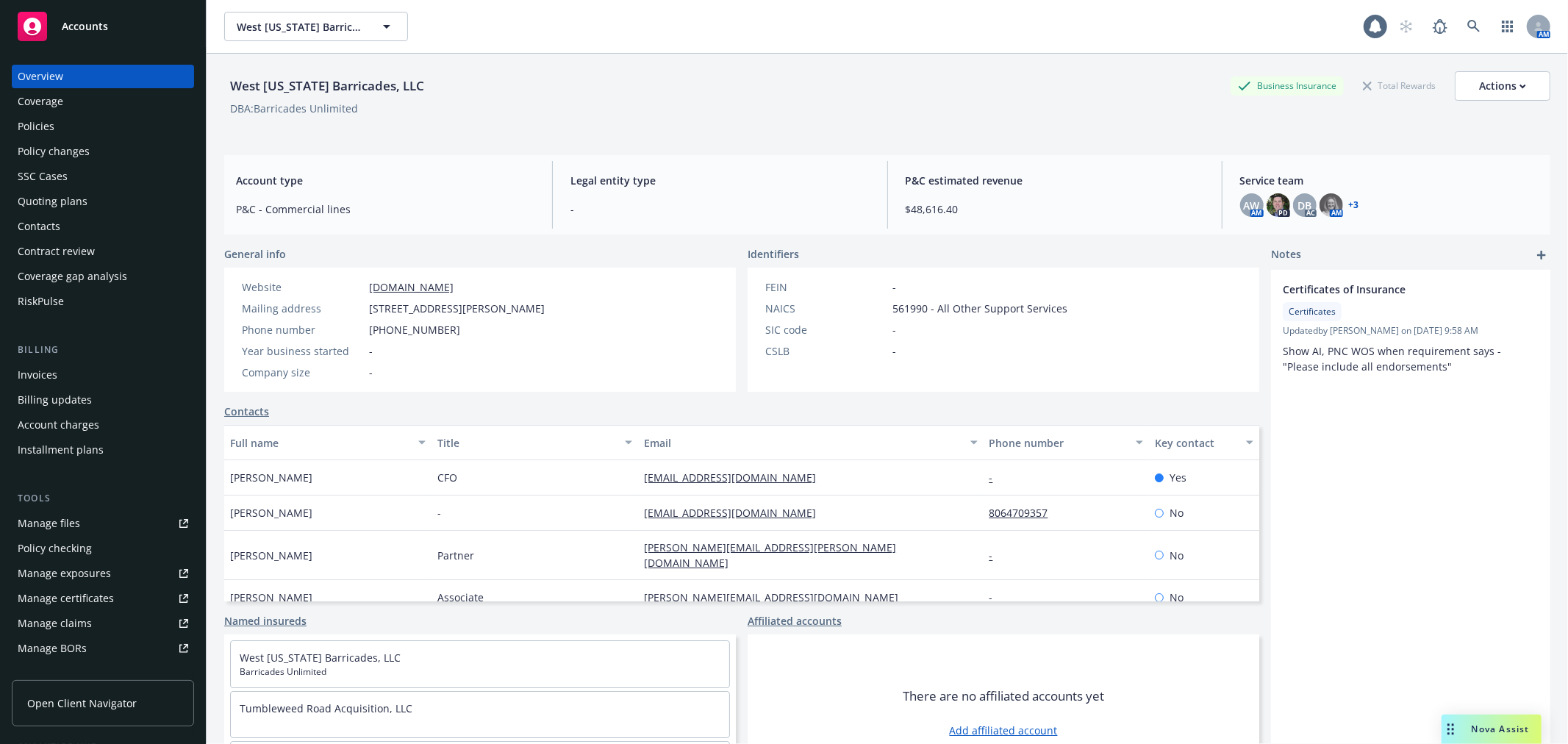
click at [95, 115] on div "Policies" at bounding box center [102, 126] width 170 height 23
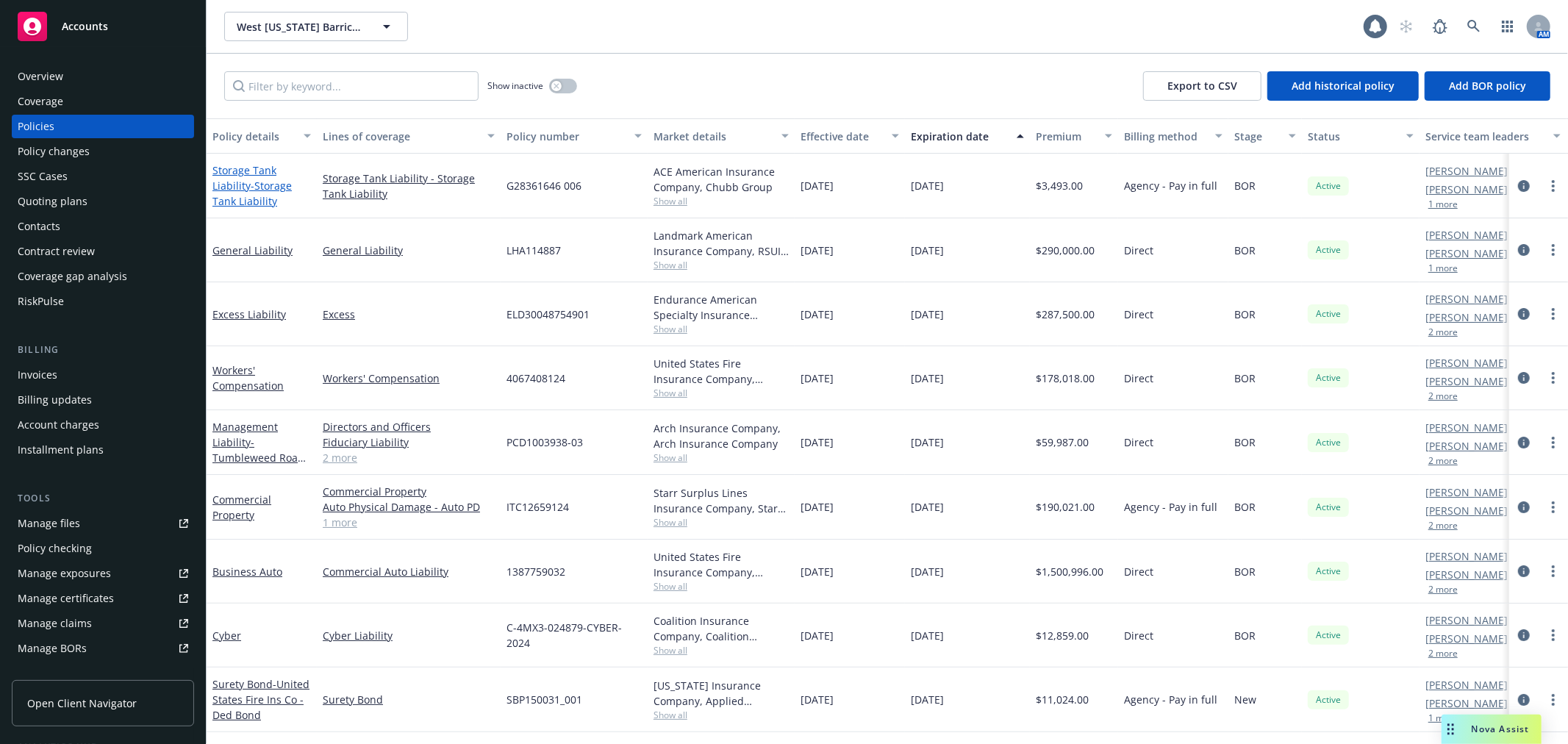
click at [253, 183] on span "- Storage Tank Liability" at bounding box center [253, 194] width 80 height 29
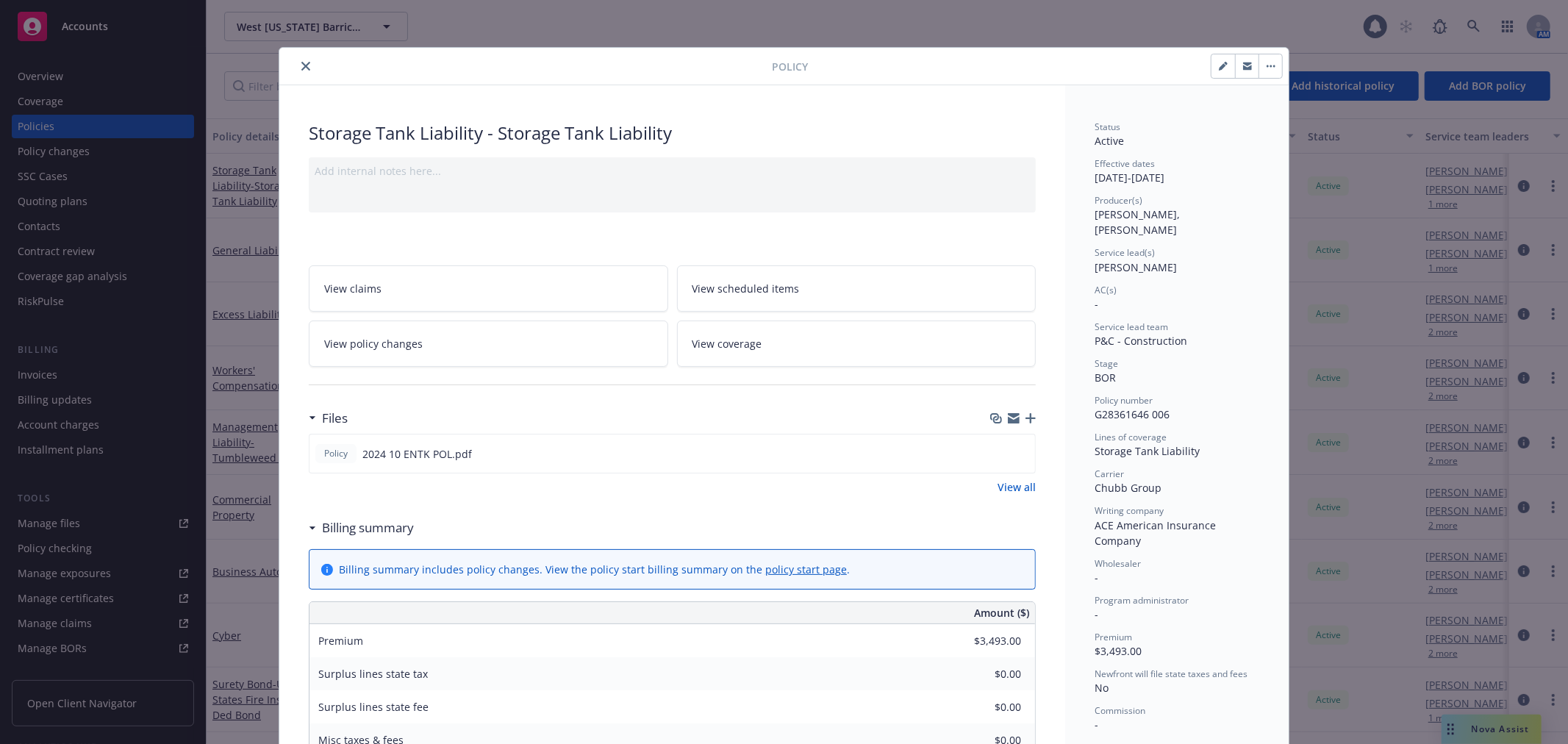
click at [305, 66] on button "close" at bounding box center [305, 66] width 17 height 17
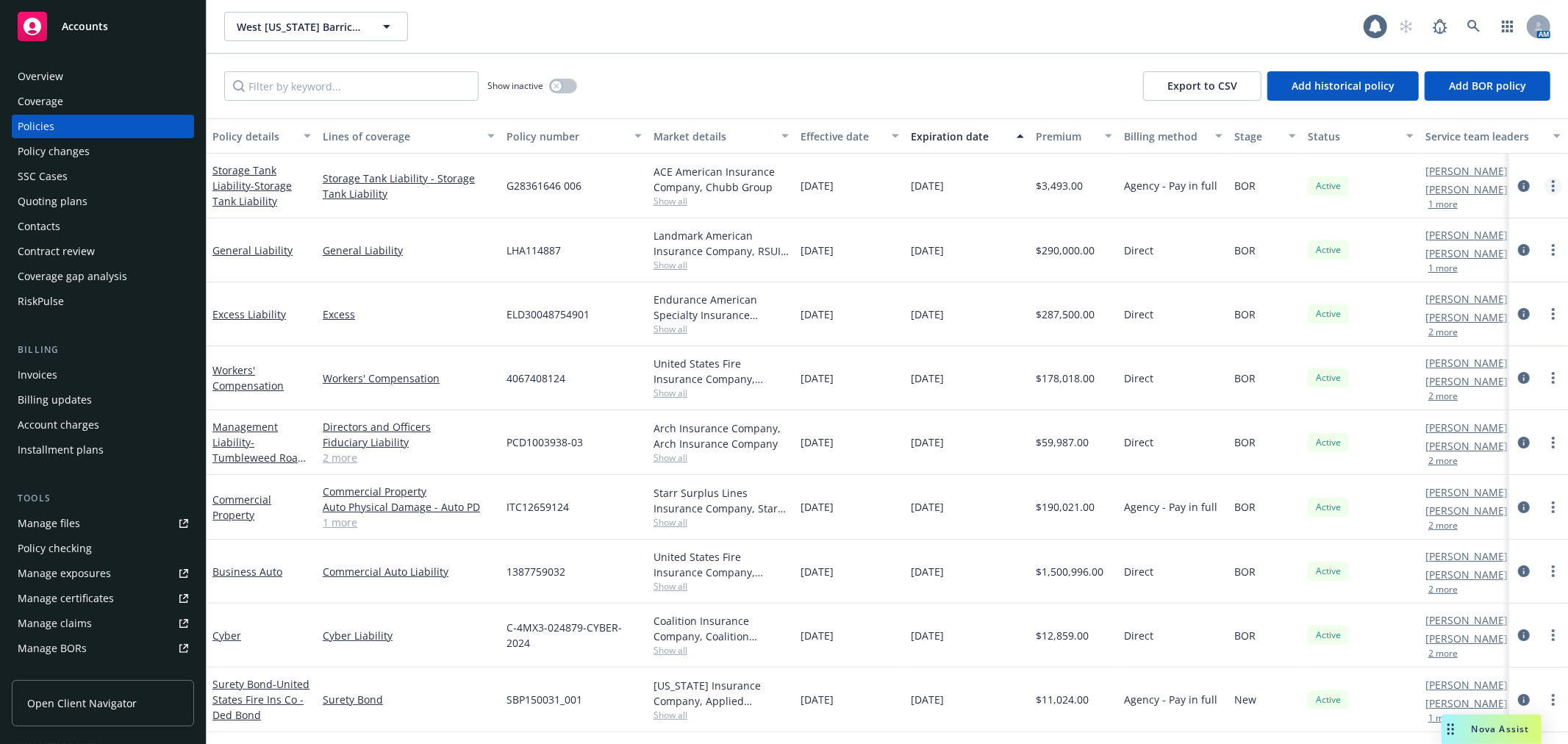
click at [1545, 186] on link "more" at bounding box center [1553, 186] width 17 height 17
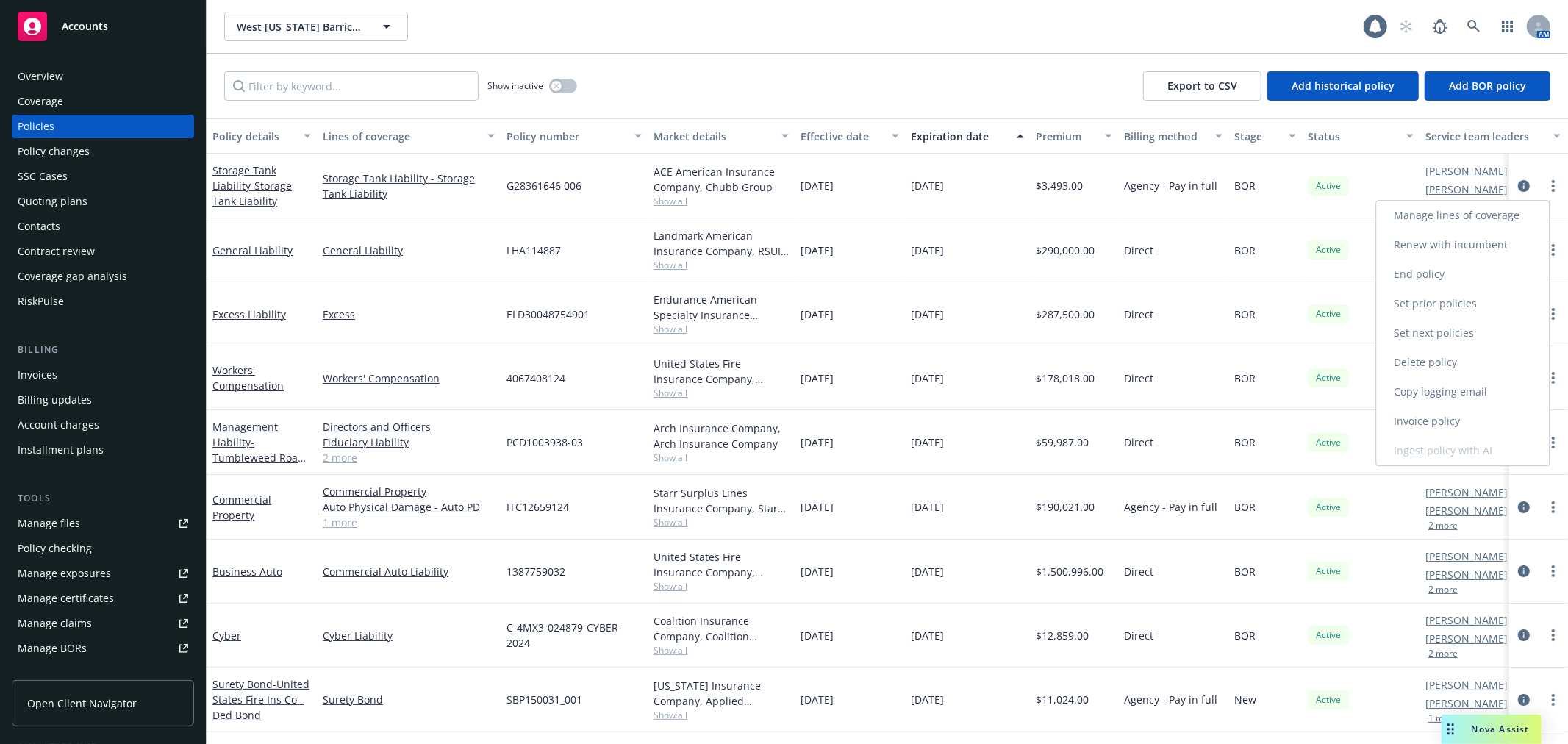
click at [1488, 244] on link "Renew with incumbent" at bounding box center [1463, 245] width 173 height 29
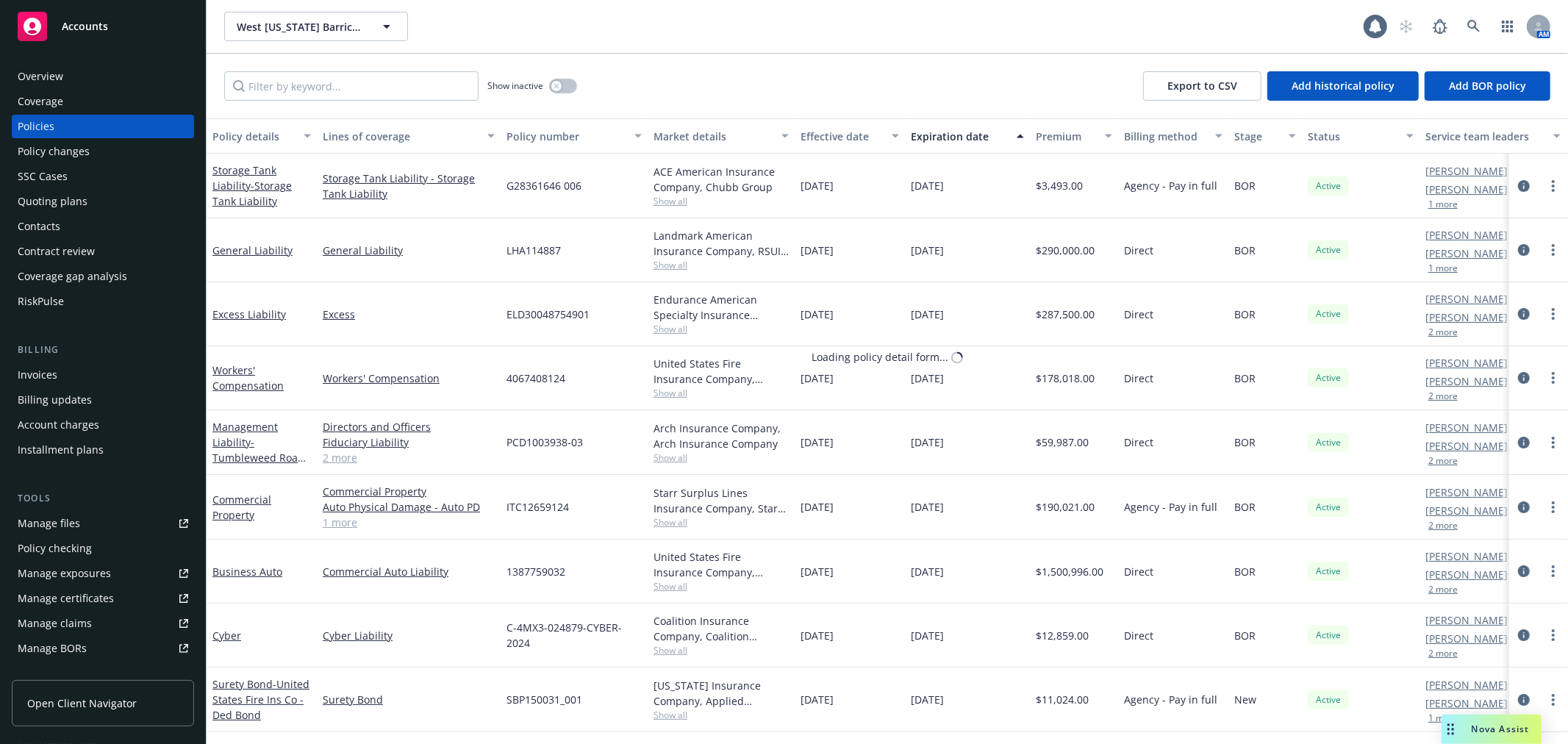
select select "12"
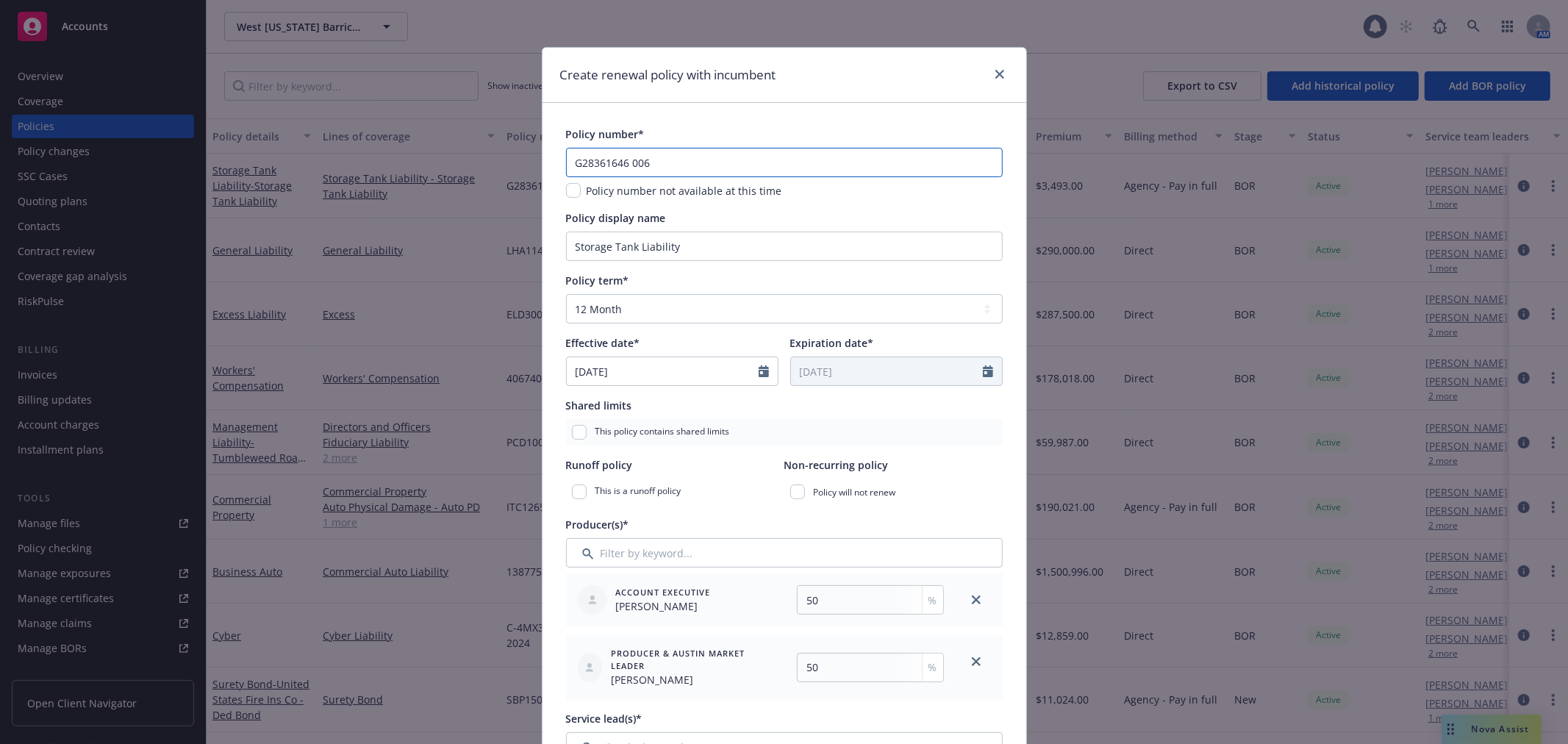
drag, startPoint x: 702, startPoint y: 165, endPoint x: 407, endPoint y: 119, distance: 298.6
click at [409, 119] on div "Create renewal policy with incumbent Policy number* G28361646 006 Policy number…" at bounding box center [784, 372] width 1568 height 744
paste input "7"
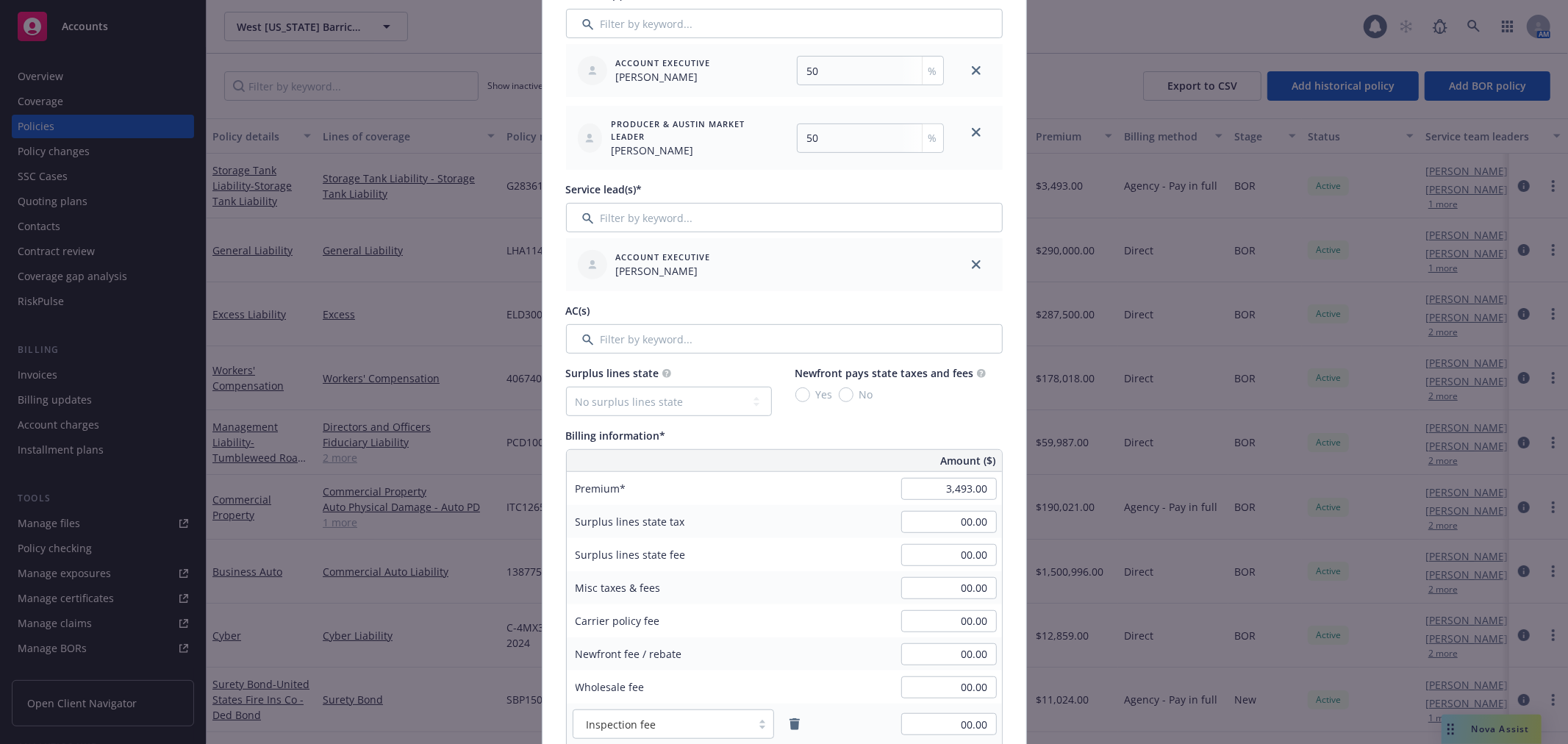
scroll to position [571, 0]
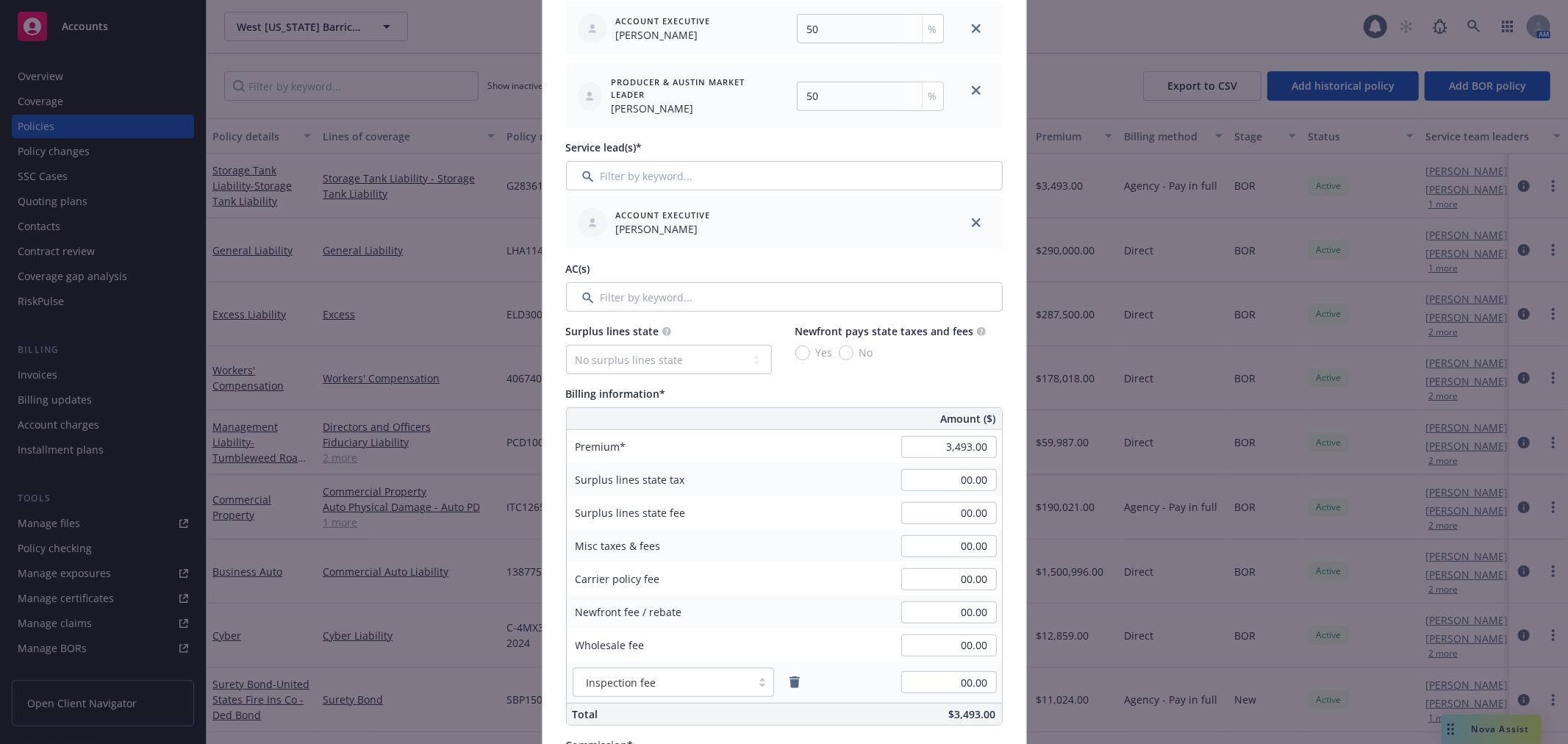
type input "G28361646 007"
click at [935, 449] on input "3,493.00" at bounding box center [949, 446] width 95 height 22
type input "3,641.00"
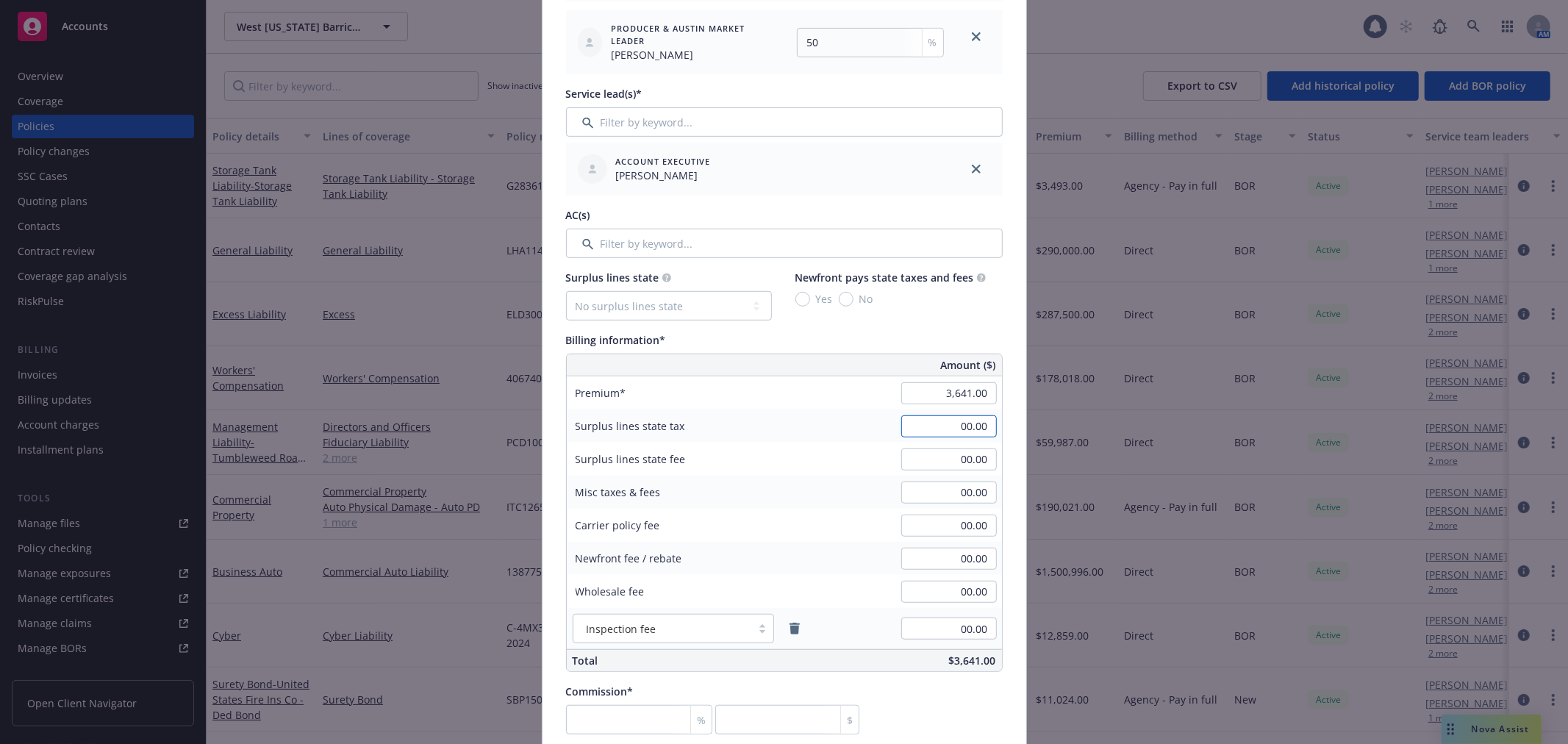
scroll to position [899, 0]
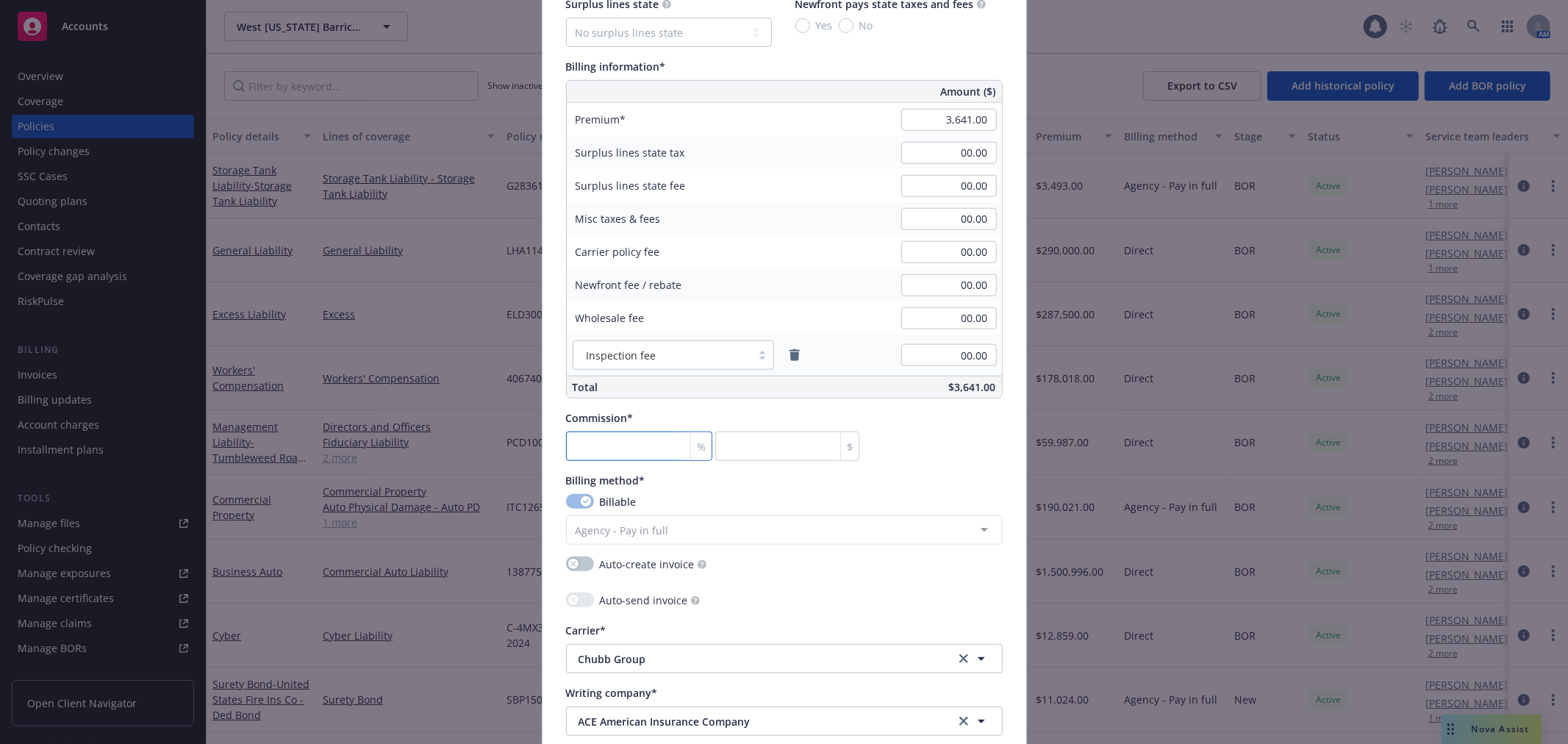
click at [590, 446] on input "number" at bounding box center [639, 446] width 147 height 29
type input "1"
type input "36.41"
type input "15"
type input "546.15"
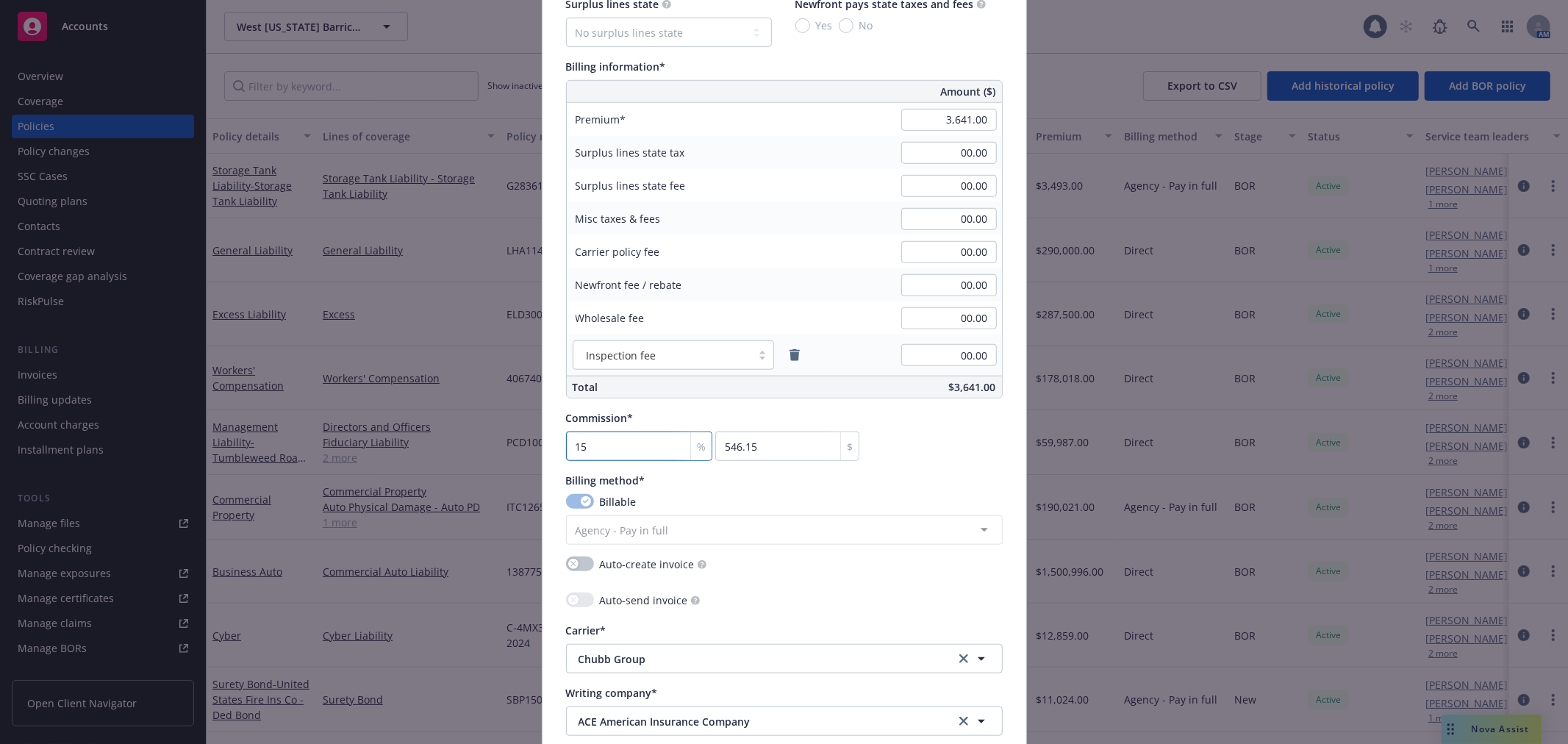
type input "15"
click at [932, 460] on div "Commission* 15 % 546.15 $" at bounding box center [784, 435] width 437 height 51
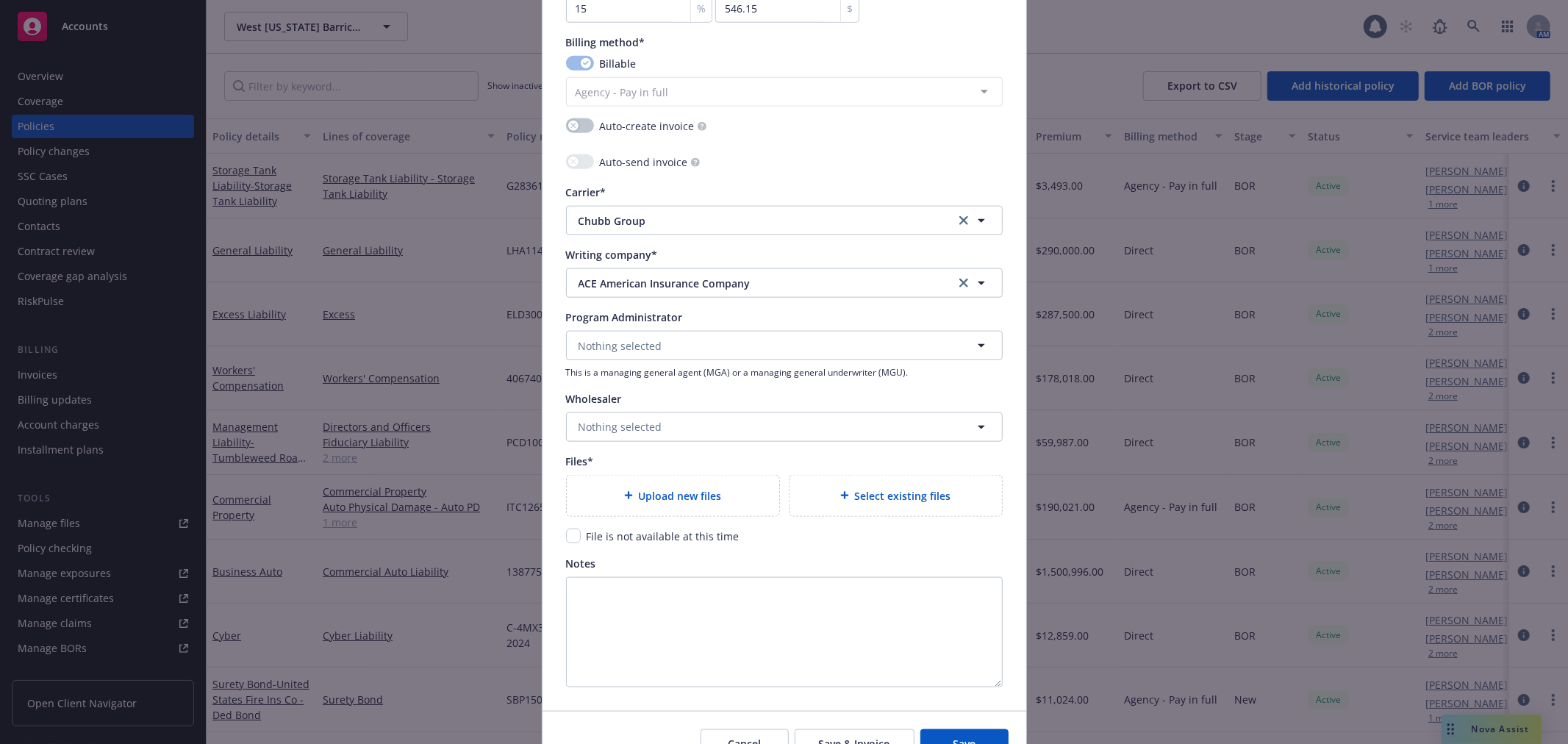
scroll to position [1418, 0]
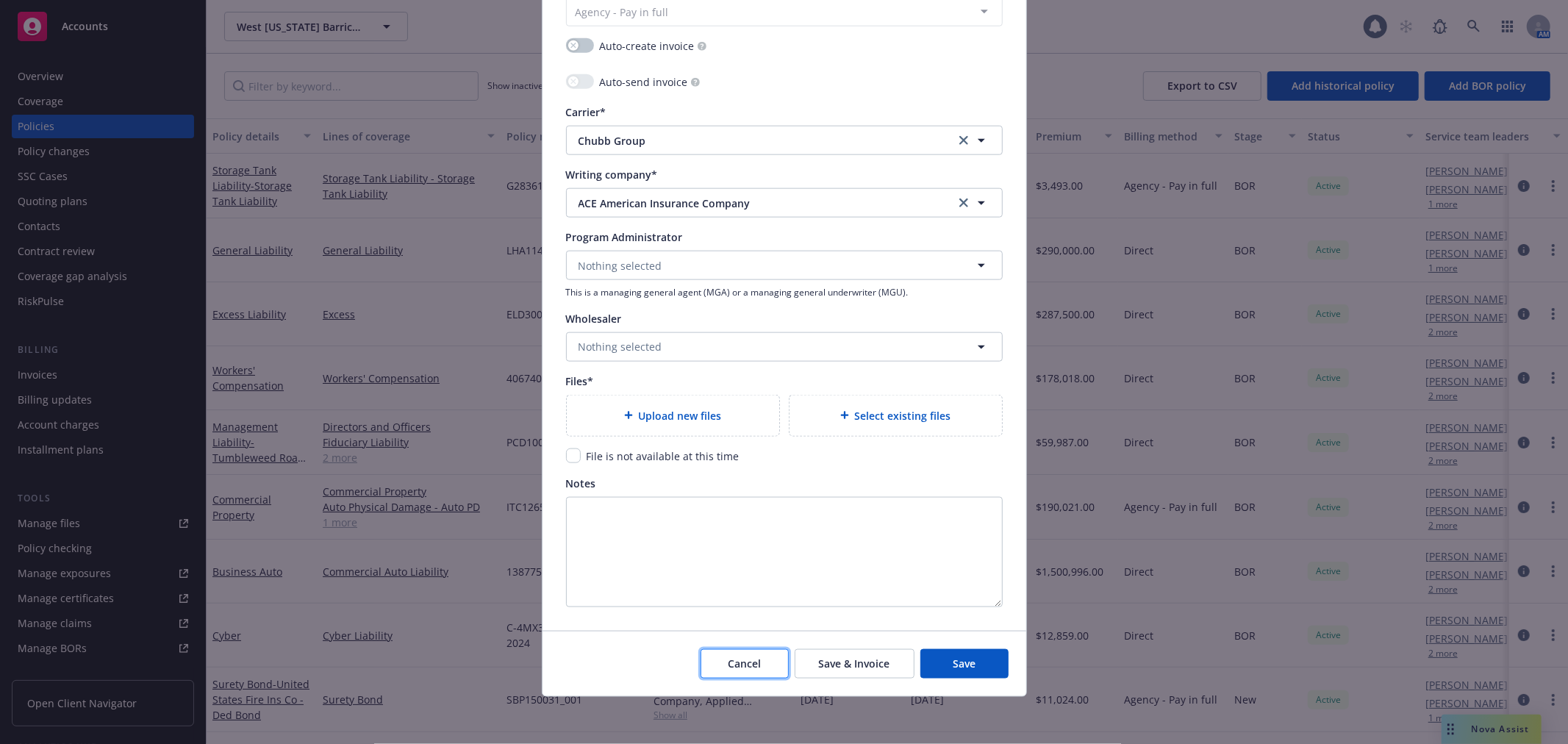
click at [707, 657] on button "Cancel" at bounding box center [745, 664] width 88 height 29
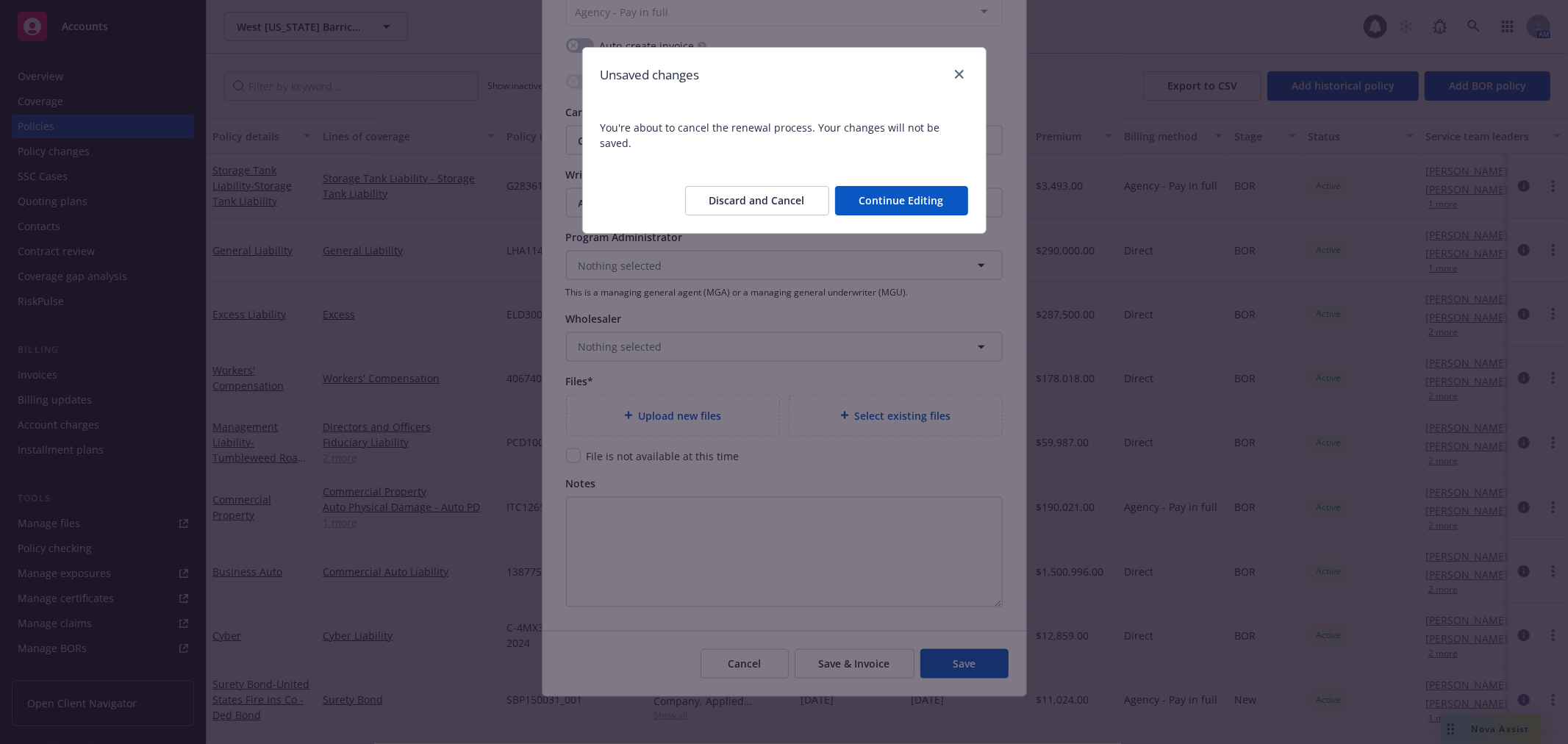
click at [796, 186] on button "Discard and Cancel" at bounding box center [757, 201] width 144 height 29
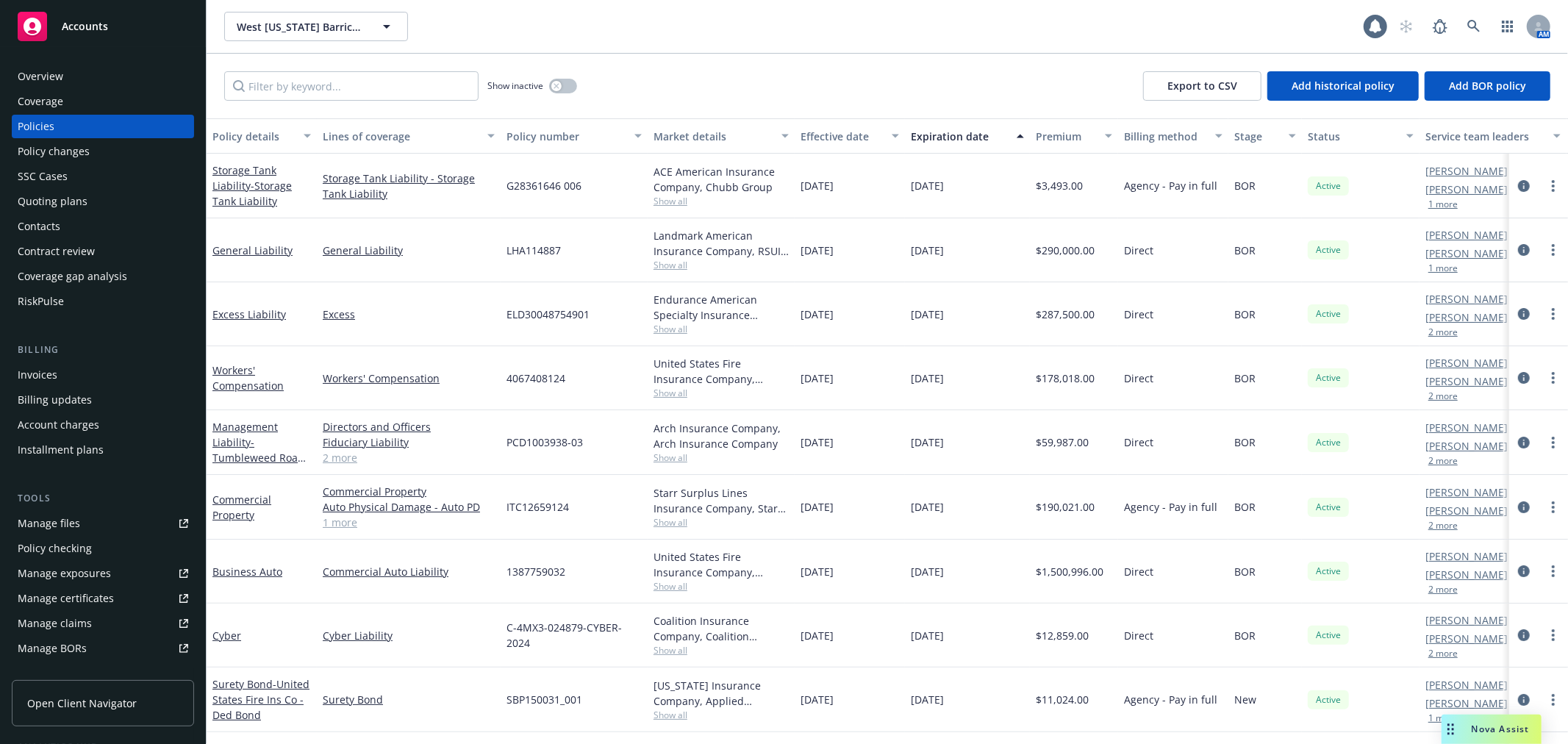
click at [83, 77] on div "Overview" at bounding box center [102, 76] width 170 height 23
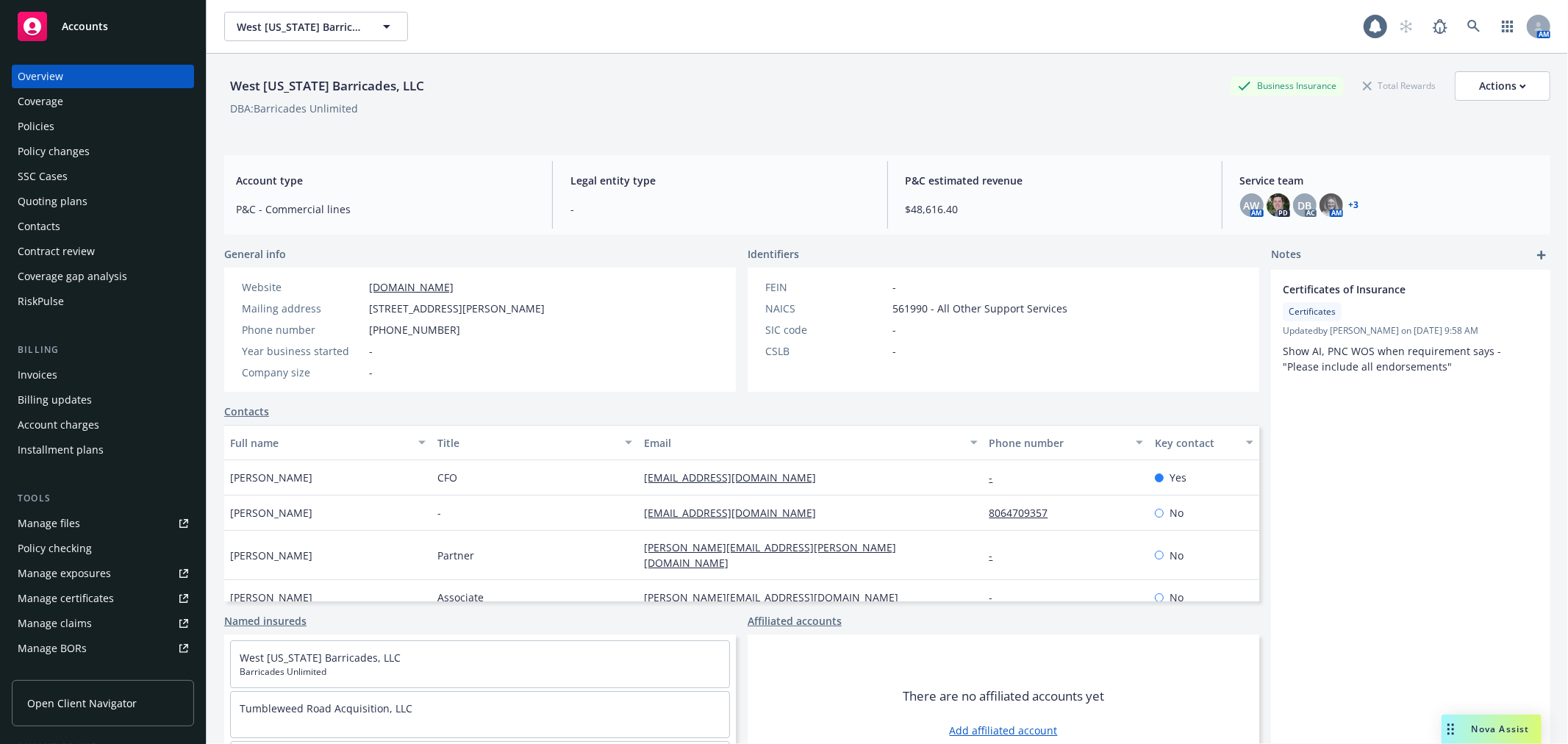
click at [149, 27] on div "Accounts" at bounding box center [102, 27] width 170 height 29
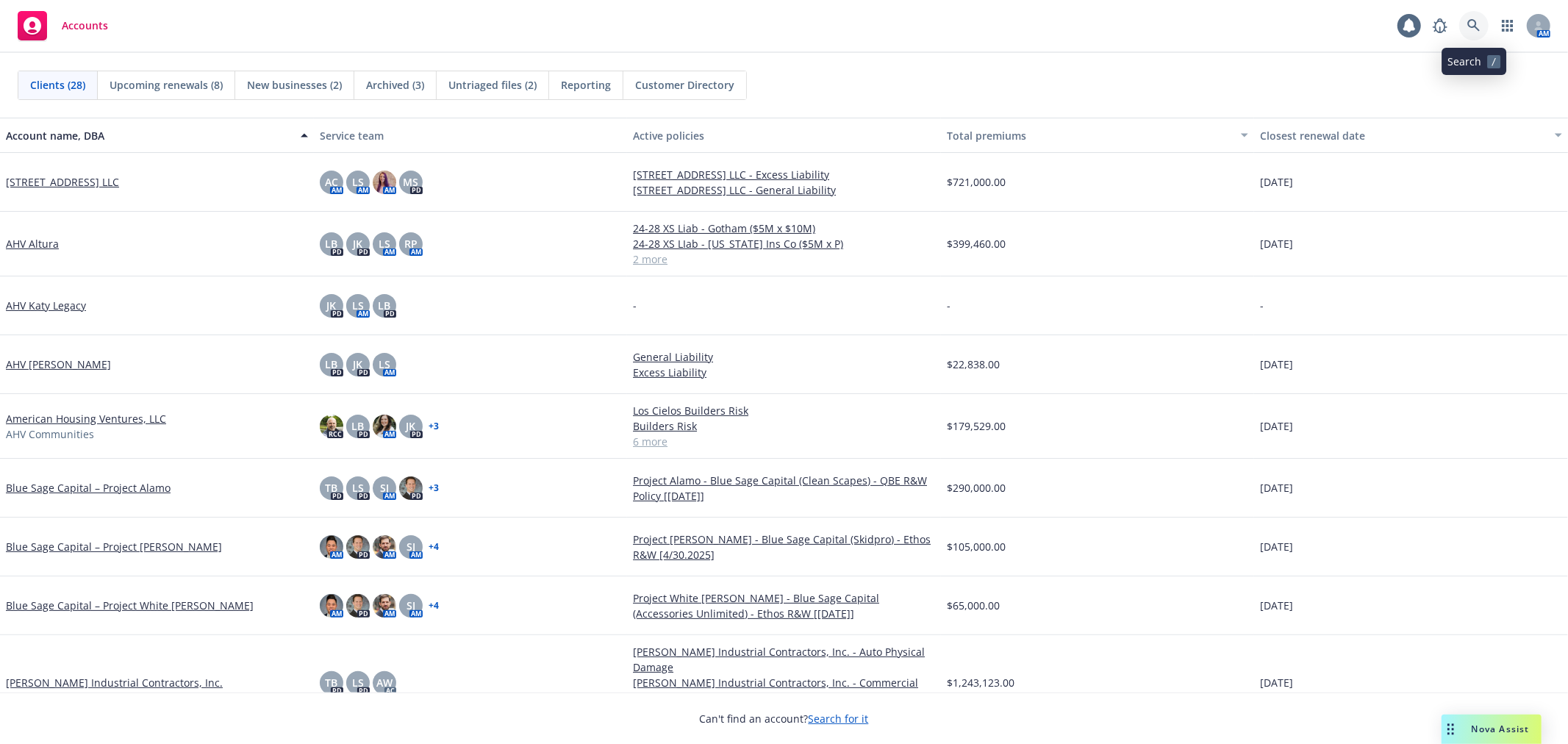
click at [1473, 23] on icon at bounding box center [1473, 25] width 13 height 13
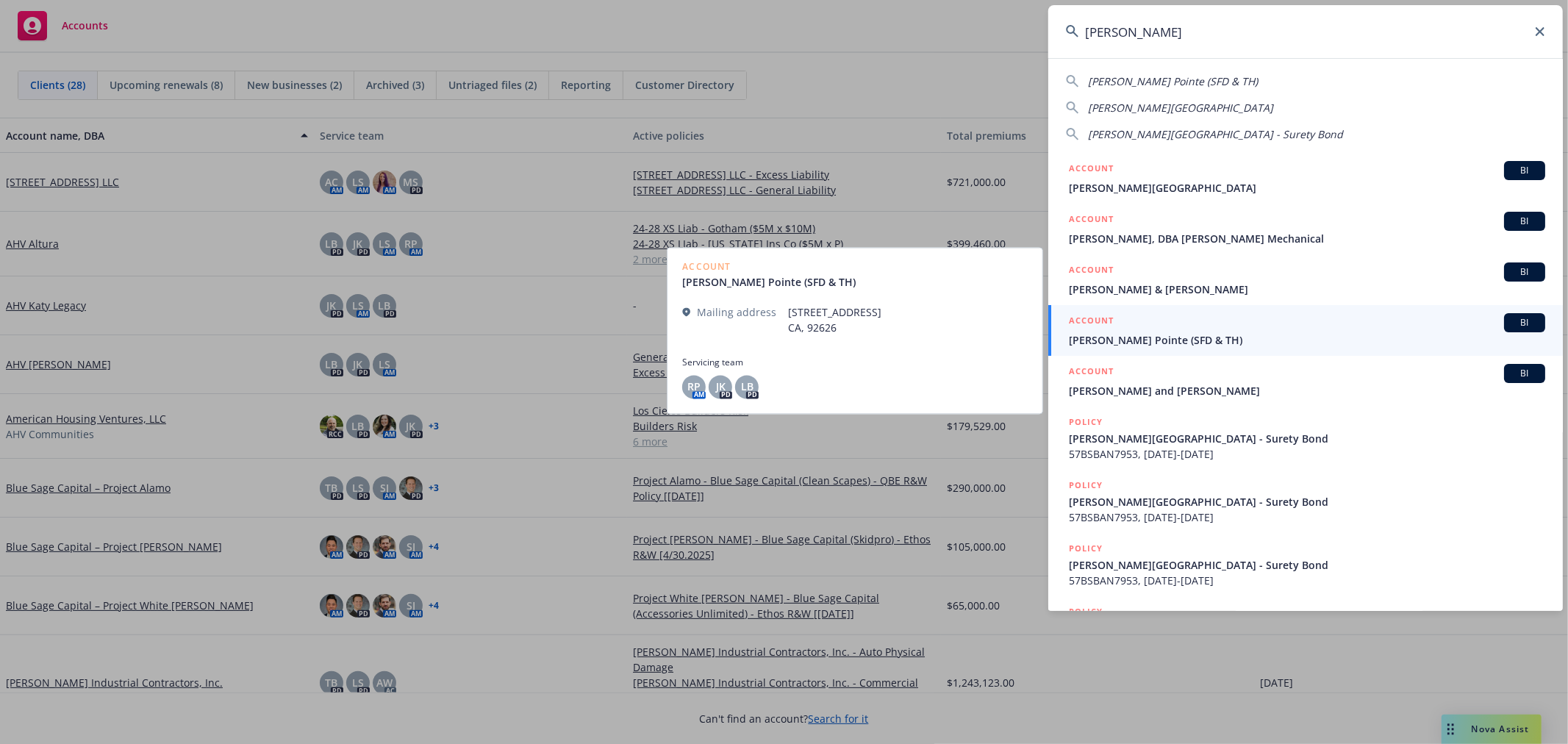
type input "[PERSON_NAME]"
click at [1255, 348] on link "ACCOUNT BI [PERSON_NAME] Pointe (SFD & TH)" at bounding box center [1305, 330] width 515 height 51
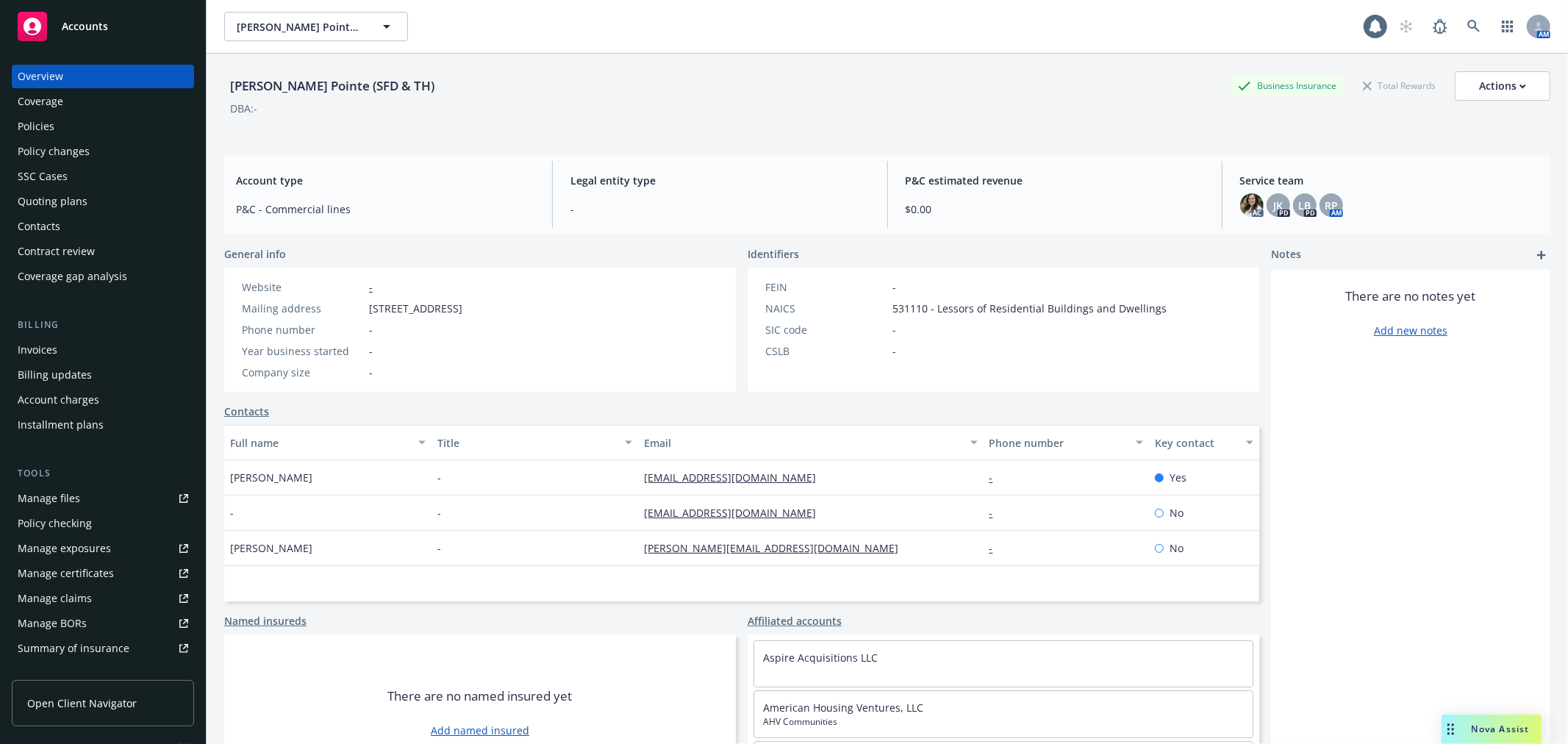
click at [48, 122] on div "Policies" at bounding box center [35, 126] width 36 height 23
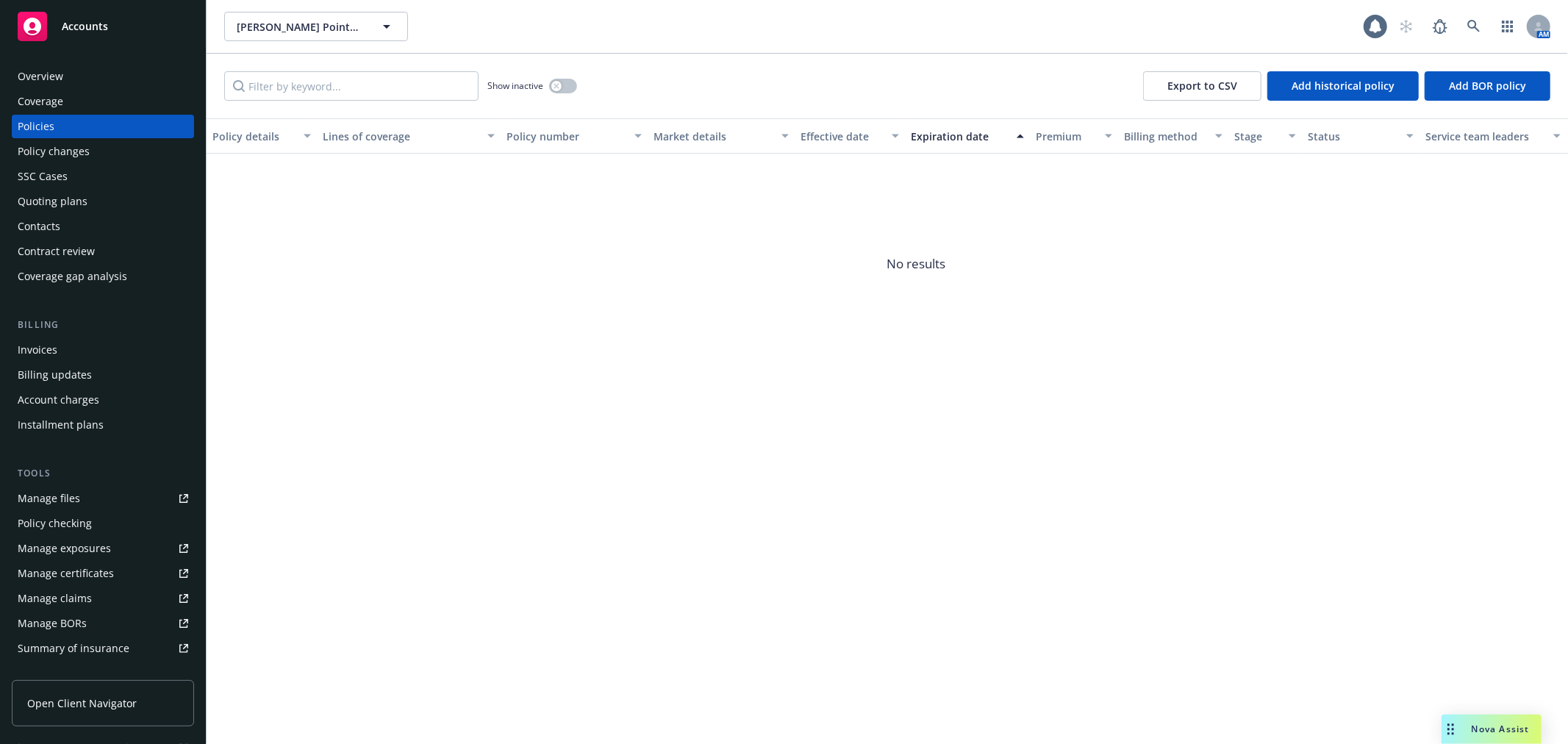
click at [44, 72] on div "Overview" at bounding box center [40, 76] width 46 height 23
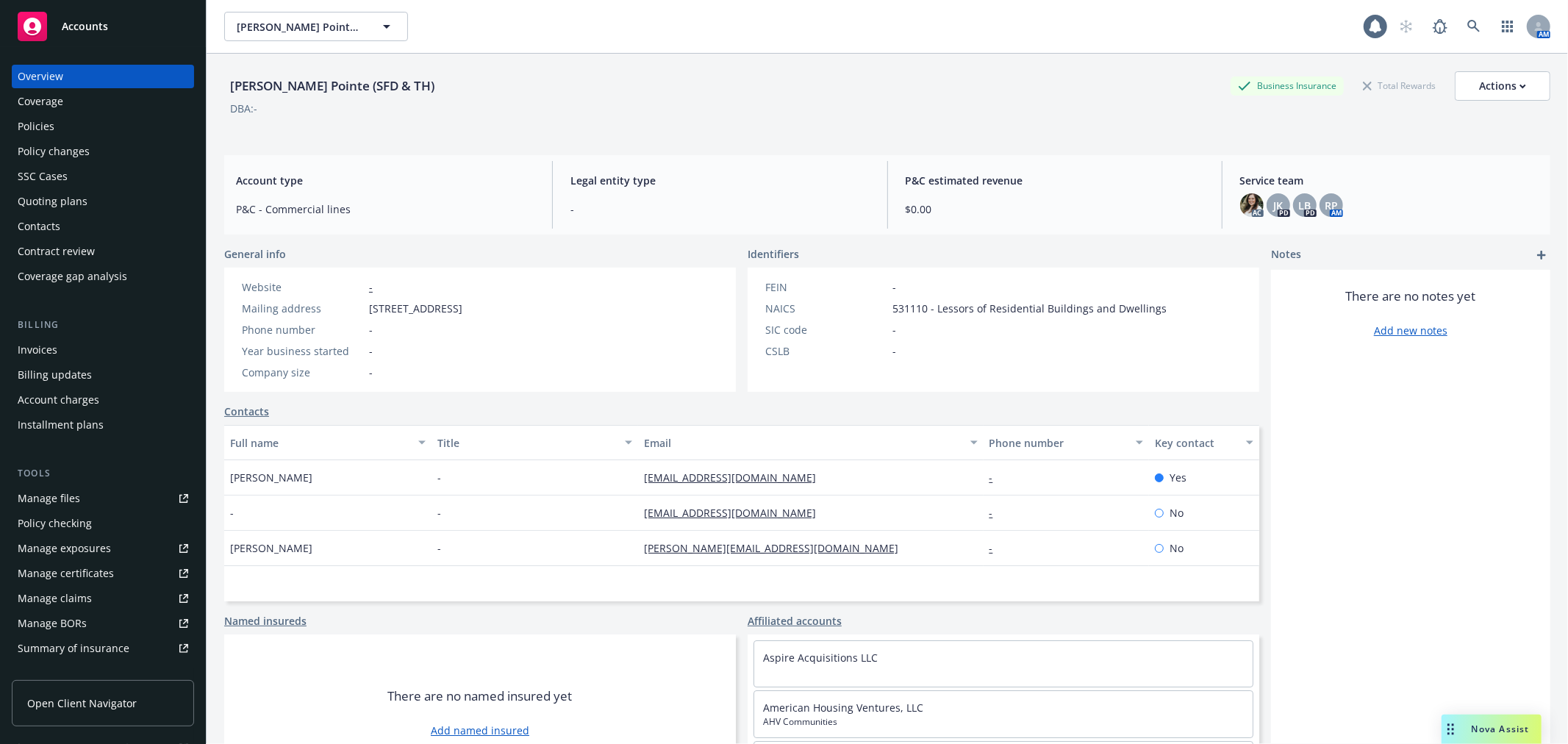
click at [111, 32] on div "Accounts" at bounding box center [102, 27] width 170 height 29
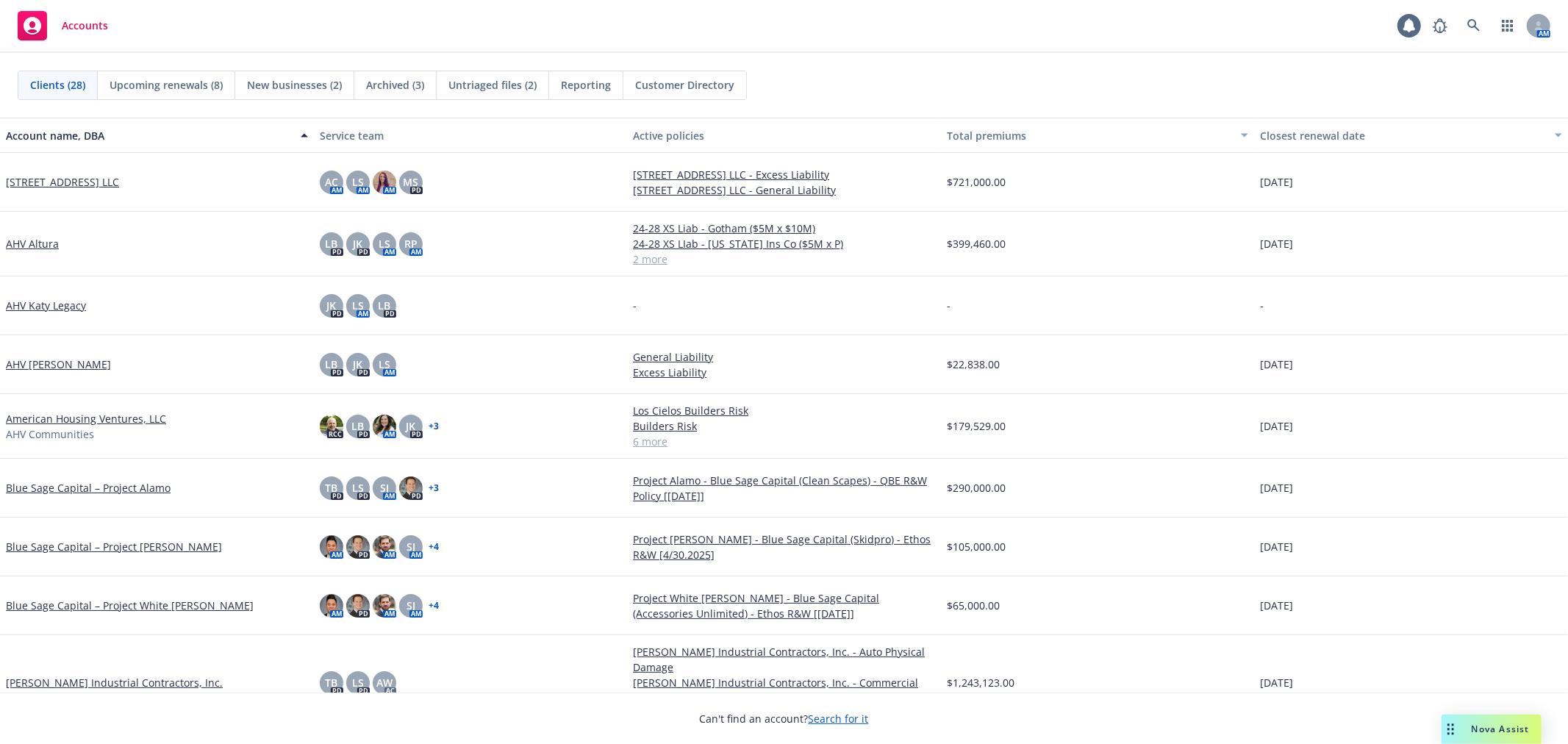
click at [832, 53] on div "Clients (28) Upcoming renewals (8) New businesses (2) Archived (3) Untriaged fi…" at bounding box center [784, 85] width 1568 height 65
click at [894, 55] on div "Clients (28) Upcoming renewals (8) New businesses (2) Archived (3) Untriaged fi…" at bounding box center [784, 85] width 1568 height 65
click at [893, 52] on div "Accounts 1 AM" at bounding box center [784, 26] width 1568 height 53
click at [882, 3] on div "Accounts 1 AM" at bounding box center [784, 26] width 1568 height 53
click at [1073, 52] on div "Accounts 1 AM" at bounding box center [784, 26] width 1568 height 53
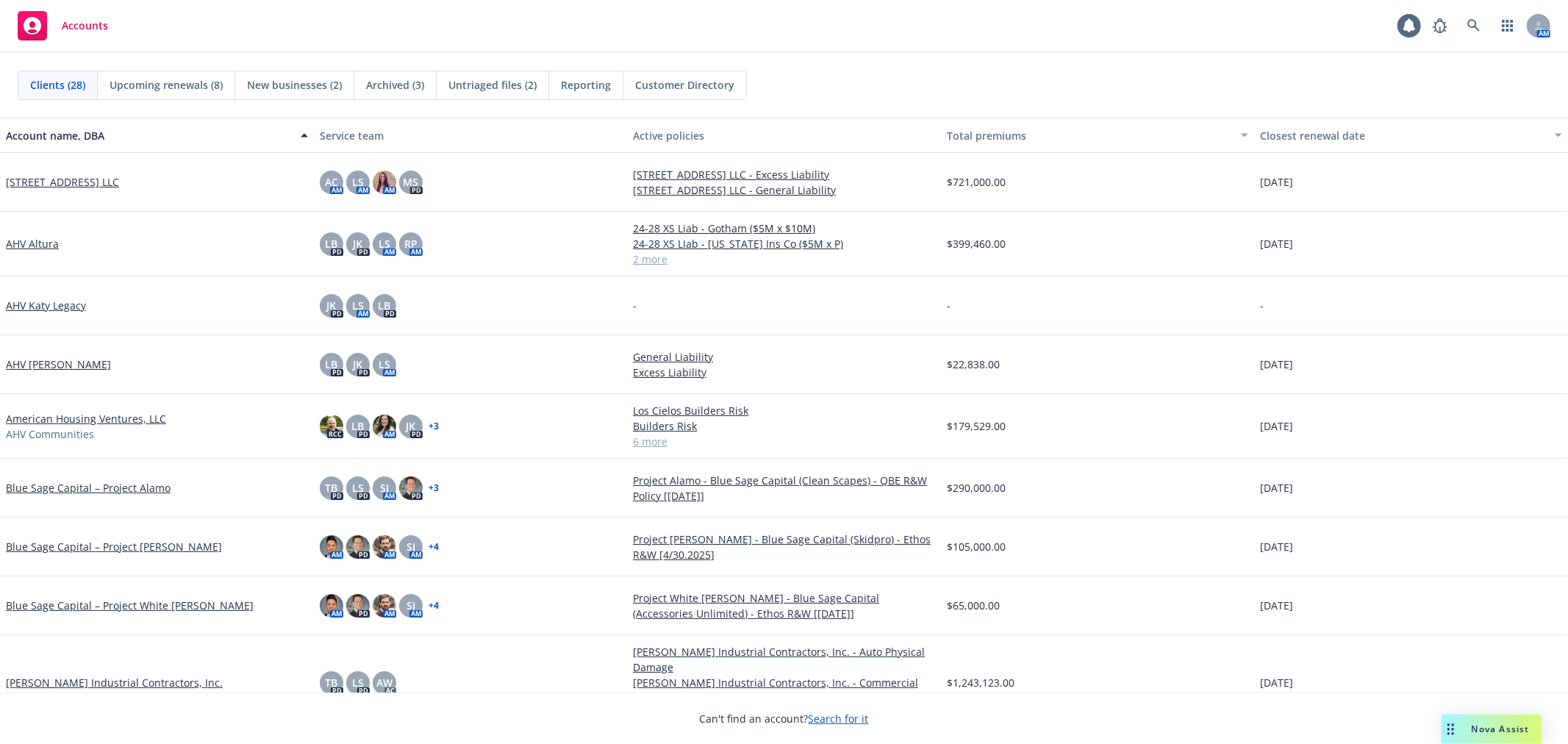
click at [1008, 55] on div "Clients (28) Upcoming renewals (8) New businesses (2) Archived (3) Untriaged fi…" at bounding box center [784, 85] width 1568 height 65
click at [1071, 16] on div "Accounts 1 AM" at bounding box center [784, 26] width 1568 height 53
